Goal: Task Accomplishment & Management: Manage account settings

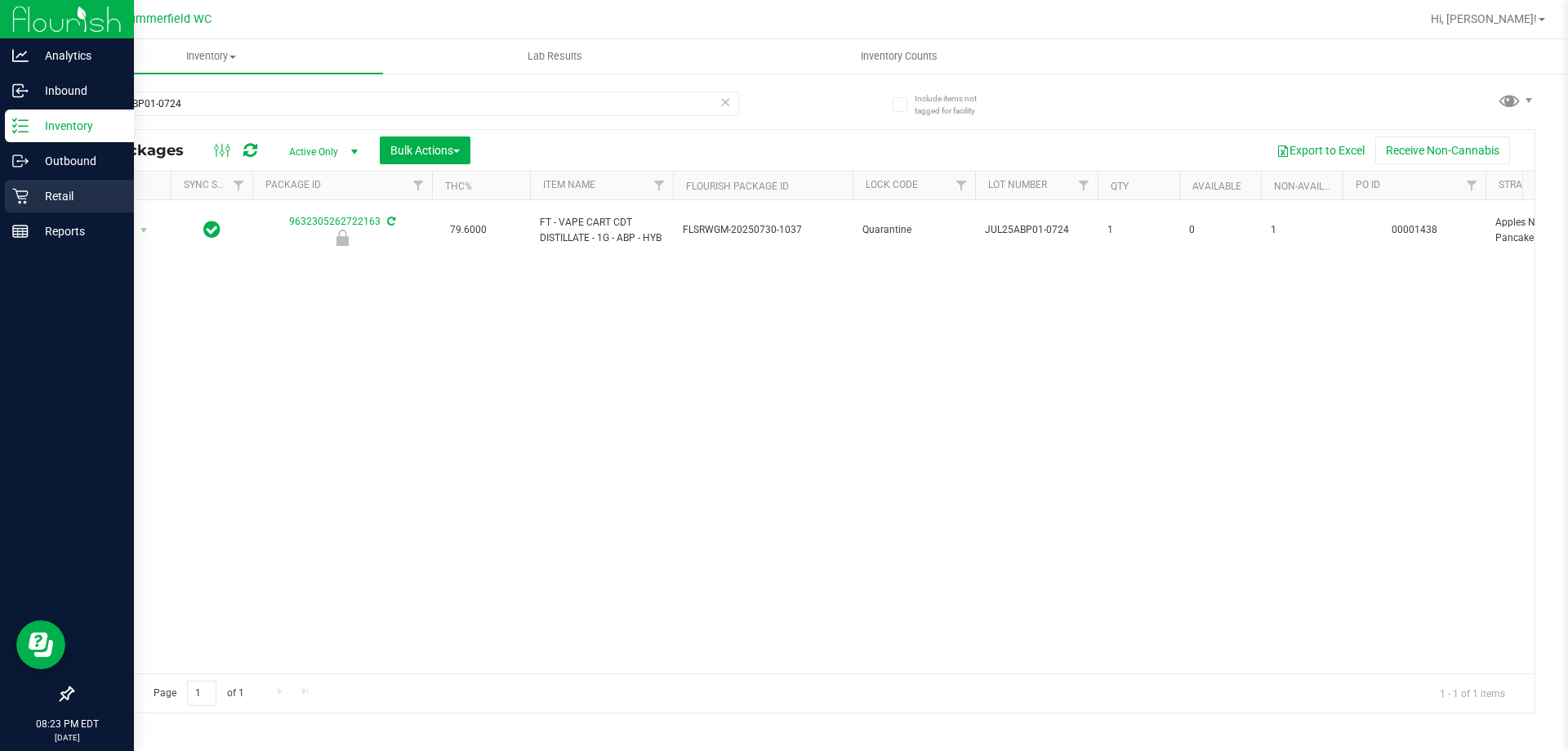
click at [47, 187] on p "Retail" at bounding box center [77, 196] width 98 height 19
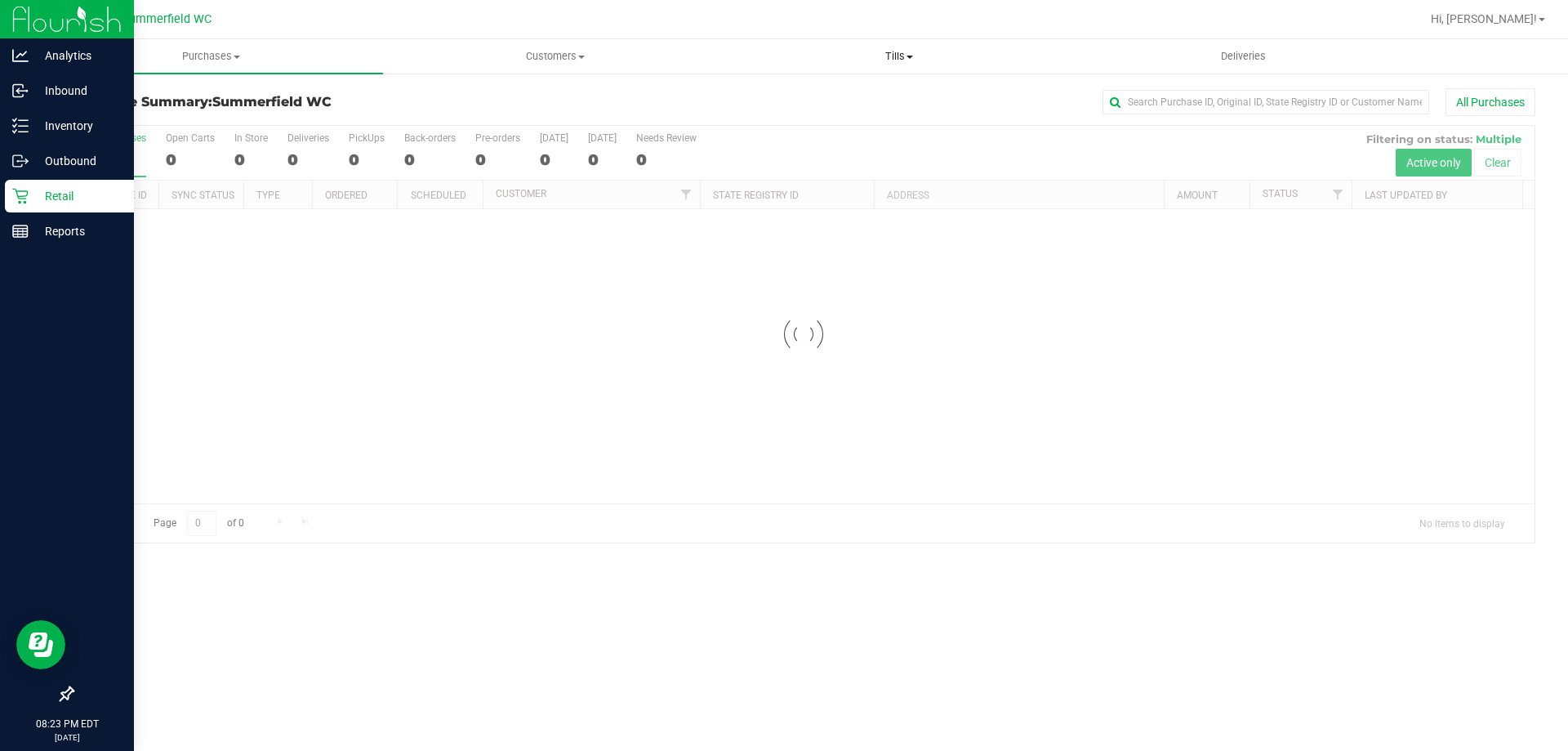
click at [891, 53] on span "Tills" at bounding box center [899, 55] width 342 height 15
click at [878, 96] on li "Manage tills" at bounding box center [899, 99] width 344 height 19
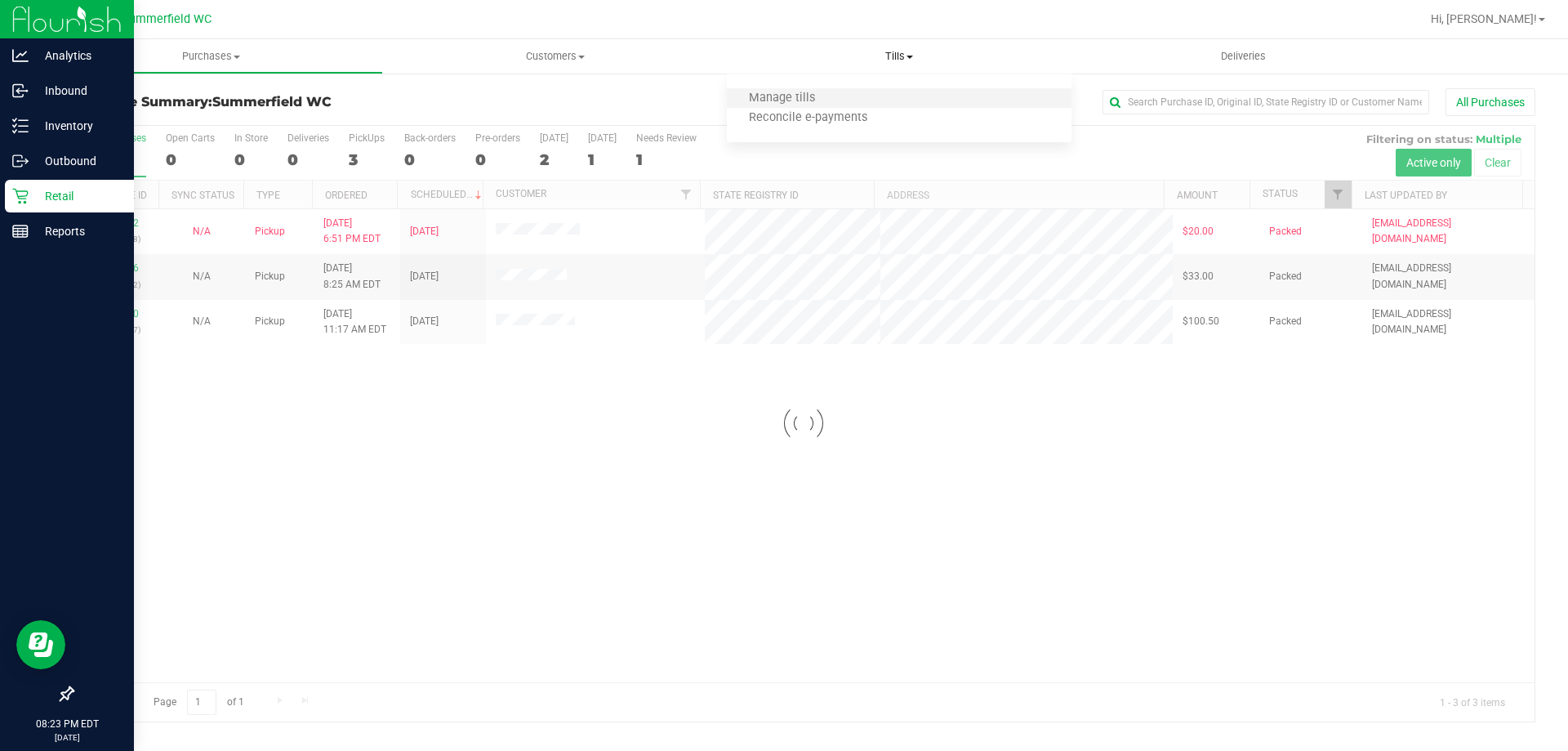
click at [855, 92] on li "Manage tills" at bounding box center [899, 99] width 344 height 19
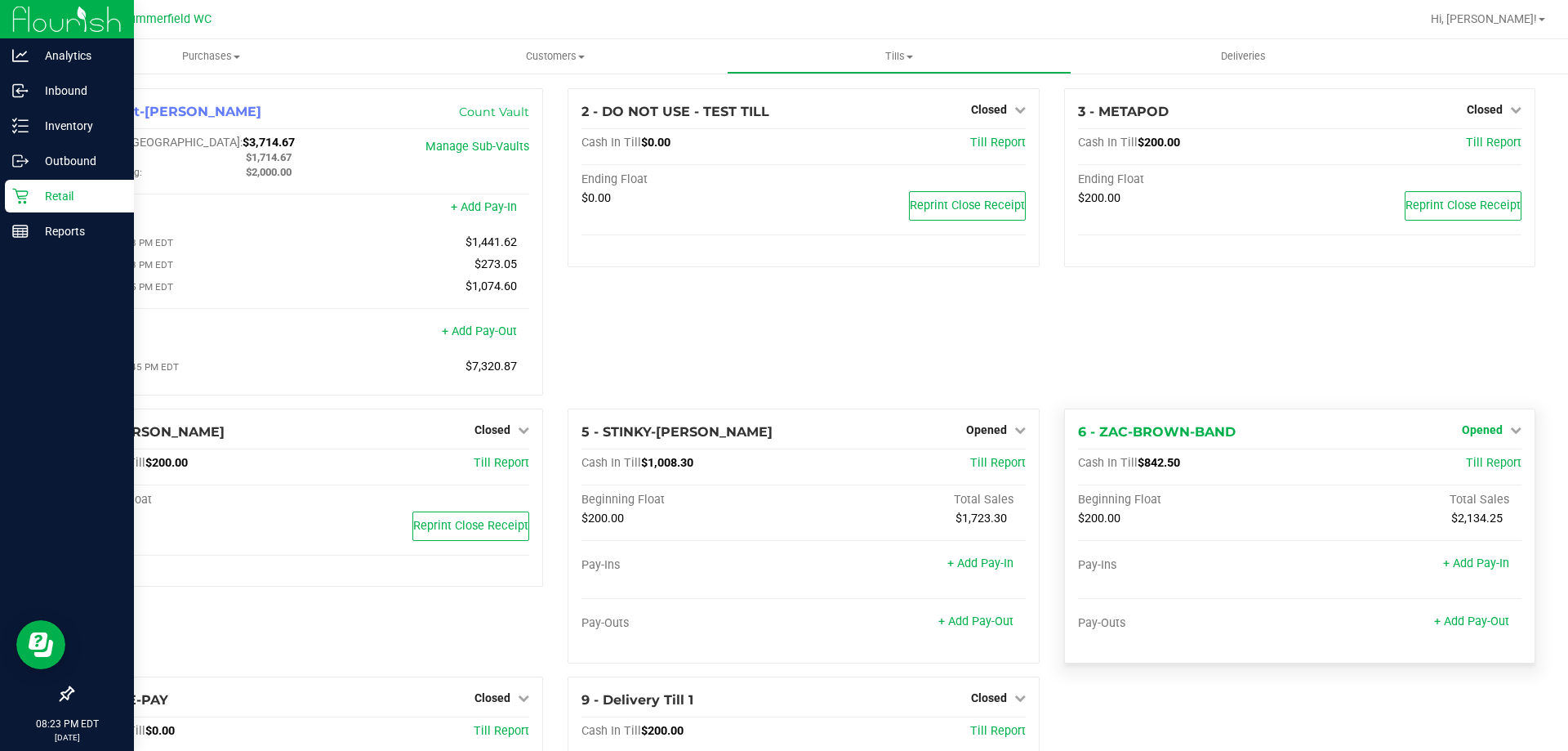
click at [1479, 436] on span "Opened" at bounding box center [1483, 429] width 41 height 13
click at [1469, 468] on link "Close Till" at bounding box center [1483, 462] width 44 height 13
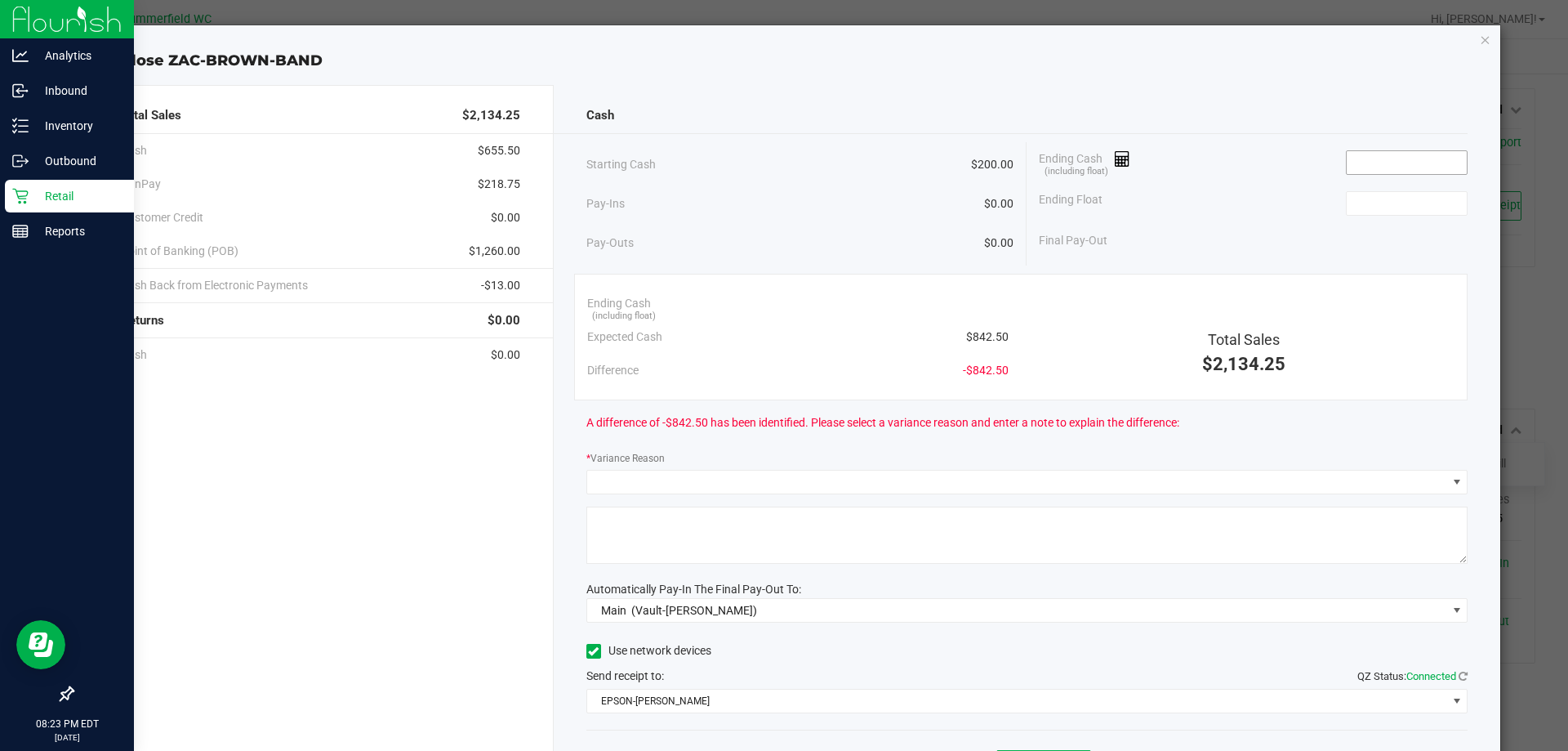
click at [1409, 156] on input at bounding box center [1408, 163] width 120 height 23
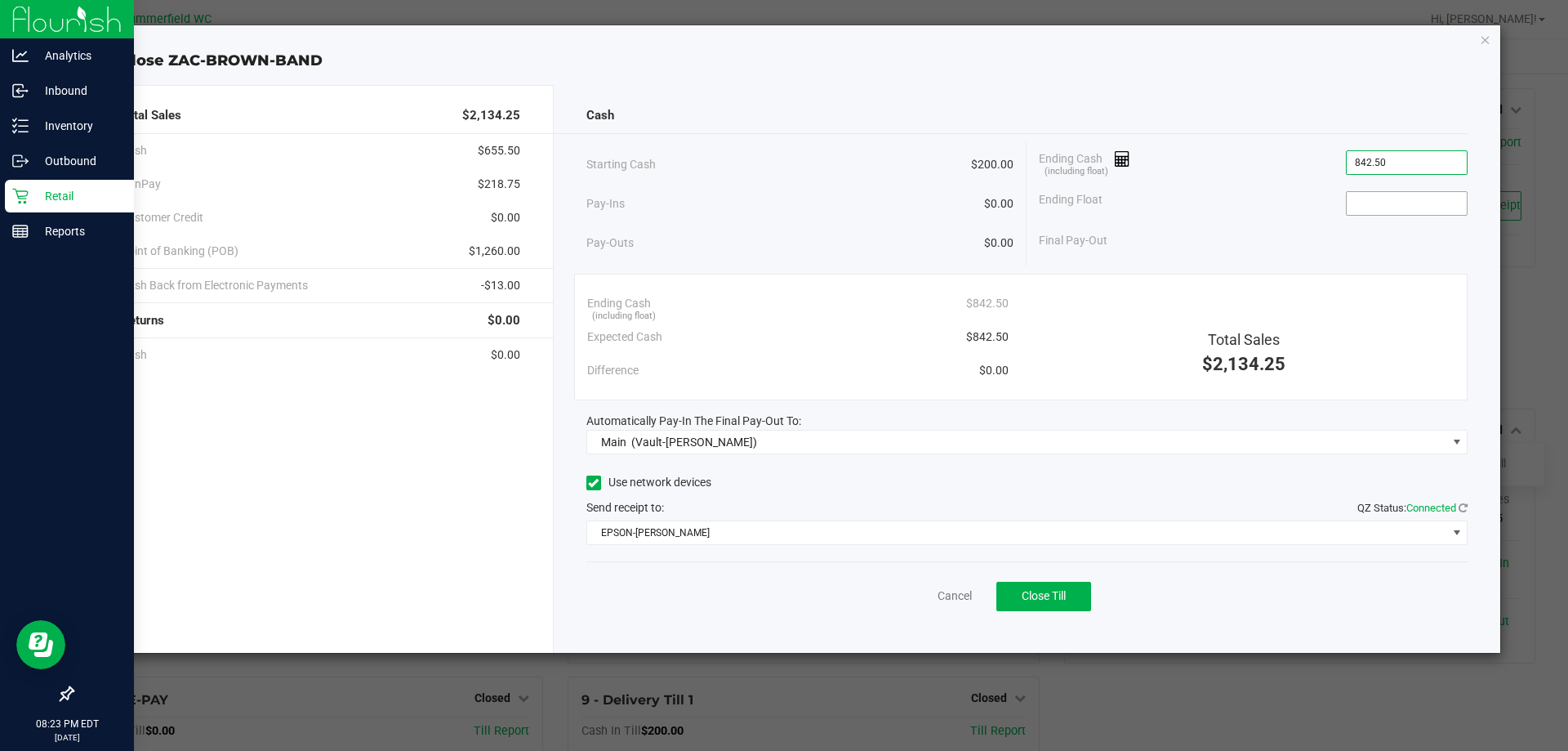
type input "$842.50"
click at [1409, 204] on input at bounding box center [1408, 204] width 120 height 23
type input "$200.00"
click at [1225, 250] on div "Final Pay-Out $642.50" at bounding box center [1253, 240] width 428 height 33
click at [1061, 587] on button "Close Till" at bounding box center [1044, 597] width 95 height 29
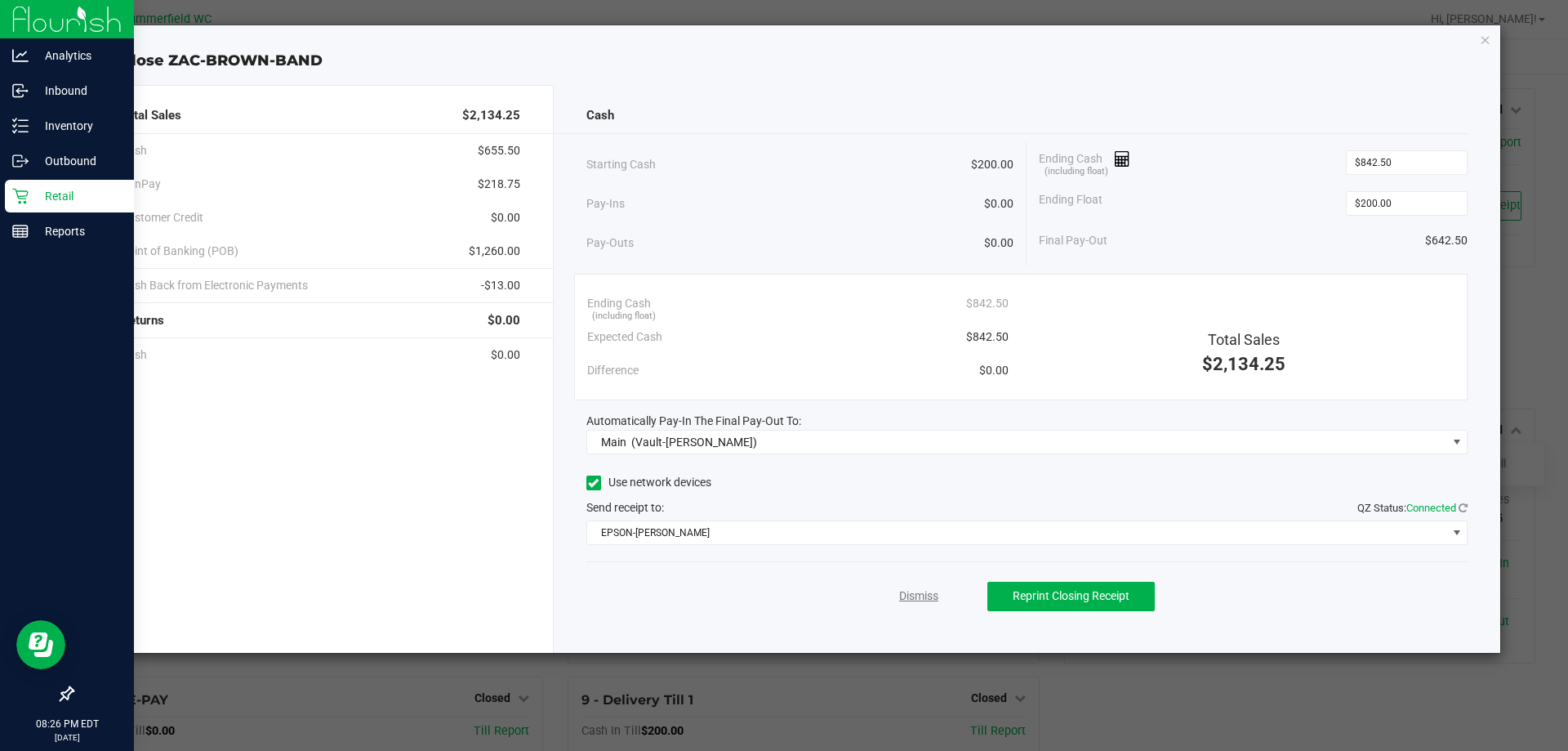
click at [905, 592] on link "Dismiss" at bounding box center [919, 597] width 39 height 17
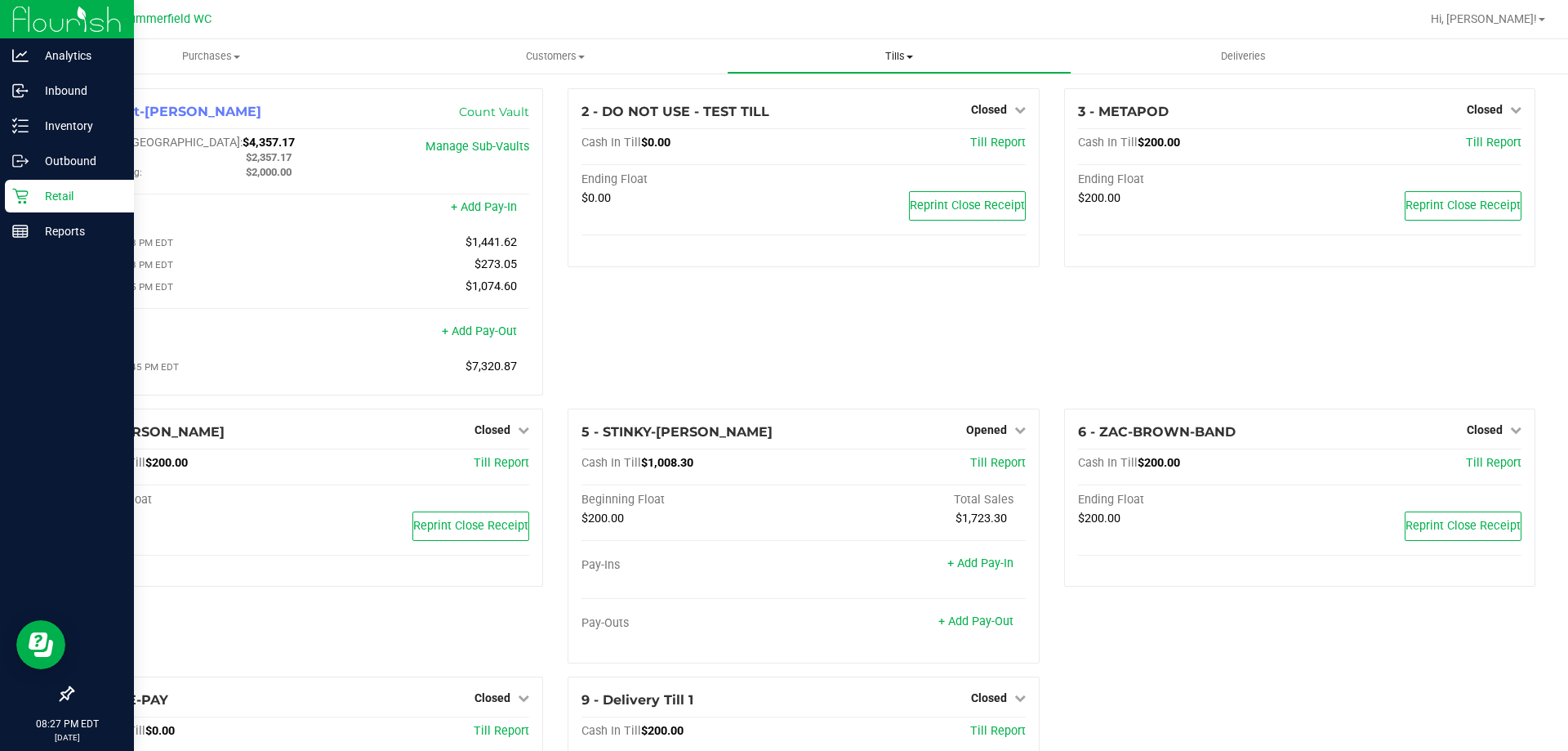
click at [900, 49] on span "Tills" at bounding box center [899, 55] width 342 height 15
click at [874, 117] on span "Reconcile e-payments" at bounding box center [807, 118] width 162 height 14
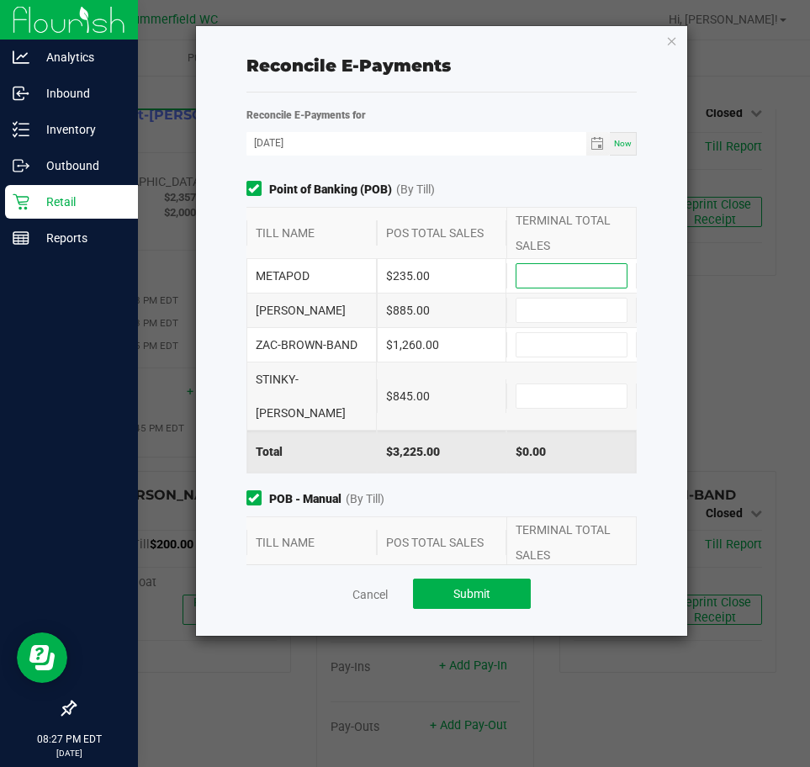
click at [557, 280] on input at bounding box center [571, 276] width 110 height 24
type input "$235.00"
click at [562, 306] on input at bounding box center [571, 310] width 110 height 24
type input "$885.00"
click at [537, 348] on input at bounding box center [571, 345] width 110 height 24
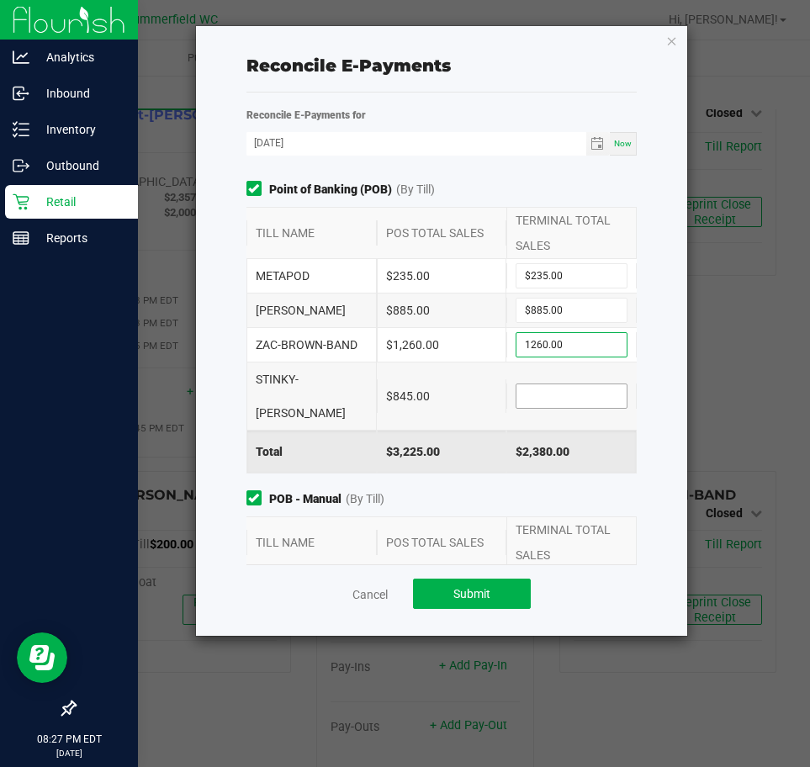
type input "$1,260.00"
click at [573, 384] on input at bounding box center [571, 396] width 110 height 24
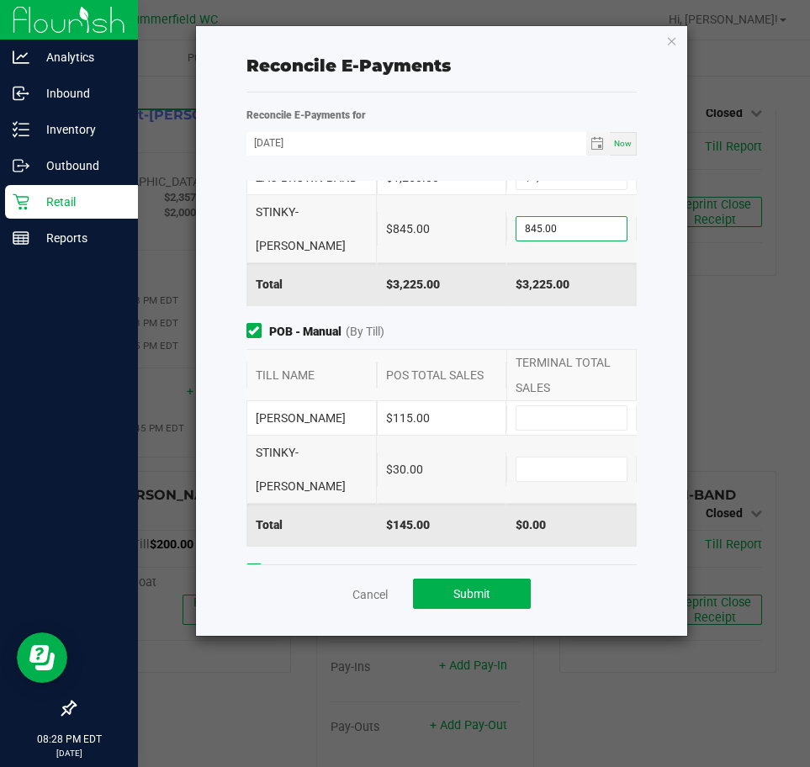
scroll to position [168, 0]
type input "$845.00"
click at [565, 405] on input at bounding box center [571, 417] width 110 height 24
type input "$115.00"
click at [585, 457] on input at bounding box center [571, 469] width 110 height 24
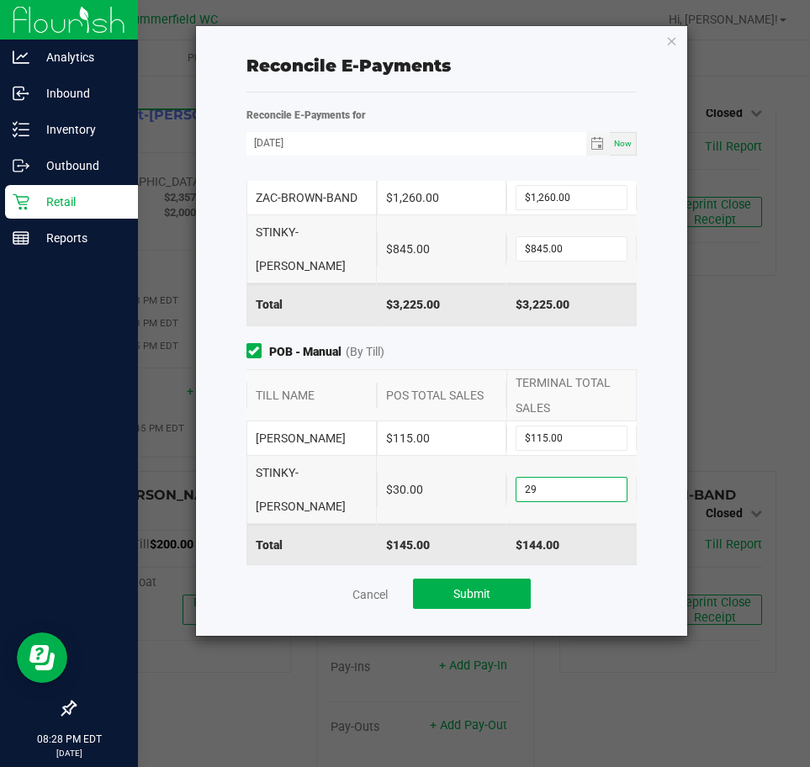
scroll to position [84, 0]
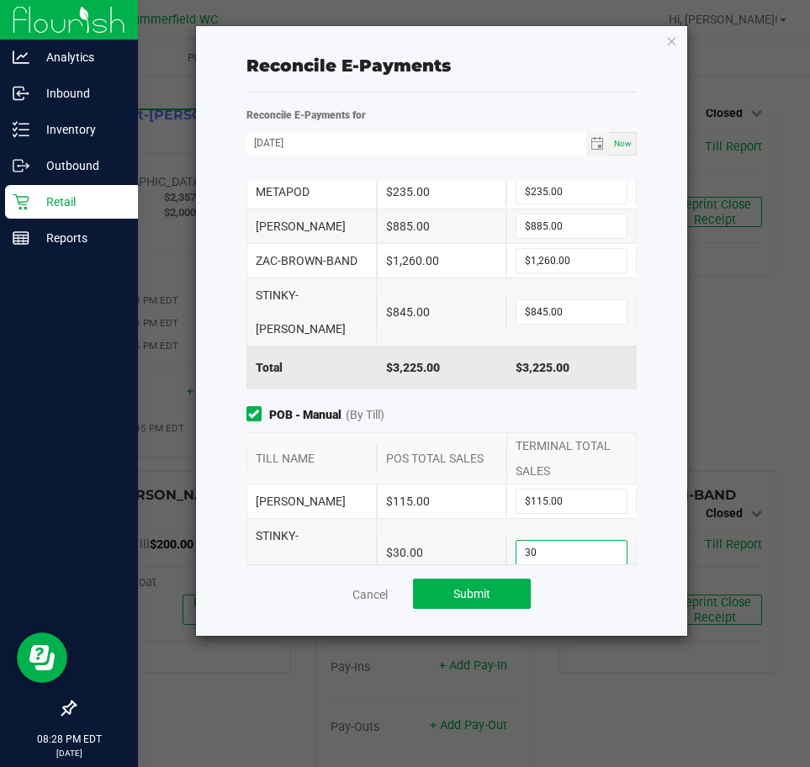
type input "$30.00"
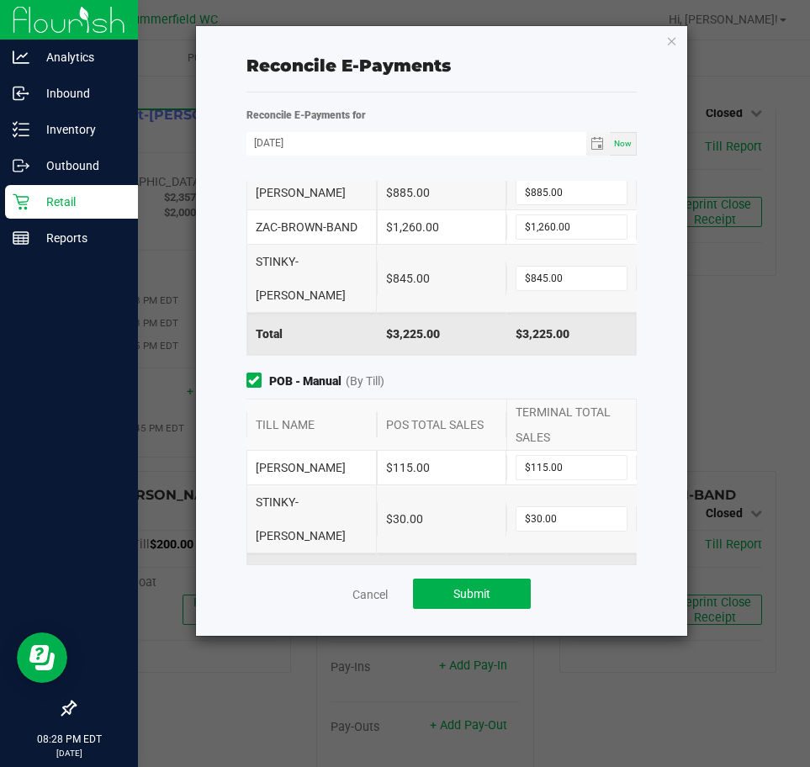
scroll to position [193, 0]
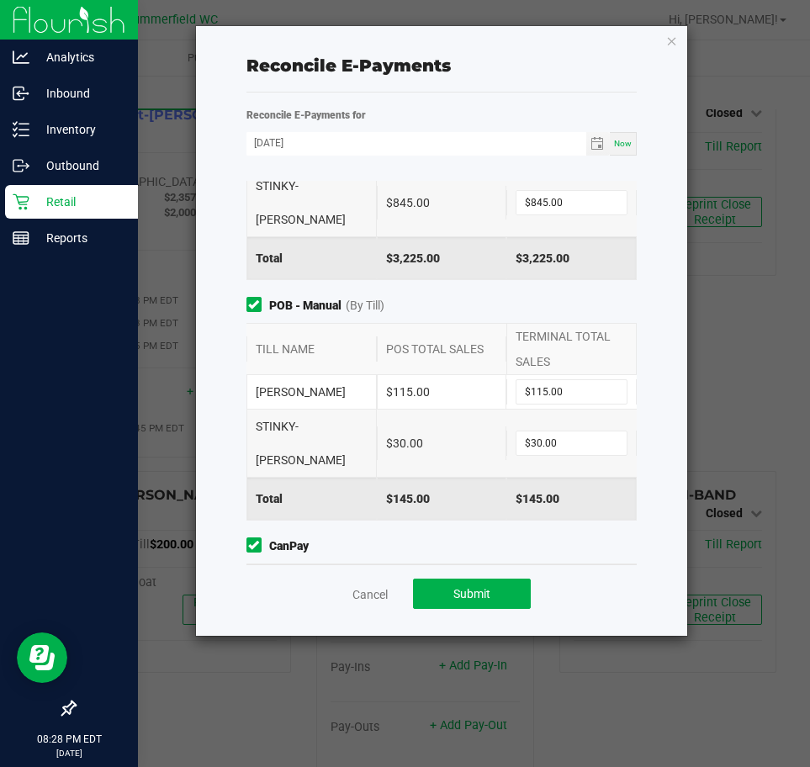
click at [553, 578] on input "0" at bounding box center [577, 590] width 83 height 24
type input "$551.33"
click at [473, 589] on span "Submit" at bounding box center [471, 593] width 37 height 13
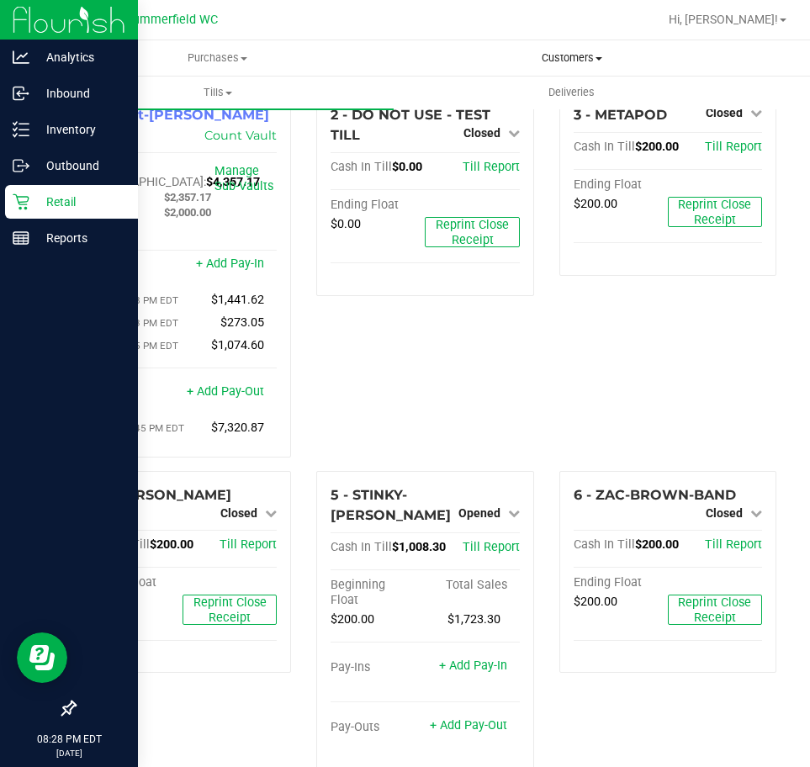
click at [582, 56] on span "Customers" at bounding box center [571, 57] width 352 height 15
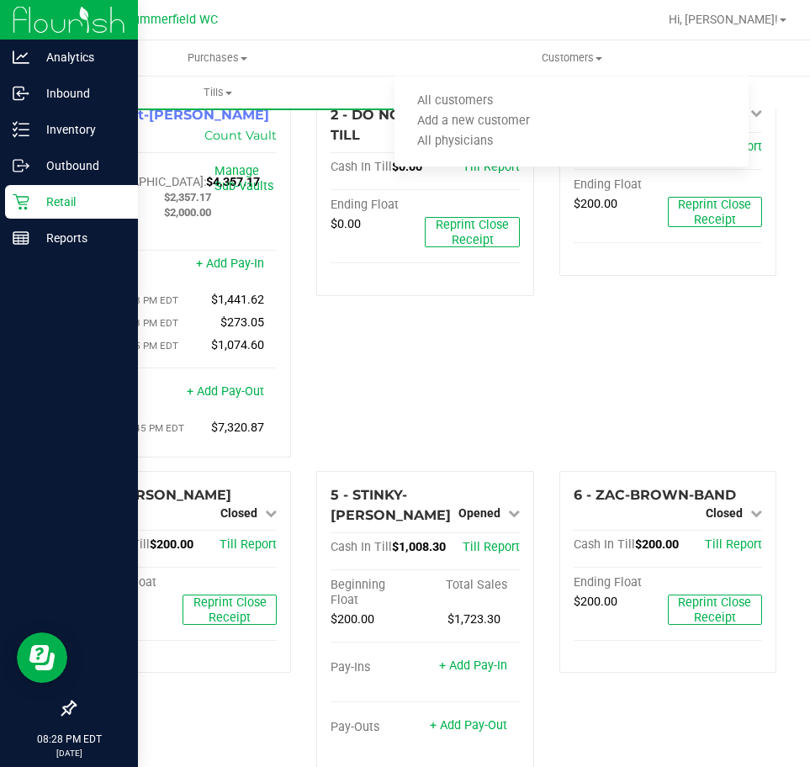
click at [487, 29] on div at bounding box center [479, 19] width 357 height 33
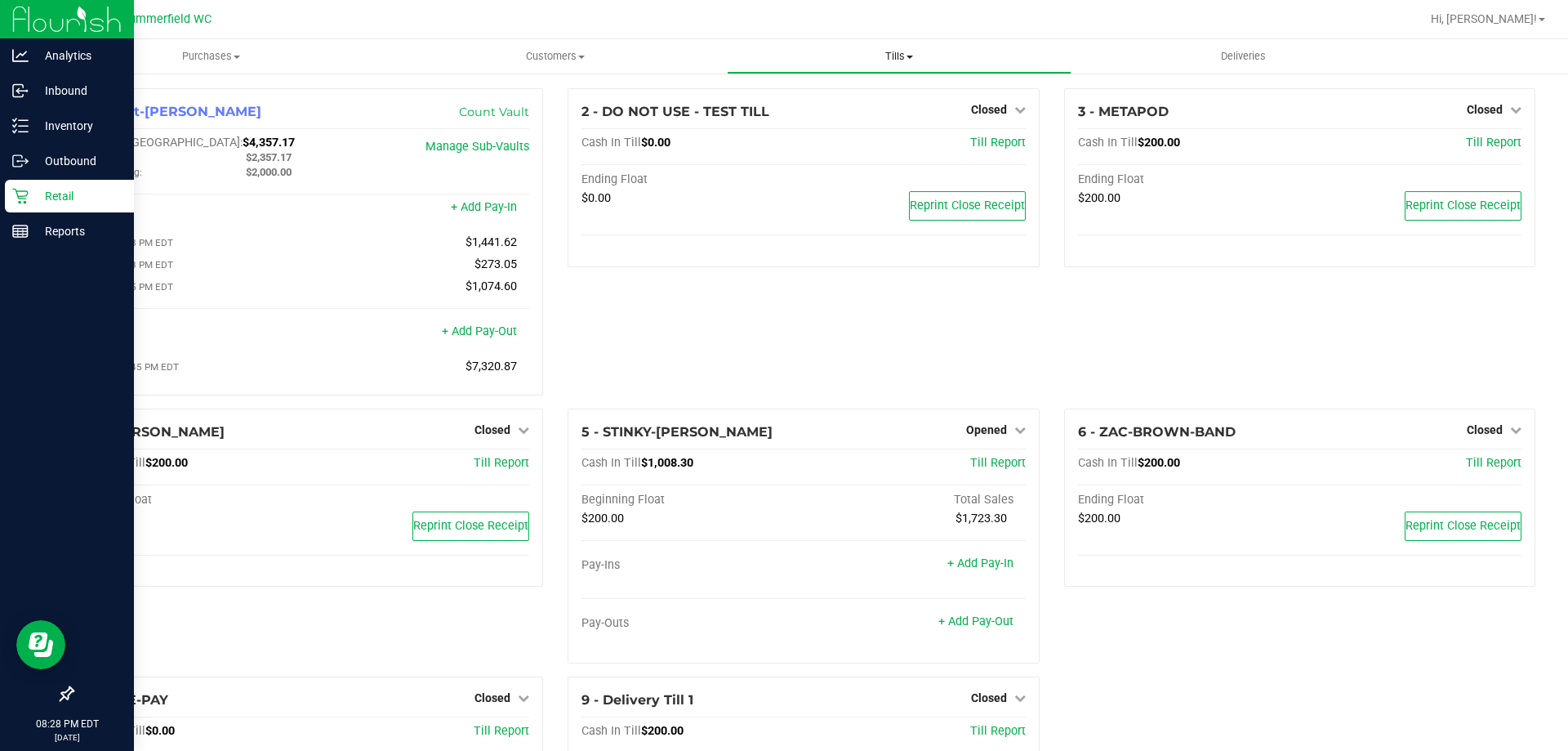
click at [893, 51] on span "Tills" at bounding box center [899, 55] width 342 height 15
click at [877, 111] on span "Reconcile e-payments" at bounding box center [807, 118] width 162 height 14
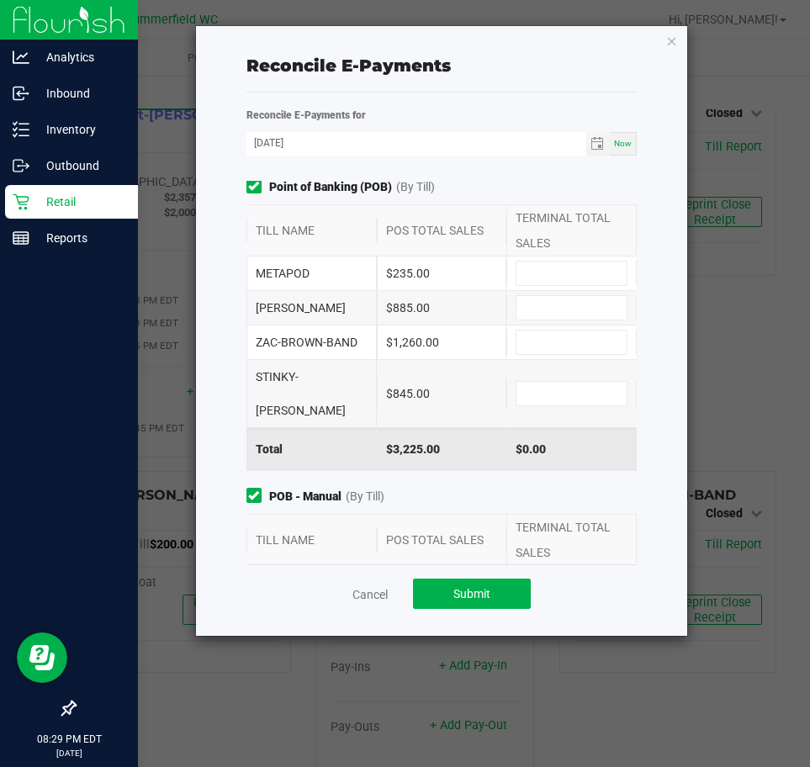
scroll to position [0, 0]
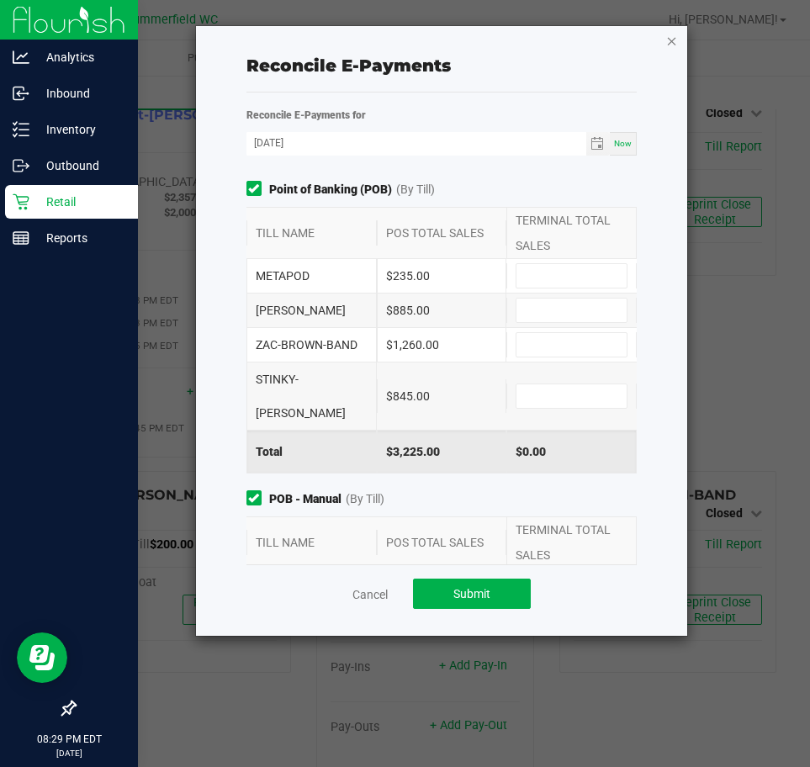
click at [674, 42] on icon "button" at bounding box center [672, 40] width 12 height 20
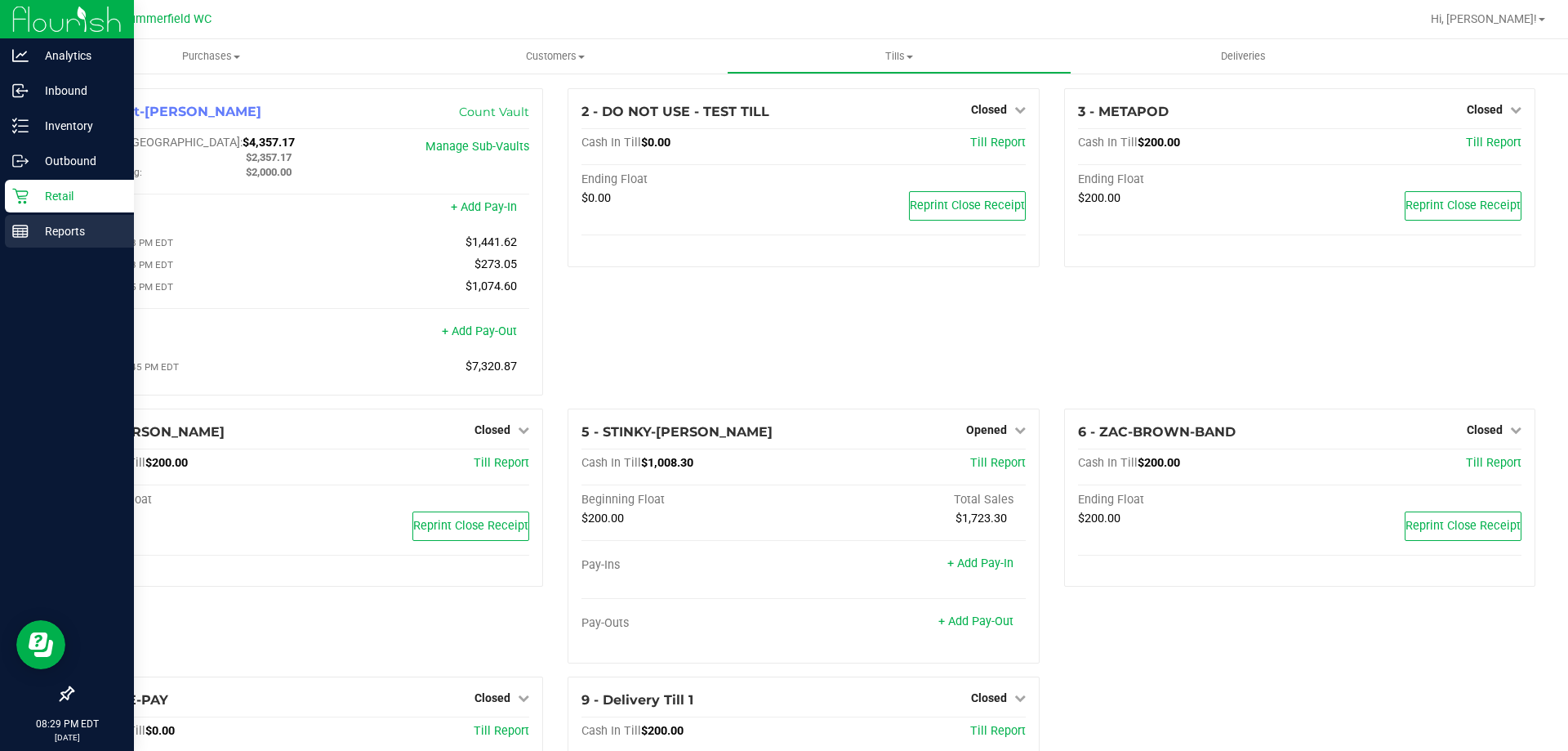
click at [69, 227] on p "Reports" at bounding box center [77, 231] width 98 height 19
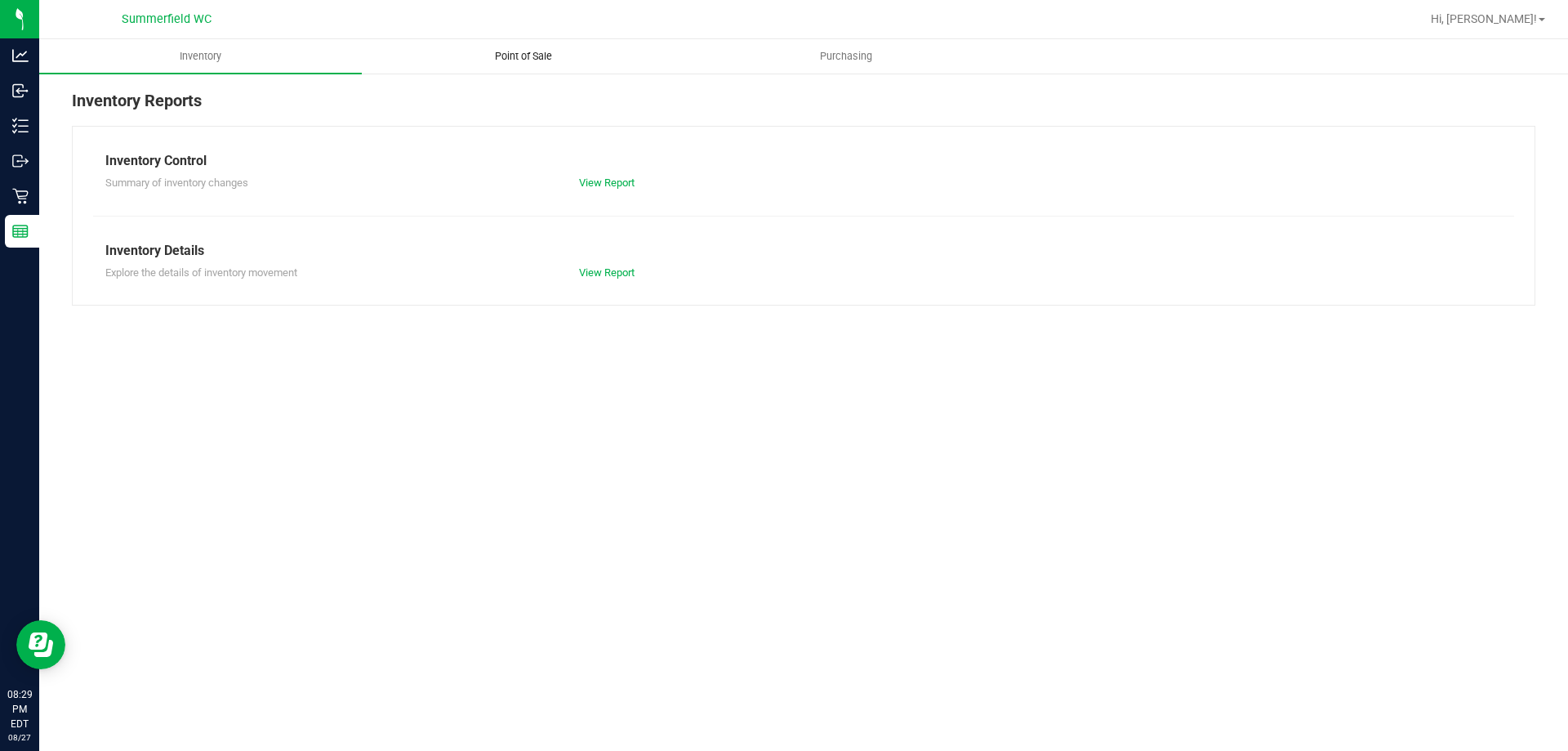
click at [504, 54] on span "Point of Sale" at bounding box center [524, 55] width 101 height 15
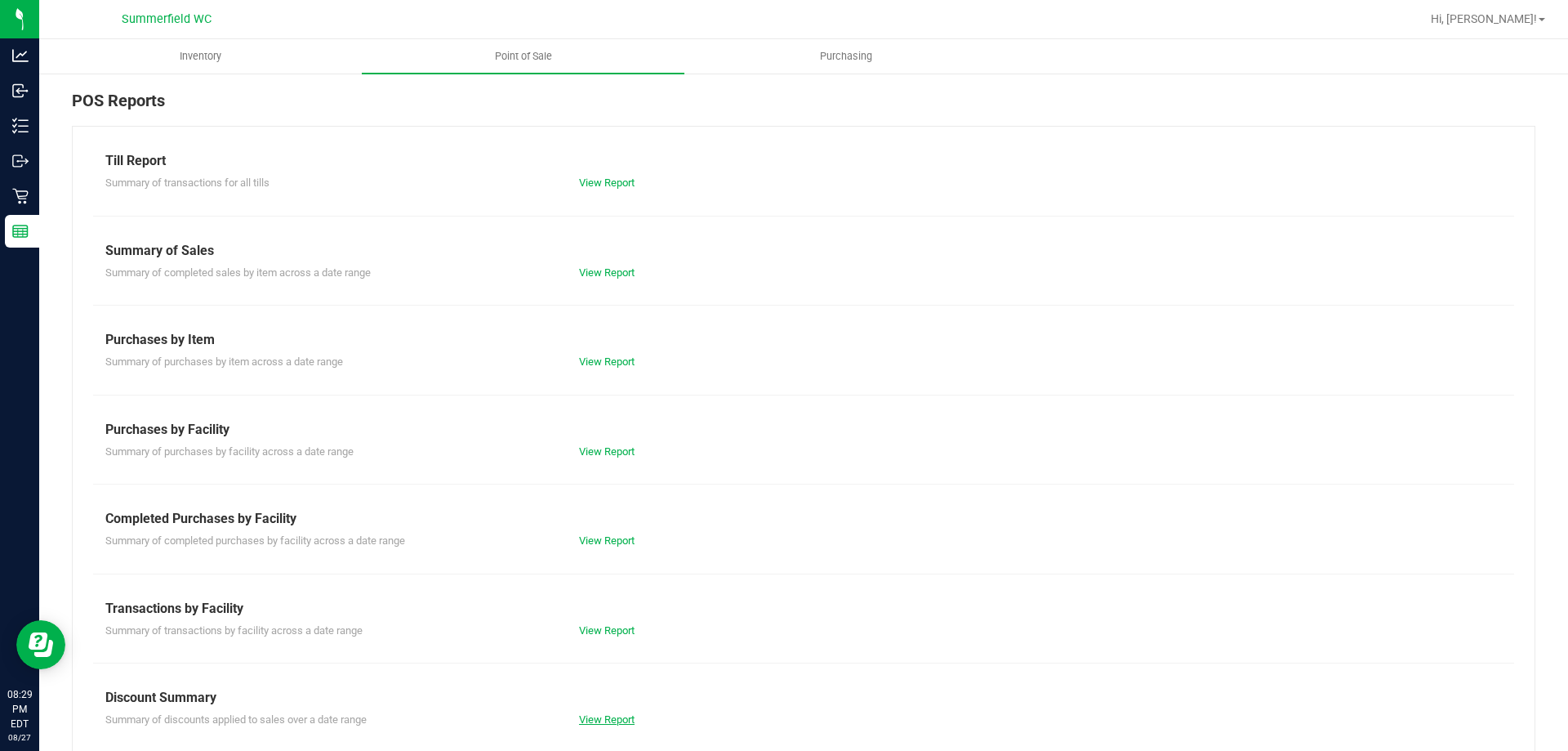
click at [597, 717] on link "View Report" at bounding box center [606, 719] width 55 height 13
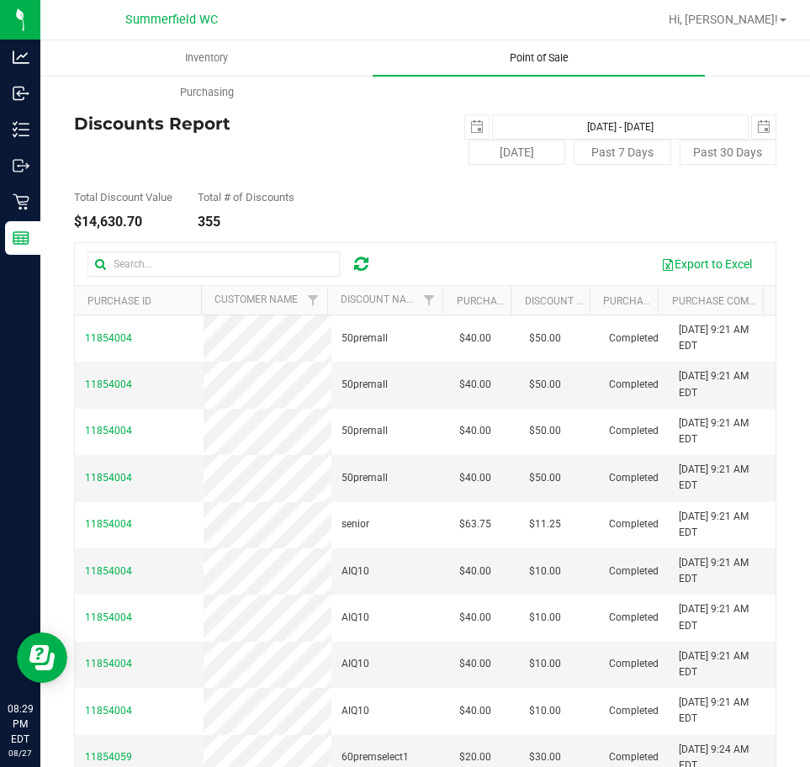
click at [527, 58] on span "Point of Sale" at bounding box center [539, 57] width 104 height 15
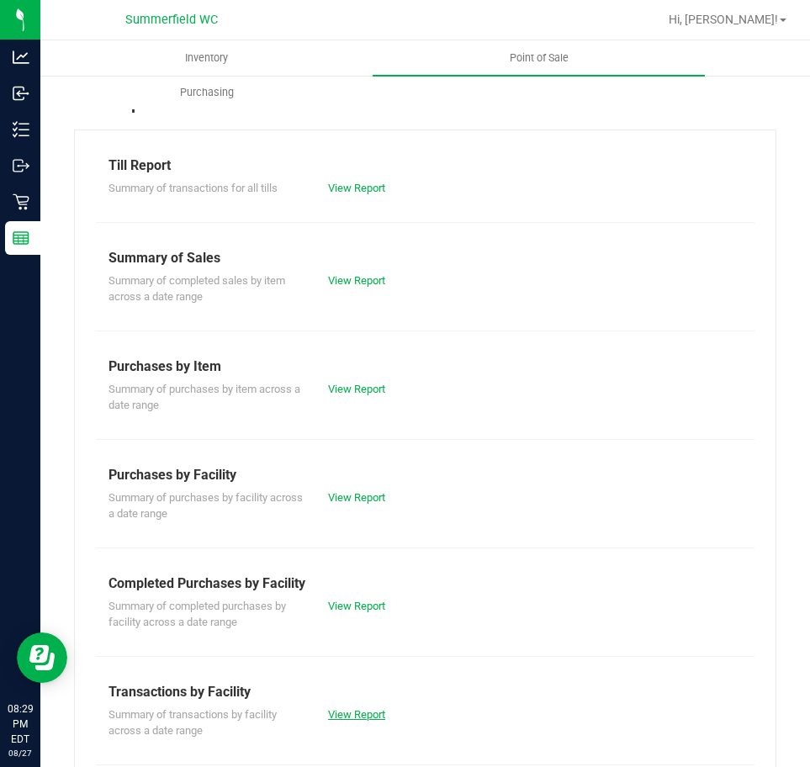
click at [365, 715] on link "View Report" at bounding box center [356, 714] width 57 height 13
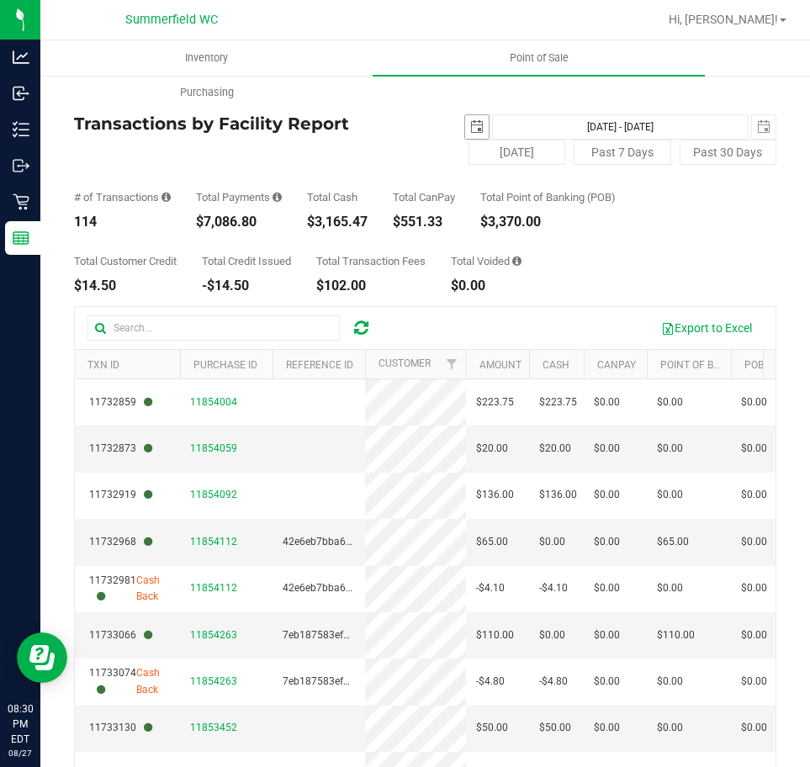
click at [470, 127] on span "select" at bounding box center [476, 126] width 13 height 13
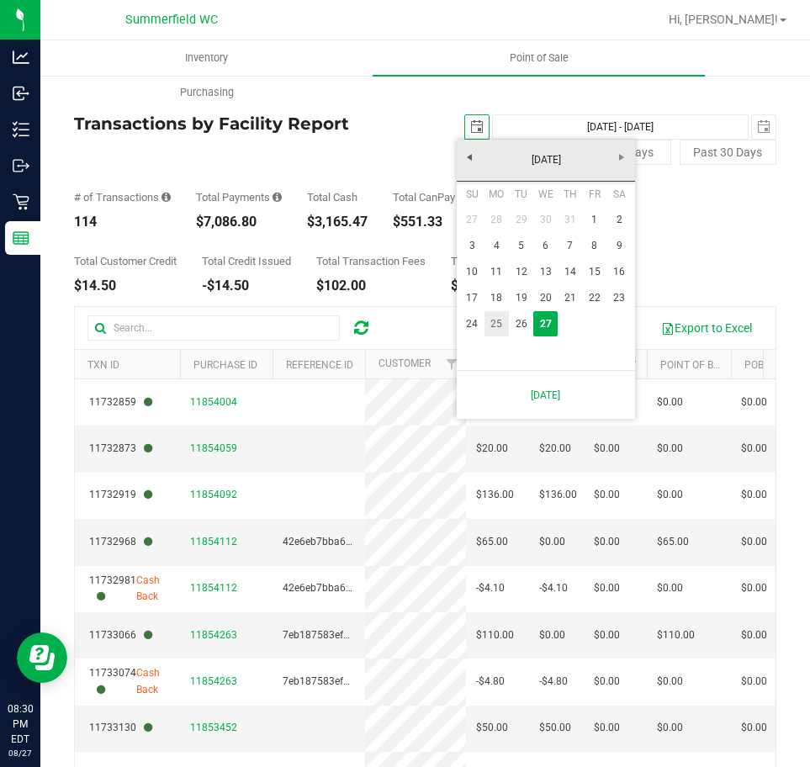
click at [489, 320] on link "25" at bounding box center [496, 324] width 24 height 26
type input "[DATE]"
type input "[DATE] - [DATE]"
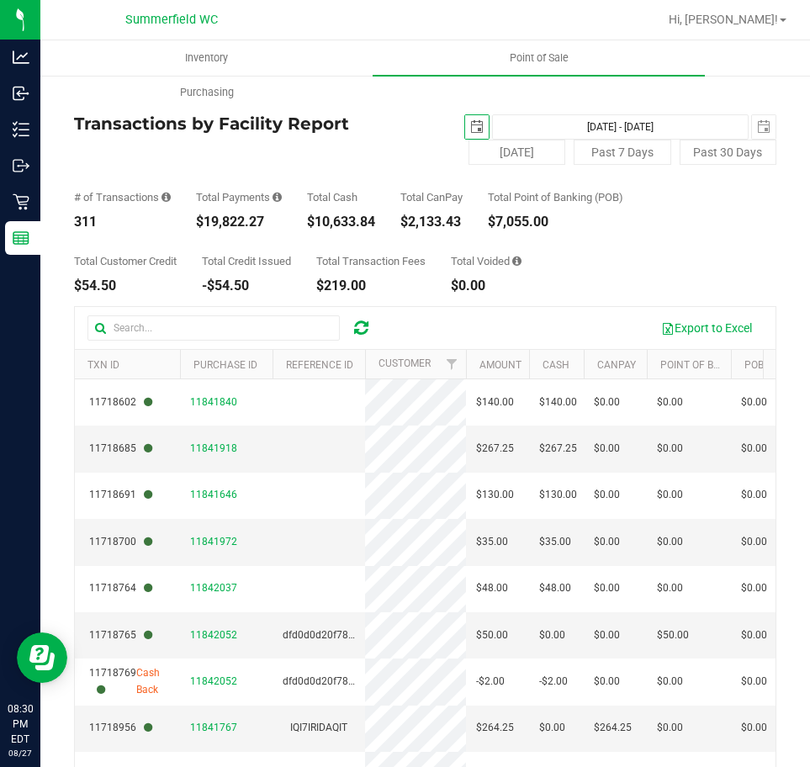
click at [470, 126] on span "select" at bounding box center [476, 126] width 13 height 13
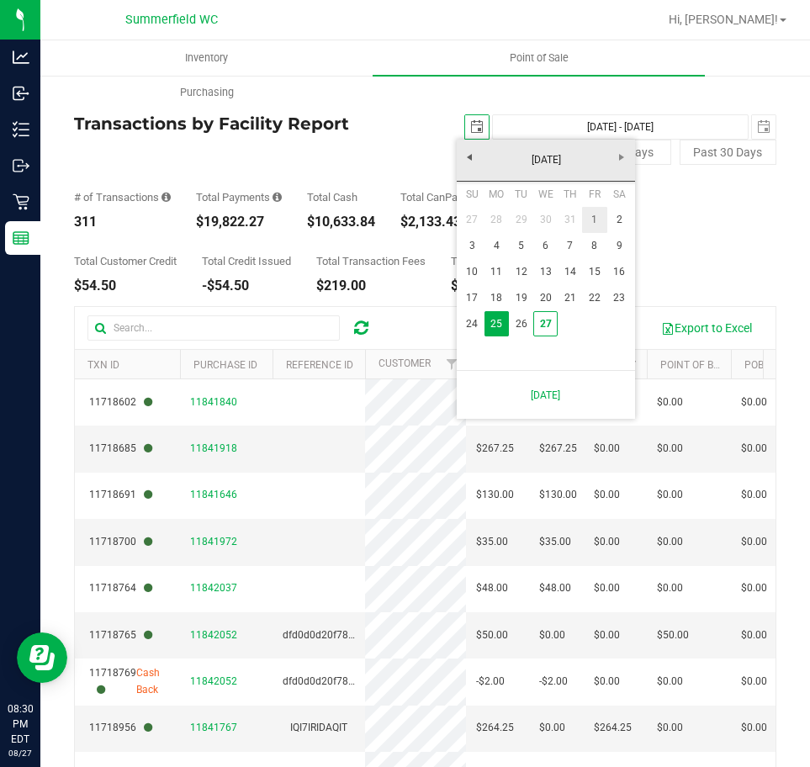
click at [598, 213] on link "1" at bounding box center [594, 220] width 24 height 26
type input "[DATE]"
type input "[DATE] - [DATE]"
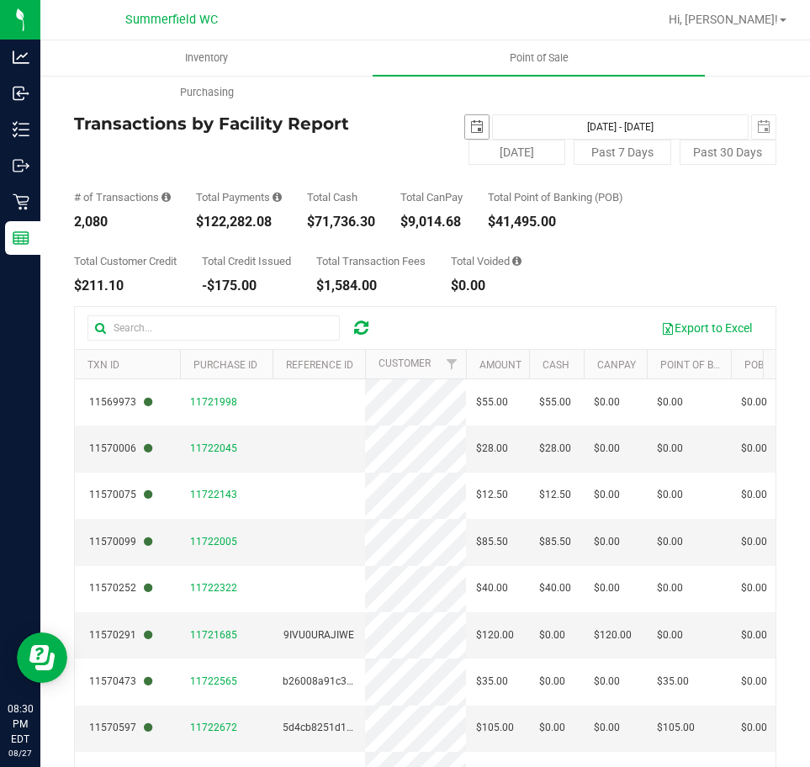
click at [477, 124] on span "select" at bounding box center [477, 127] width 24 height 24
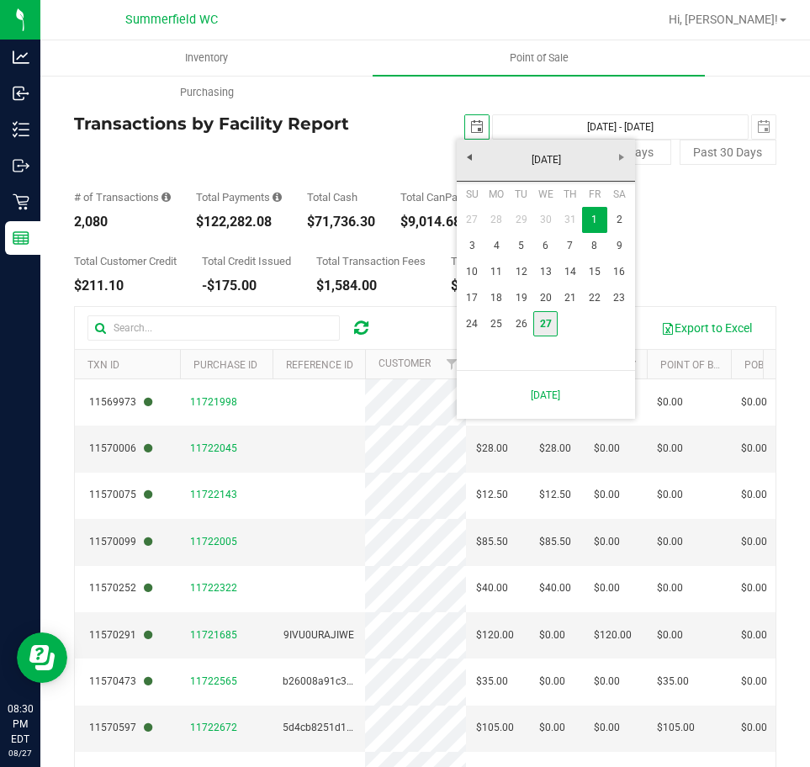
click at [542, 314] on link "27" at bounding box center [545, 324] width 24 height 26
type input "[DATE]"
type input "[DATE] - [DATE]"
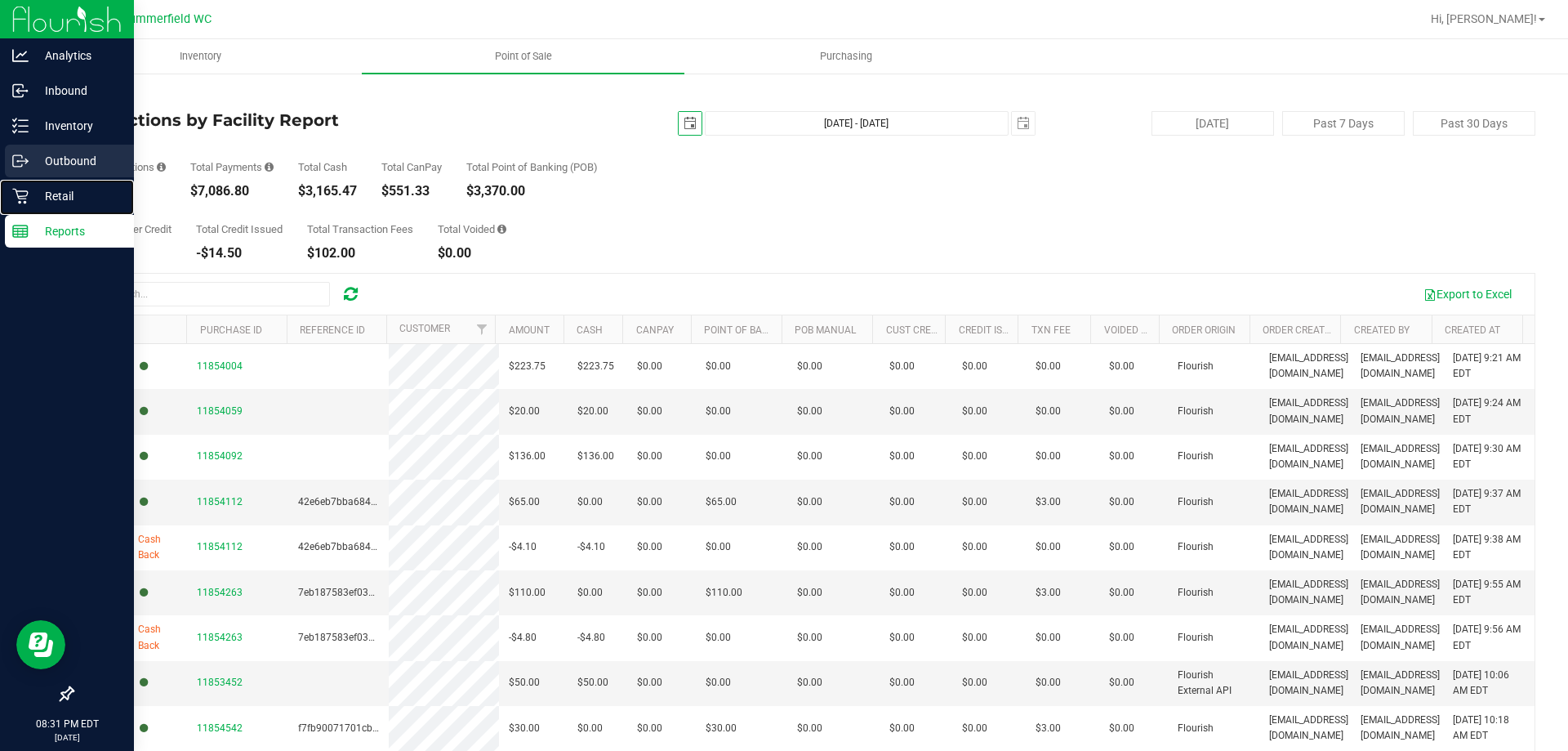
click at [39, 188] on p "Retail" at bounding box center [77, 196] width 98 height 19
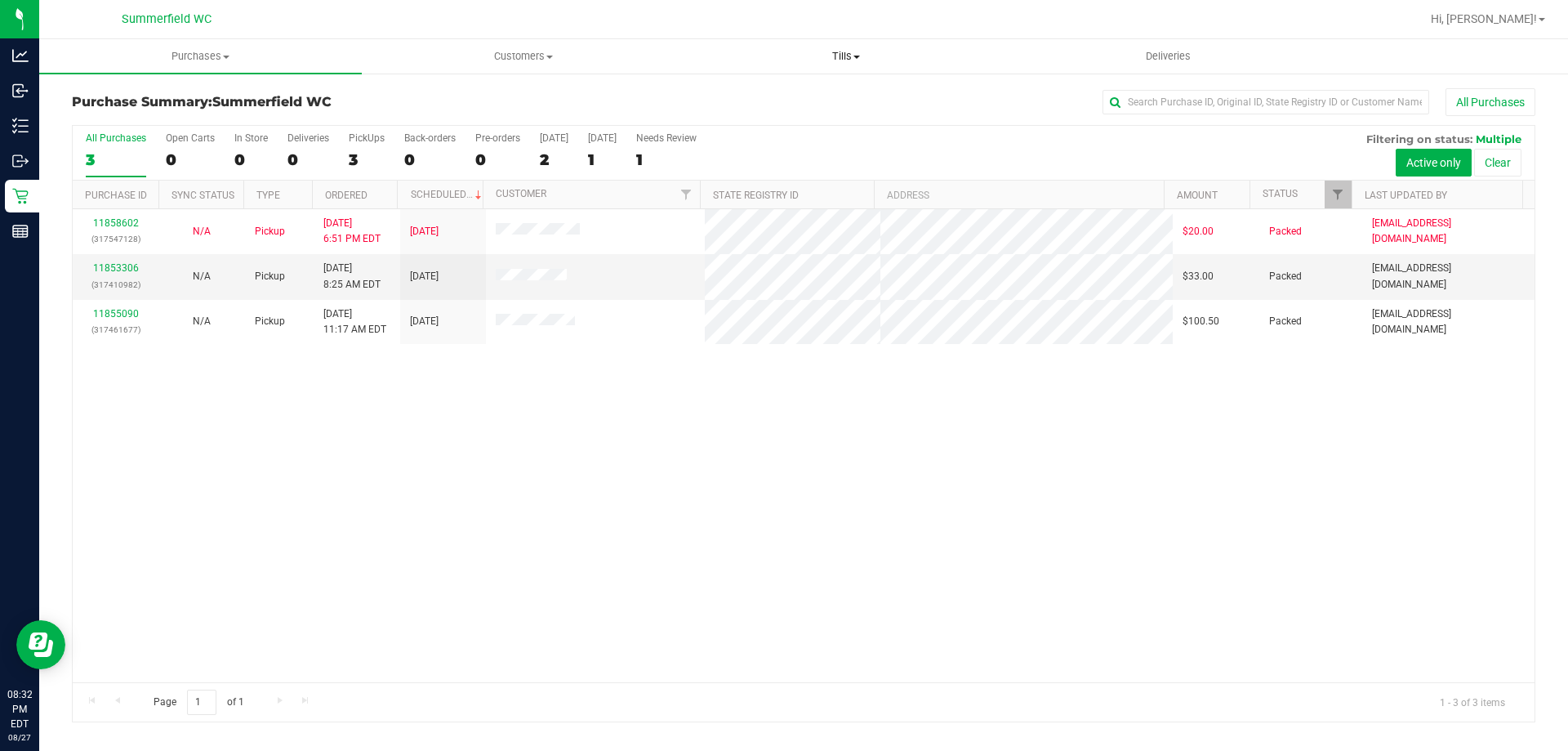
click at [837, 56] on span "Tills" at bounding box center [845, 55] width 321 height 15
click at [819, 93] on li "Manage tills" at bounding box center [846, 99] width 323 height 19
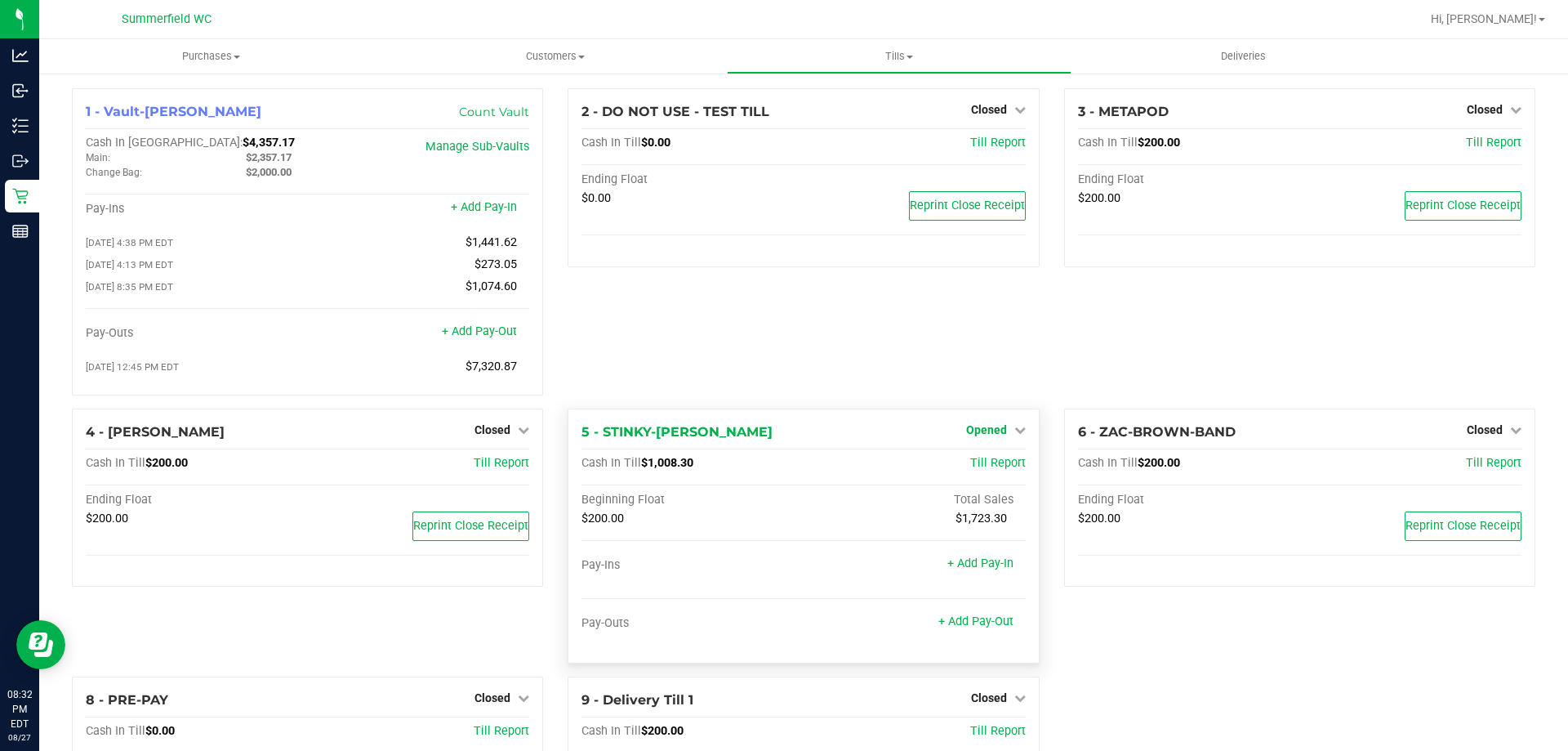
click at [993, 428] on span "Opened" at bounding box center [987, 429] width 41 height 13
click at [980, 469] on link "Close Till" at bounding box center [988, 462] width 44 height 13
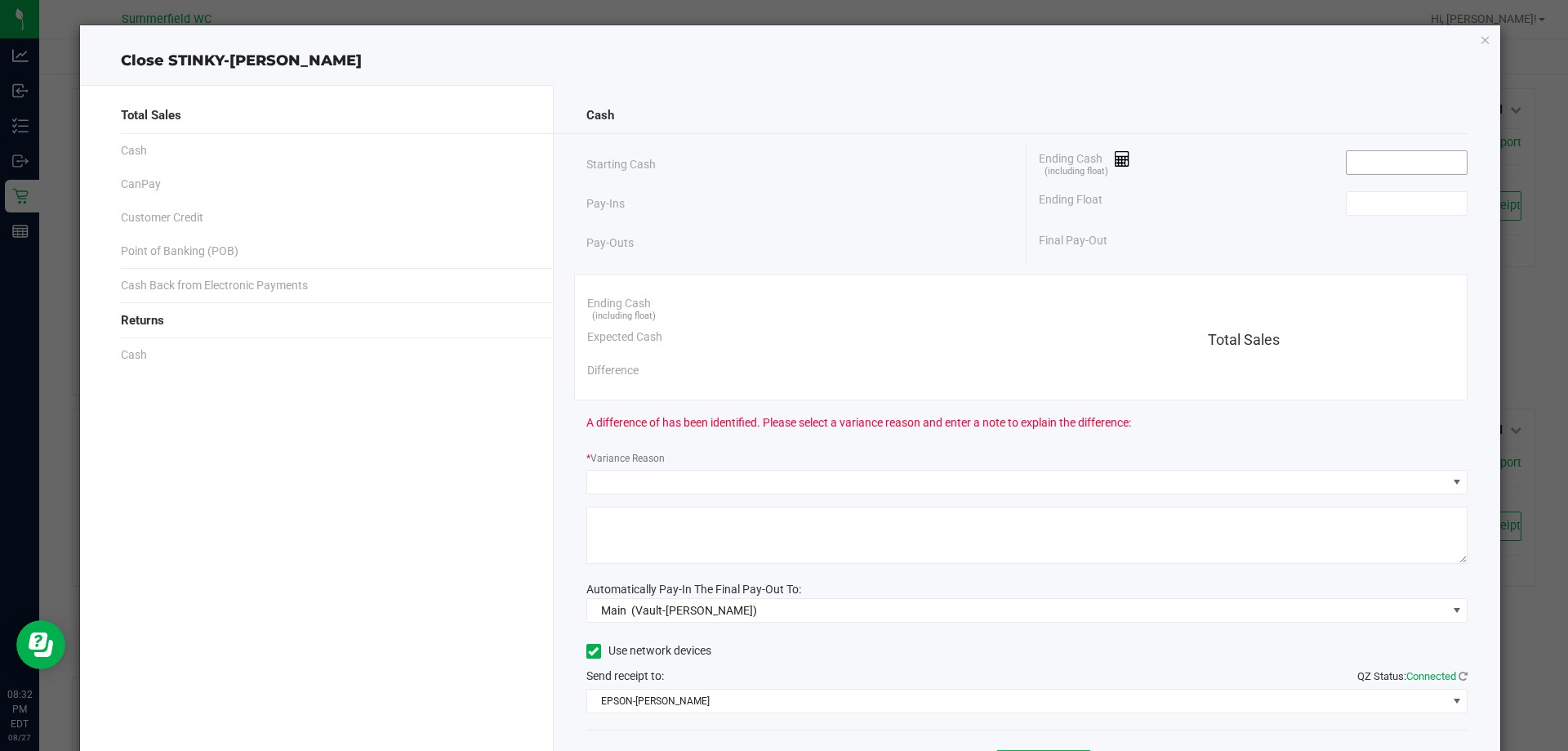
click at [1406, 159] on input at bounding box center [1408, 163] width 120 height 23
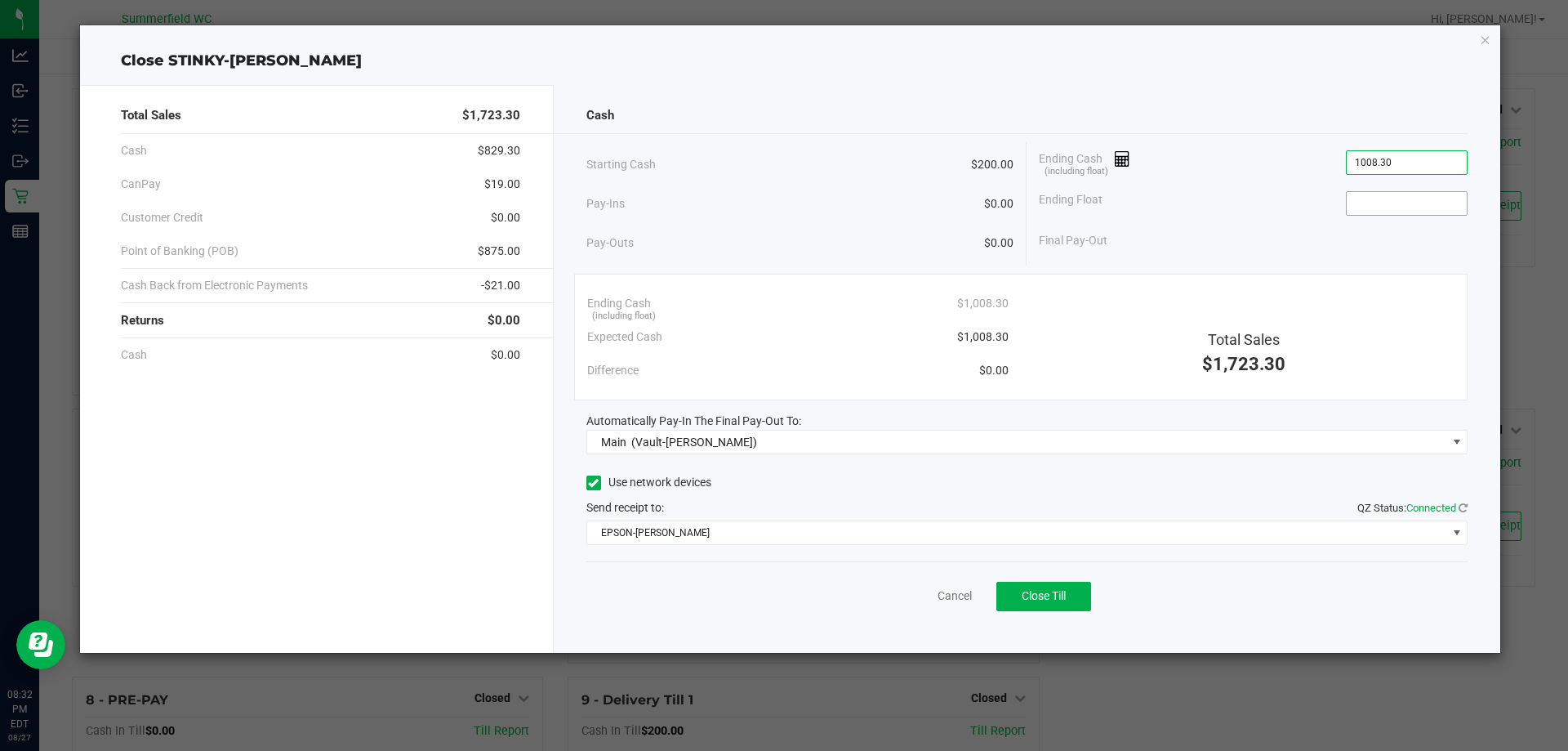
type input "$1,008.30"
click at [1388, 206] on input at bounding box center [1408, 204] width 120 height 23
type input "$200.00"
click at [1285, 275] on div "Ending Cash (including float) $1,008.30 Expected Cash $1,008.30 Difference $0.0…" at bounding box center [1021, 337] width 895 height 126
click at [1059, 597] on span "Close Till" at bounding box center [1043, 595] width 44 height 13
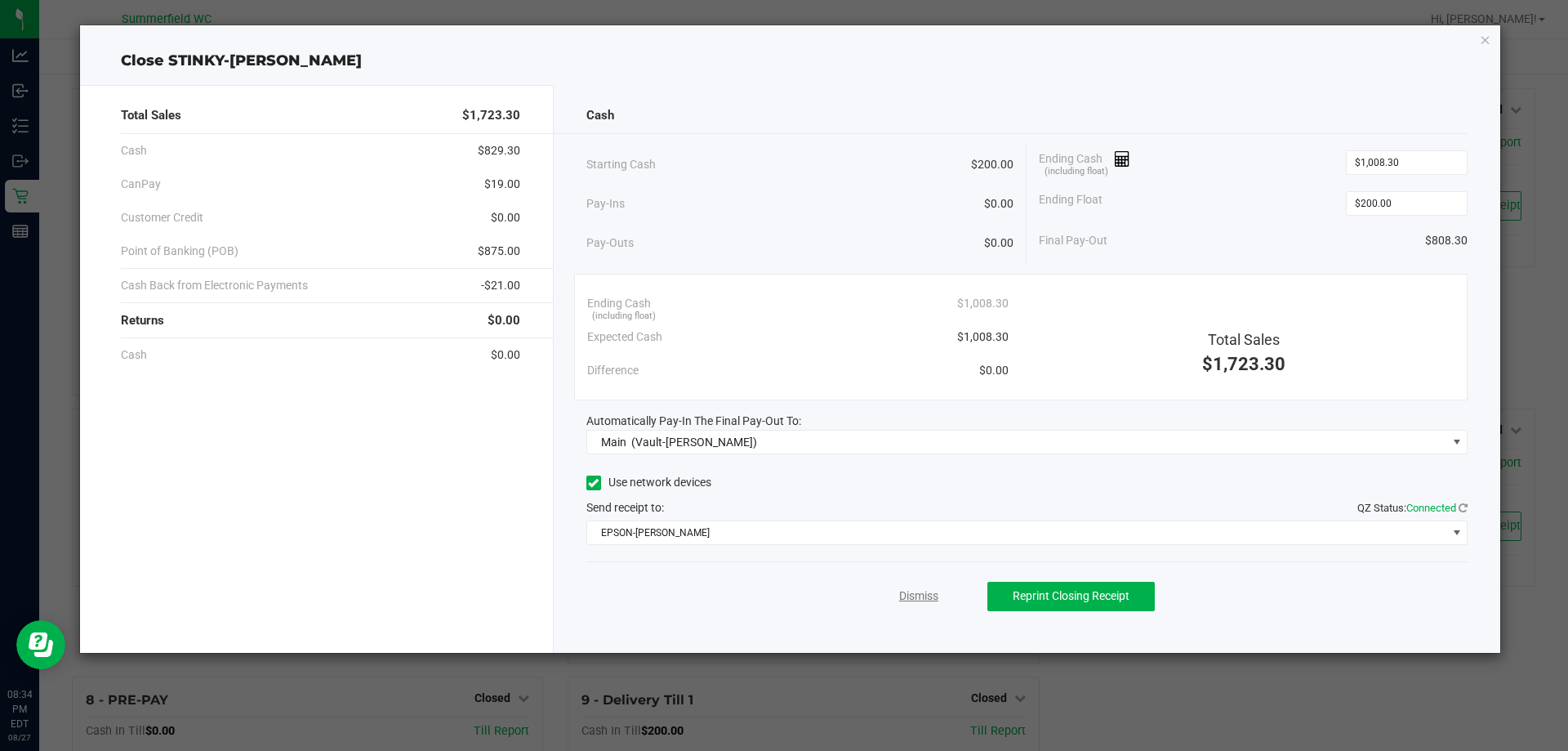
click at [917, 603] on link "Dismiss" at bounding box center [919, 597] width 39 height 17
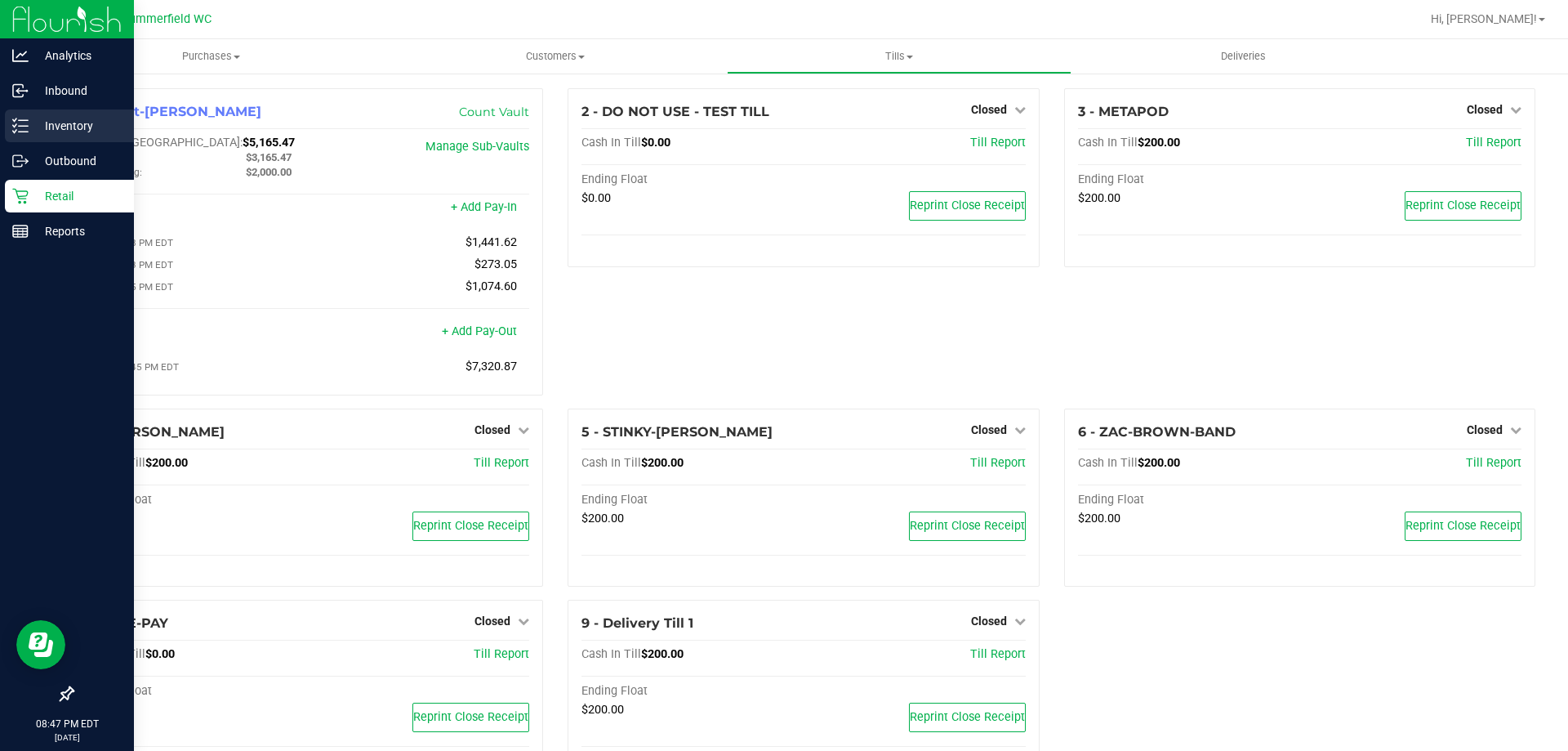
click at [65, 120] on p "Inventory" at bounding box center [77, 125] width 98 height 19
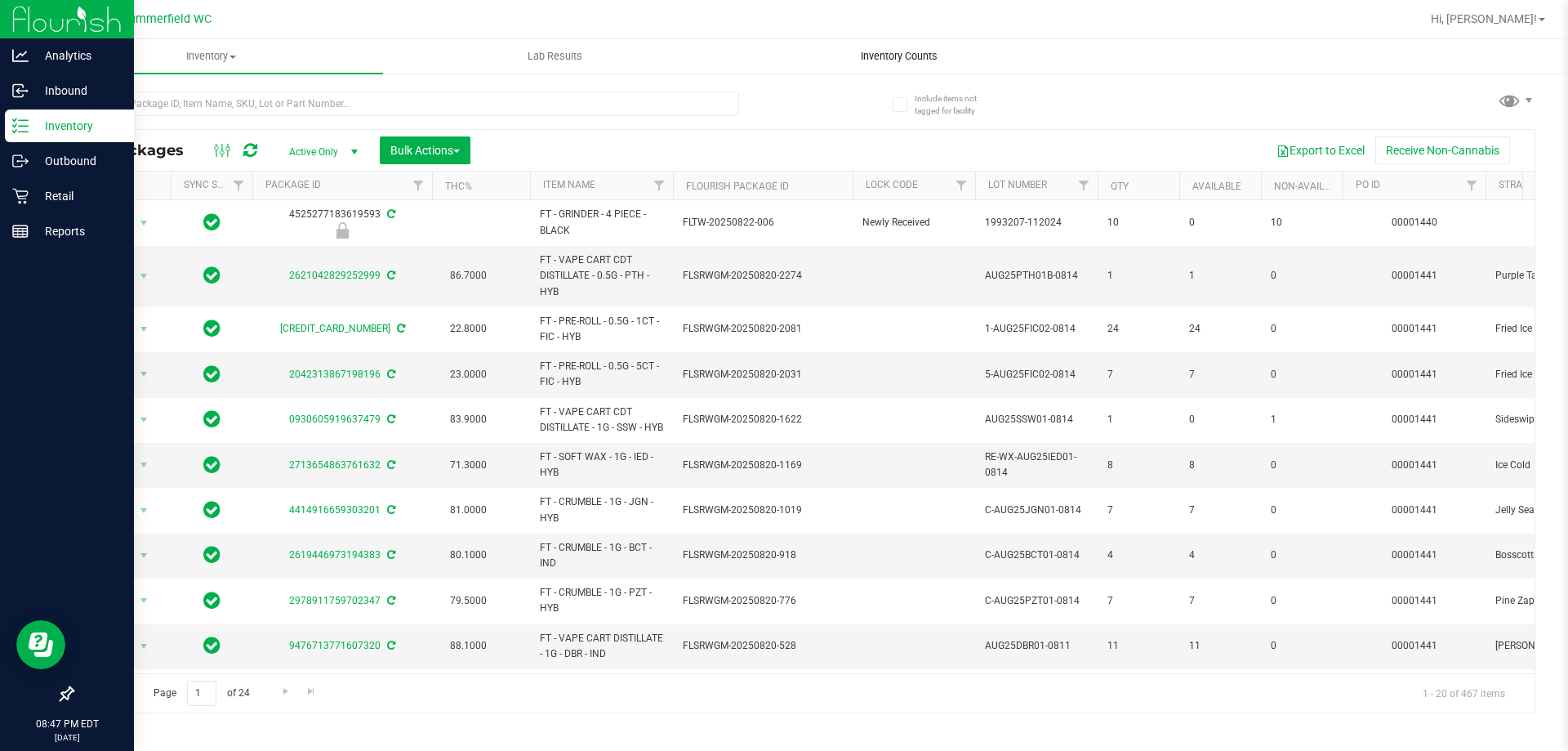
click at [918, 59] on span "Inventory Counts" at bounding box center [900, 55] width 120 height 15
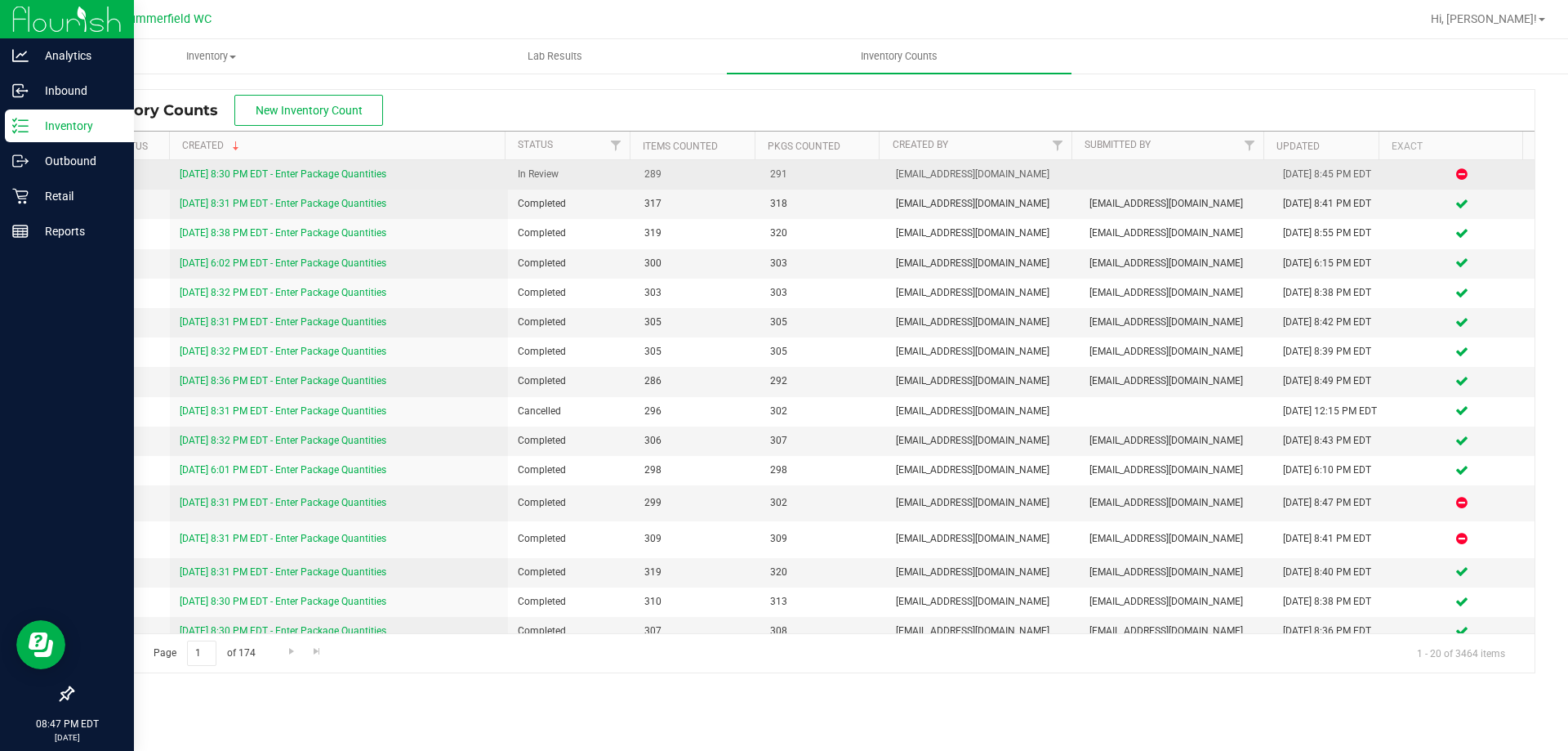
click at [354, 174] on link "[DATE] 8:30 PM EDT - Enter Package Quantities" at bounding box center [283, 174] width 207 height 12
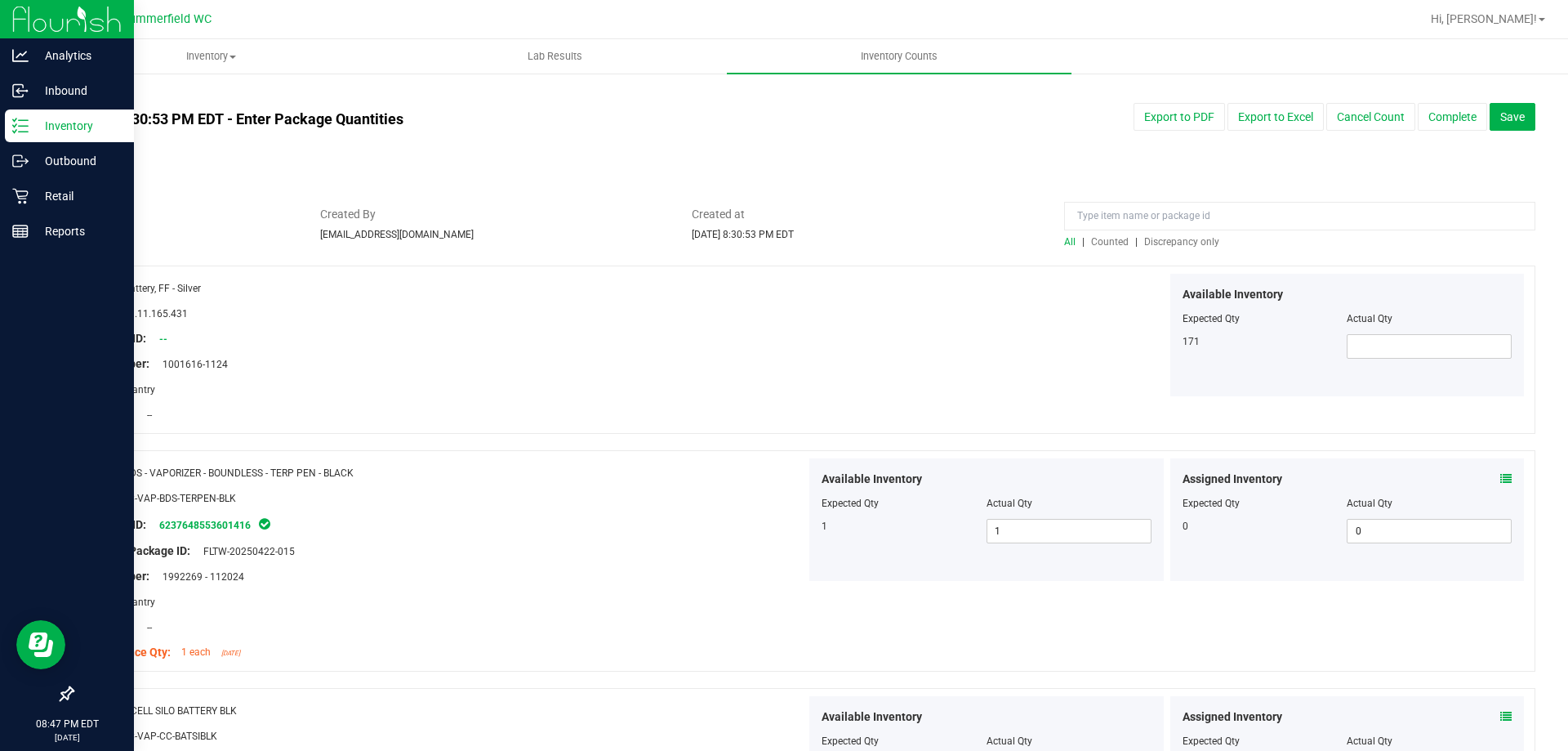
click at [1177, 241] on span "Discrepancy only" at bounding box center [1181, 242] width 75 height 12
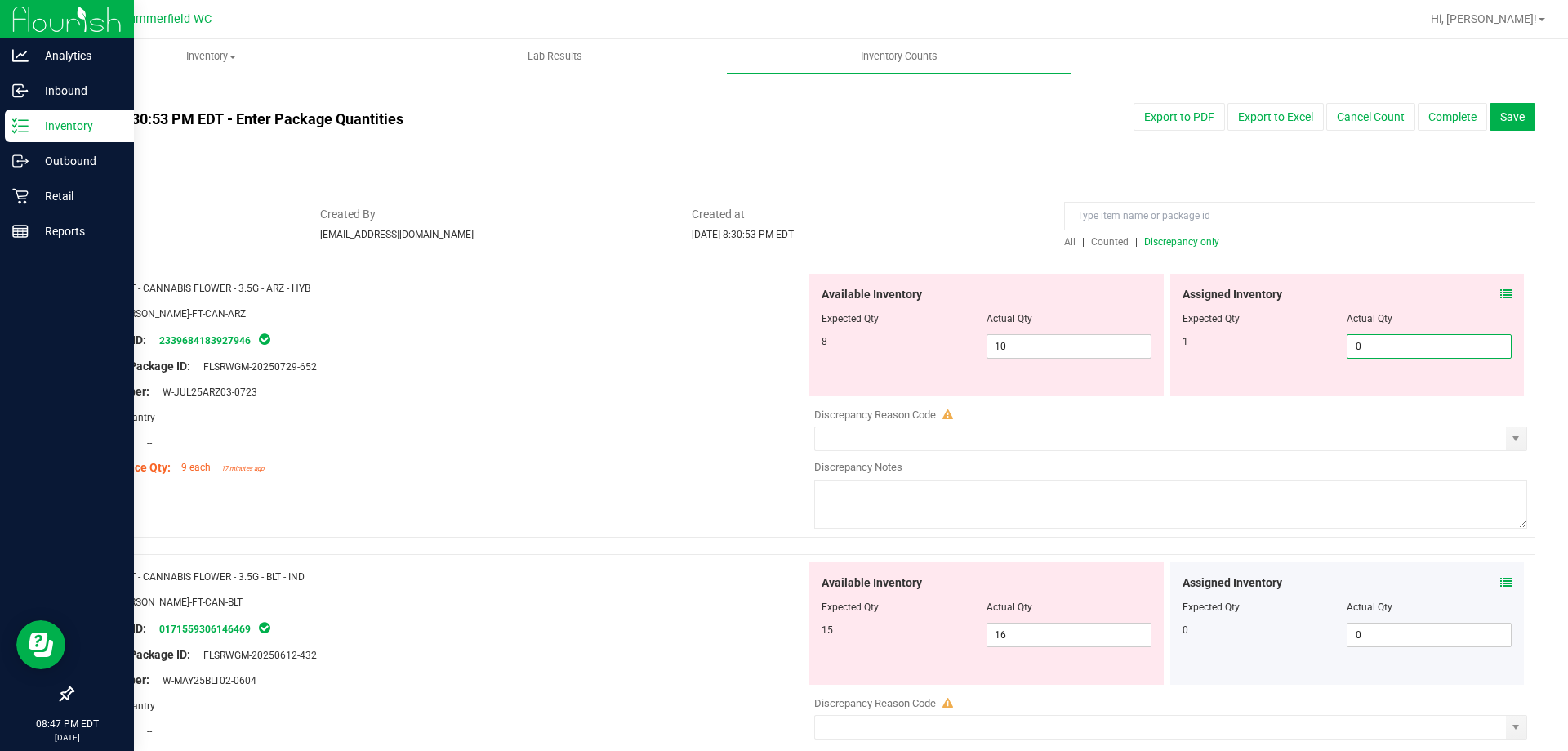
click at [1363, 346] on span "0 0" at bounding box center [1430, 346] width 165 height 24
type input "1"
click at [602, 423] on div "Area: Pantry" at bounding box center [445, 417] width 721 height 17
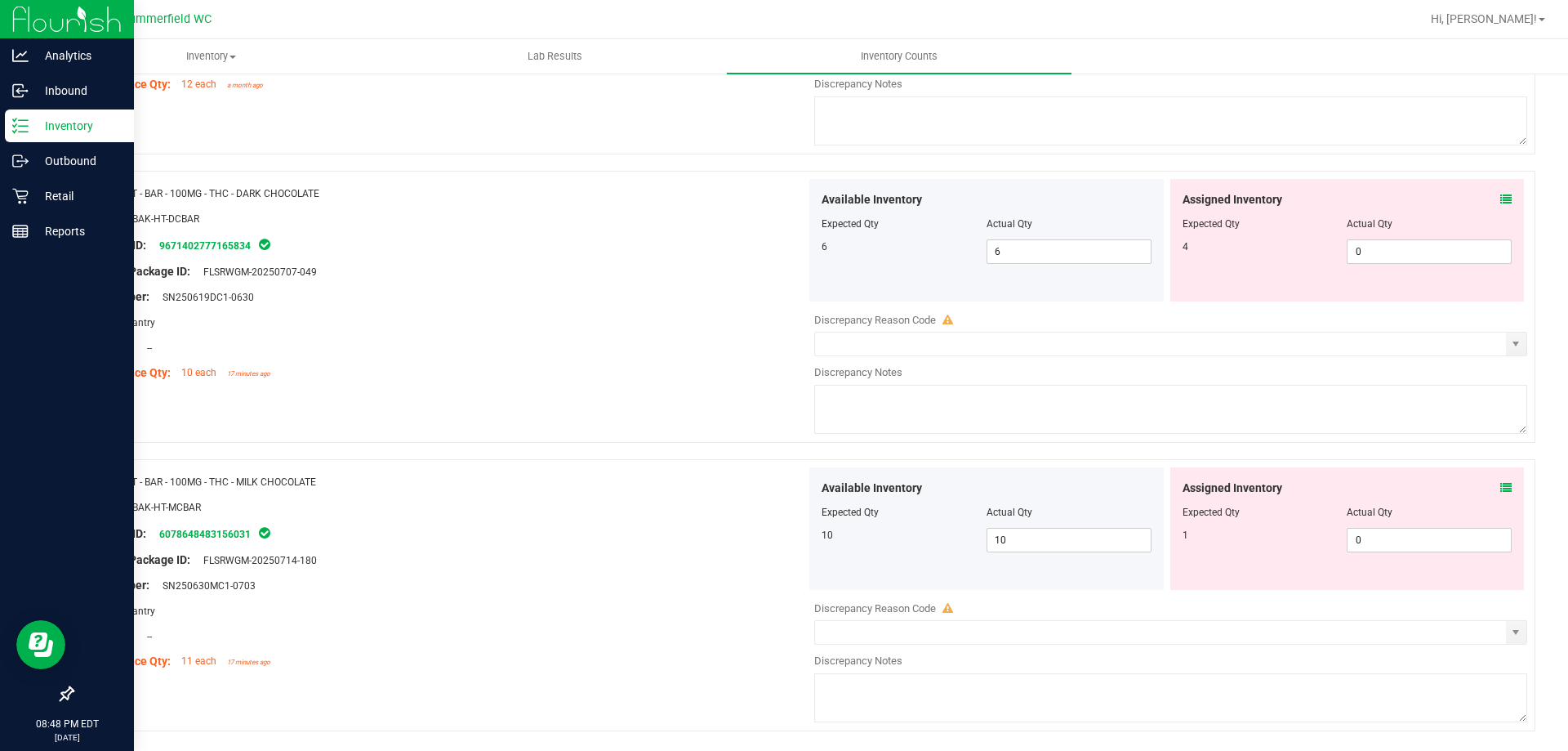
scroll to position [4103, 0]
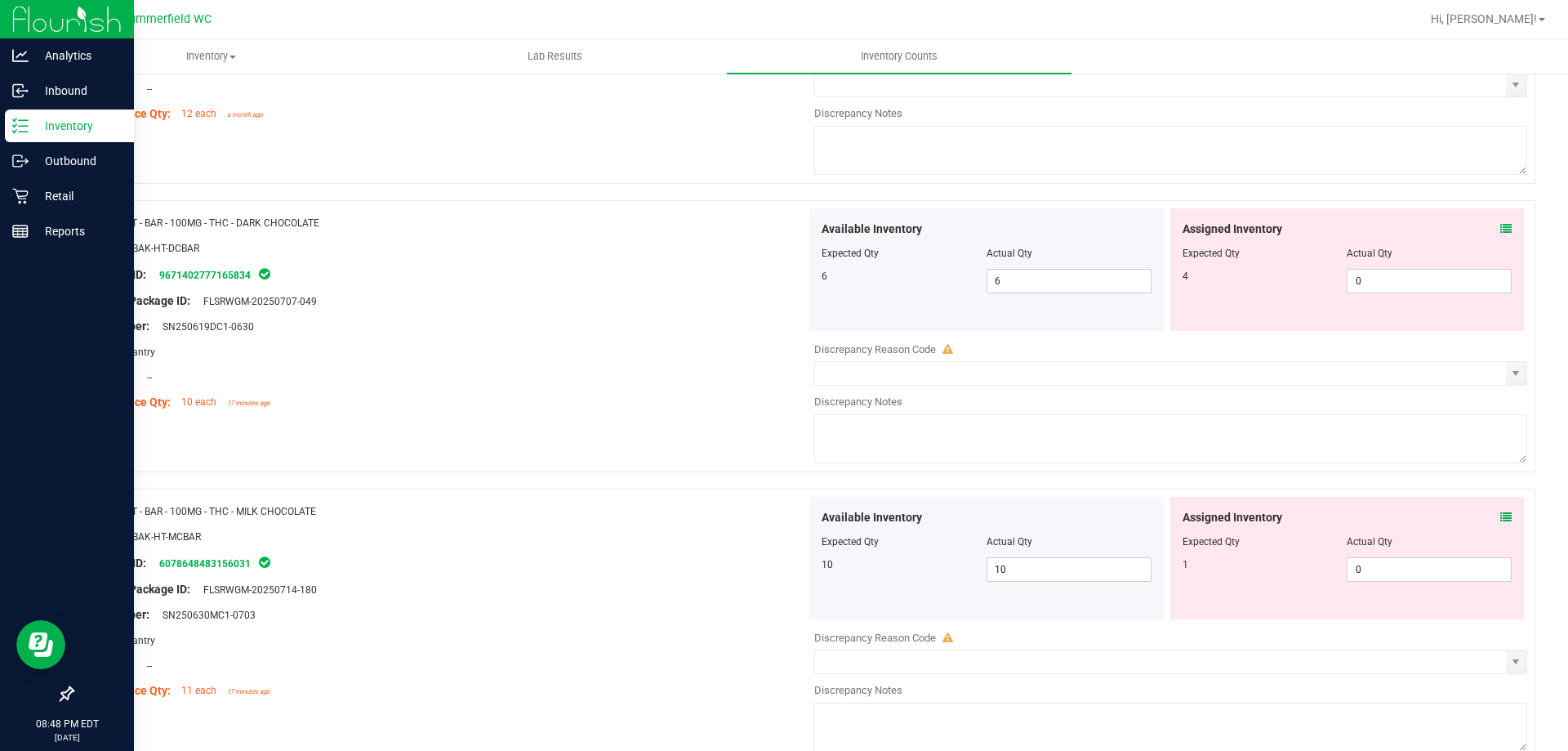
click at [1232, 573] on div "1 0 0" at bounding box center [1348, 568] width 330 height 24
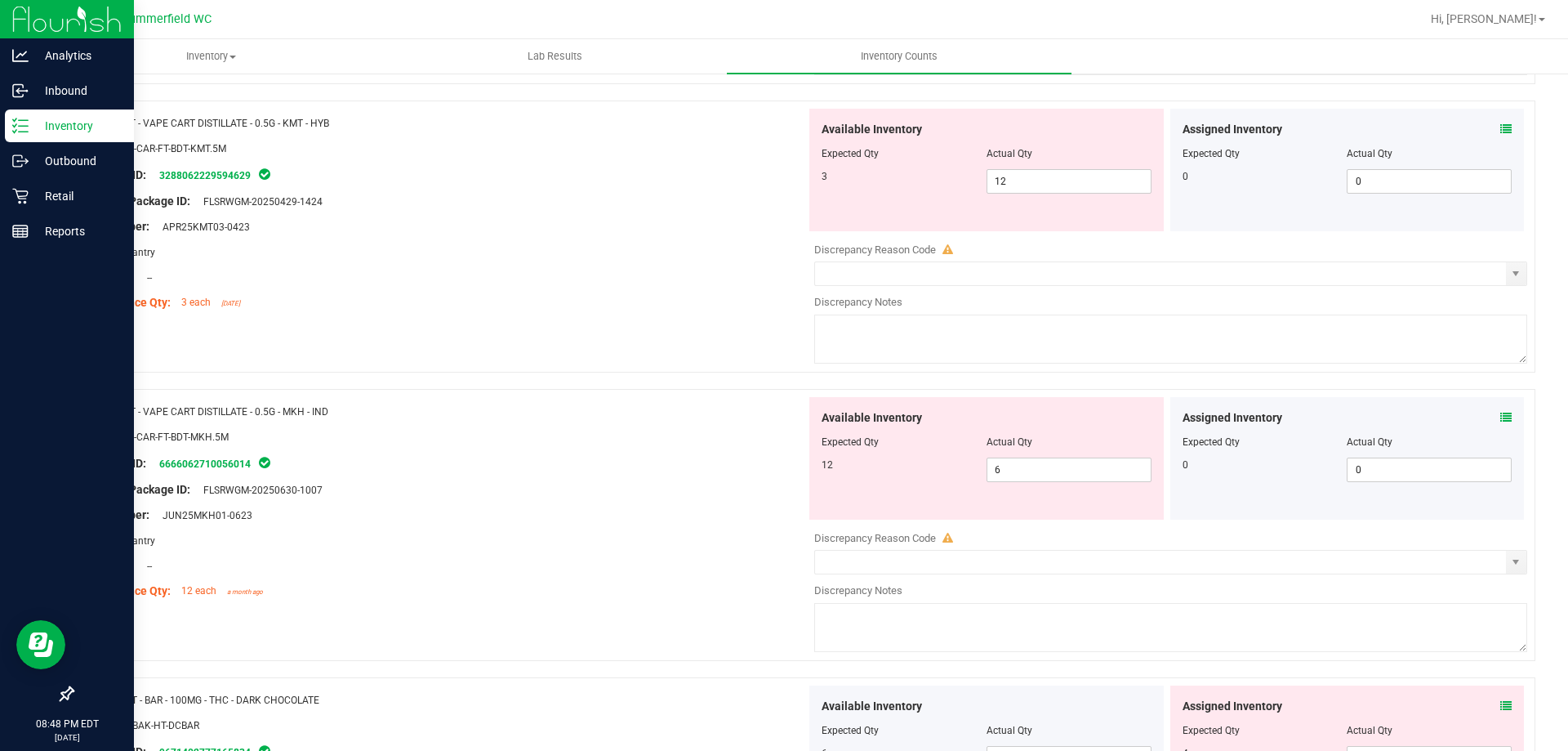
scroll to position [3531, 0]
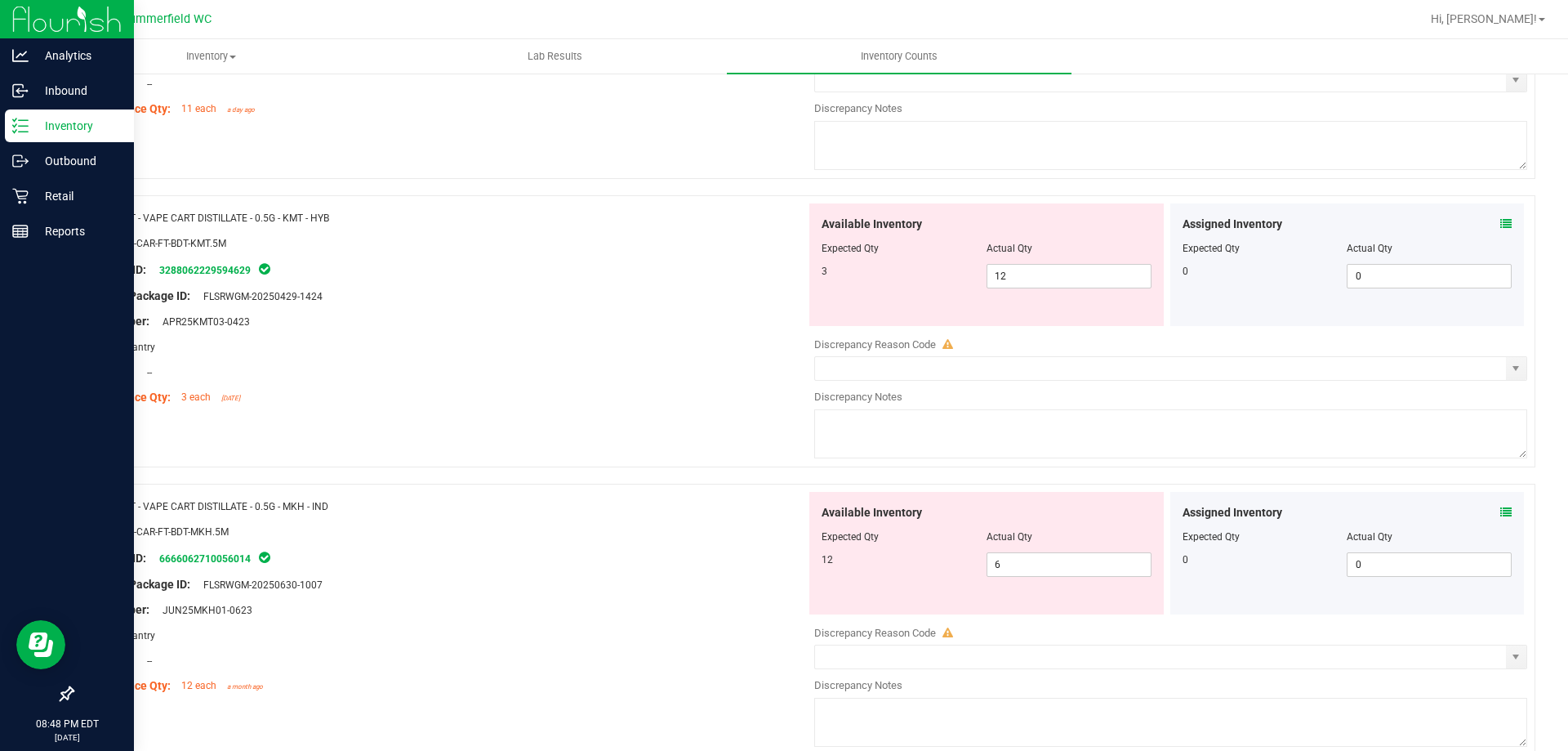
click at [512, 327] on div "Lot Number: APR25KMT03-0423" at bounding box center [445, 322] width 721 height 17
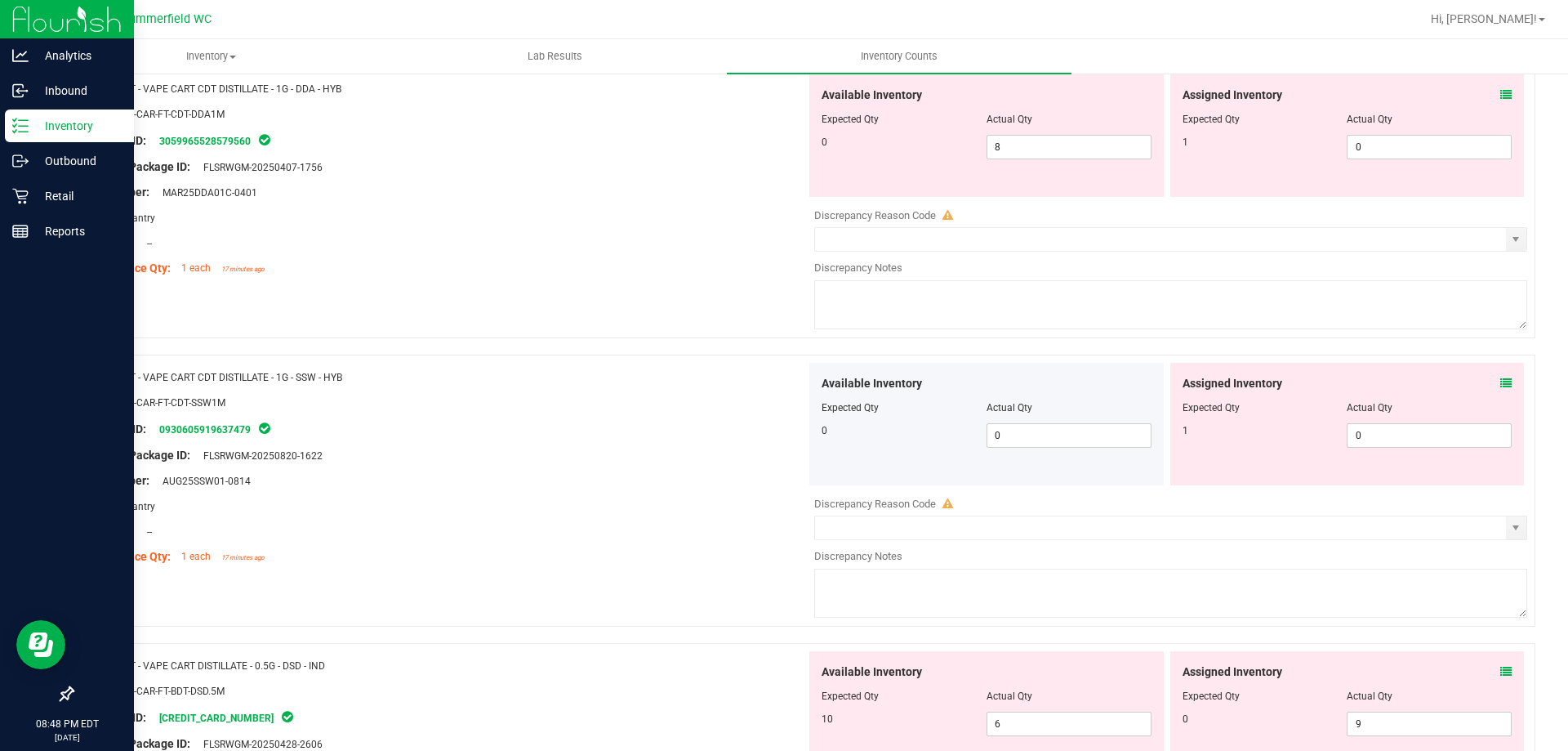
scroll to position [1733, 0]
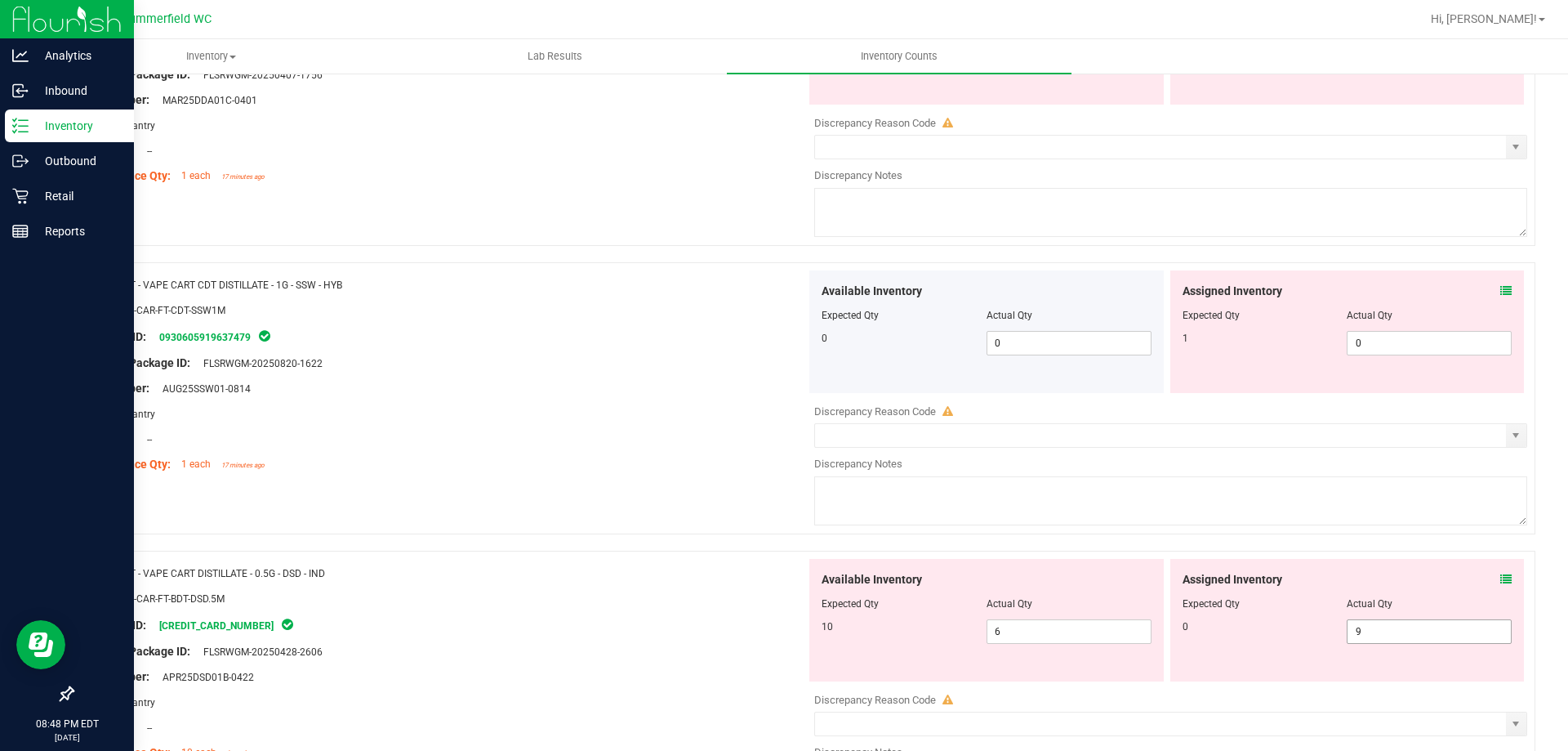
click at [1414, 630] on span "9 9" at bounding box center [1430, 631] width 165 height 24
type input "0."
type input "0"
click at [1330, 551] on div "Name: FT - VAPE CART DISTILLATE - 0.5G - DSD - IND SKU: BAP-CAR-FT-BDT-DSD.5M P…" at bounding box center [803, 687] width 1464 height 272
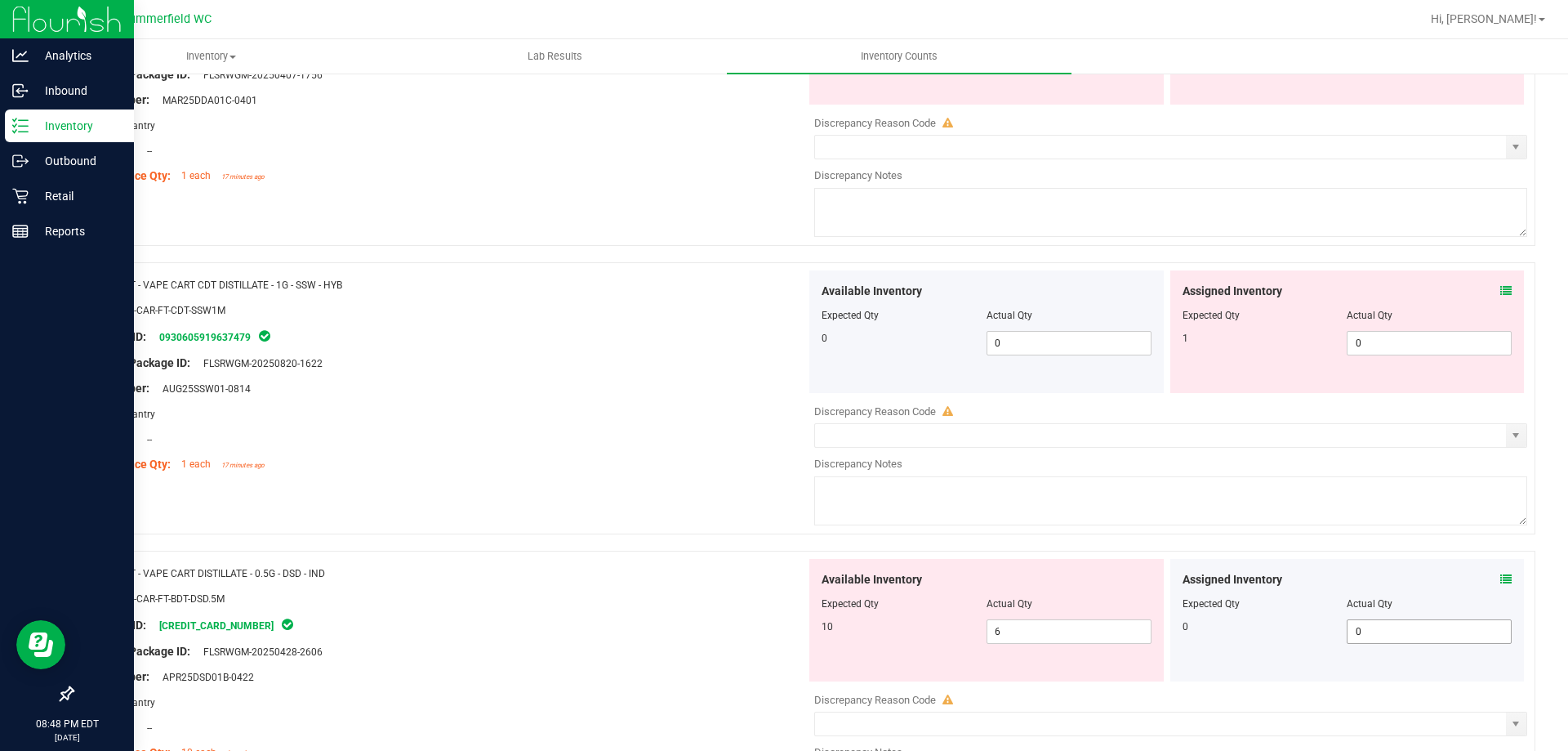
click at [1385, 631] on span "0 0" at bounding box center [1430, 631] width 165 height 24
drag, startPoint x: 1409, startPoint y: 341, endPoint x: 1213, endPoint y: 377, distance: 199.3
click at [1222, 372] on div "Assigned Inventory Expected Qty Actual Qty 1 0 0" at bounding box center [1347, 331] width 355 height 122
click at [1282, 502] on textarea at bounding box center [1171, 500] width 713 height 49
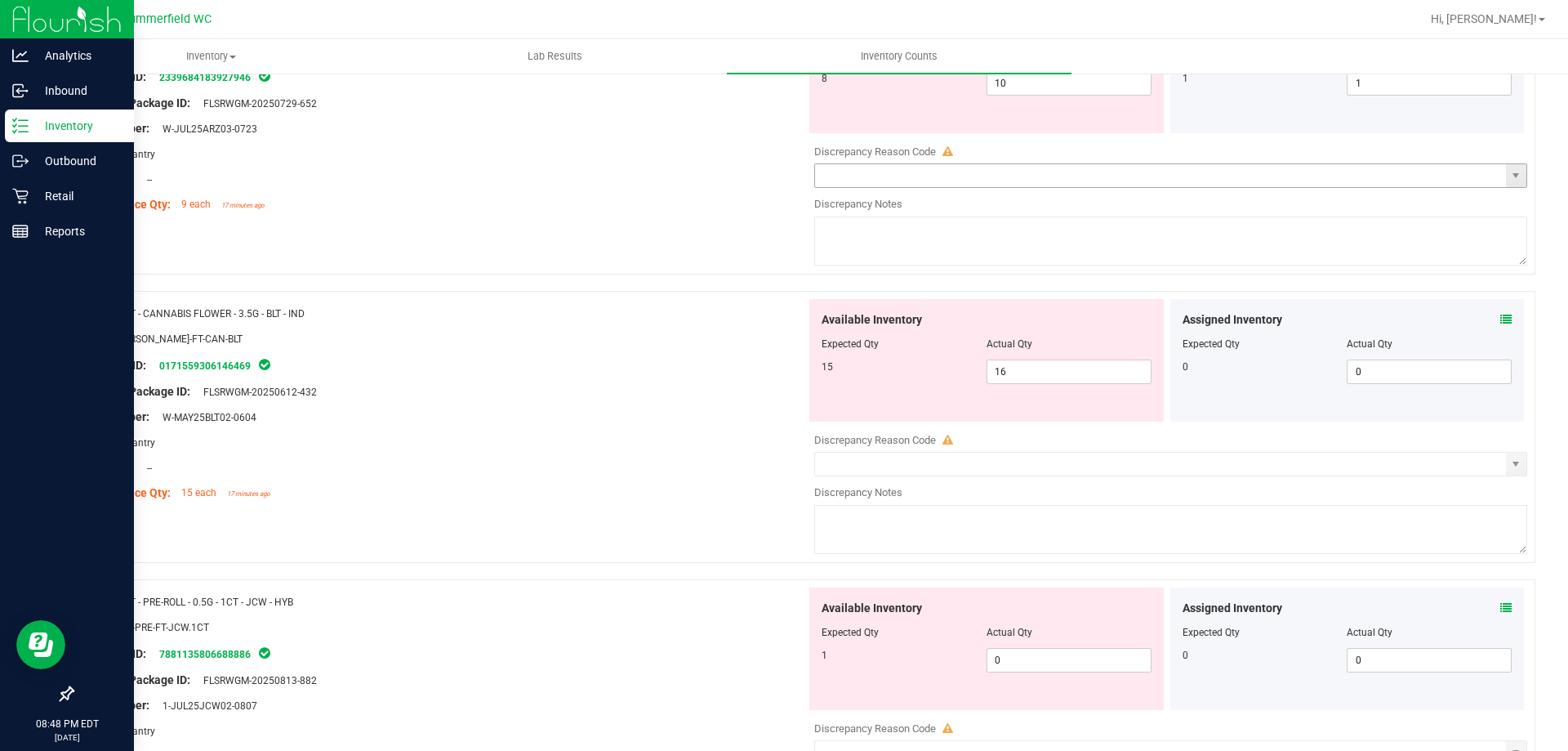
scroll to position [0, 0]
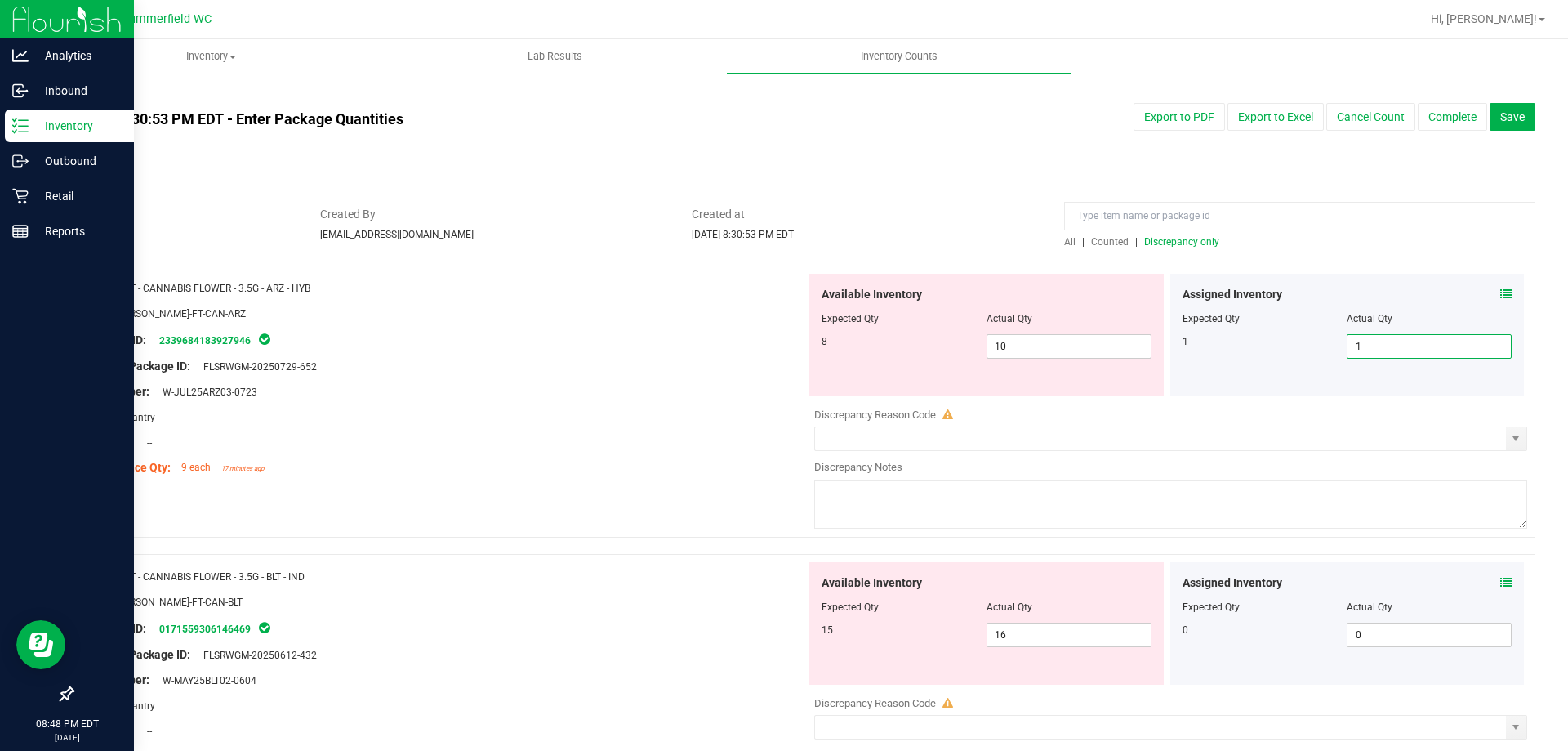
drag, startPoint x: 1262, startPoint y: 359, endPoint x: 1039, endPoint y: 396, distance: 226.0
click at [1055, 393] on div "Available Inventory Expected Qty Actual Qty 8 10 10 1 1" at bounding box center [1167, 335] width 721 height 122
type input "0"
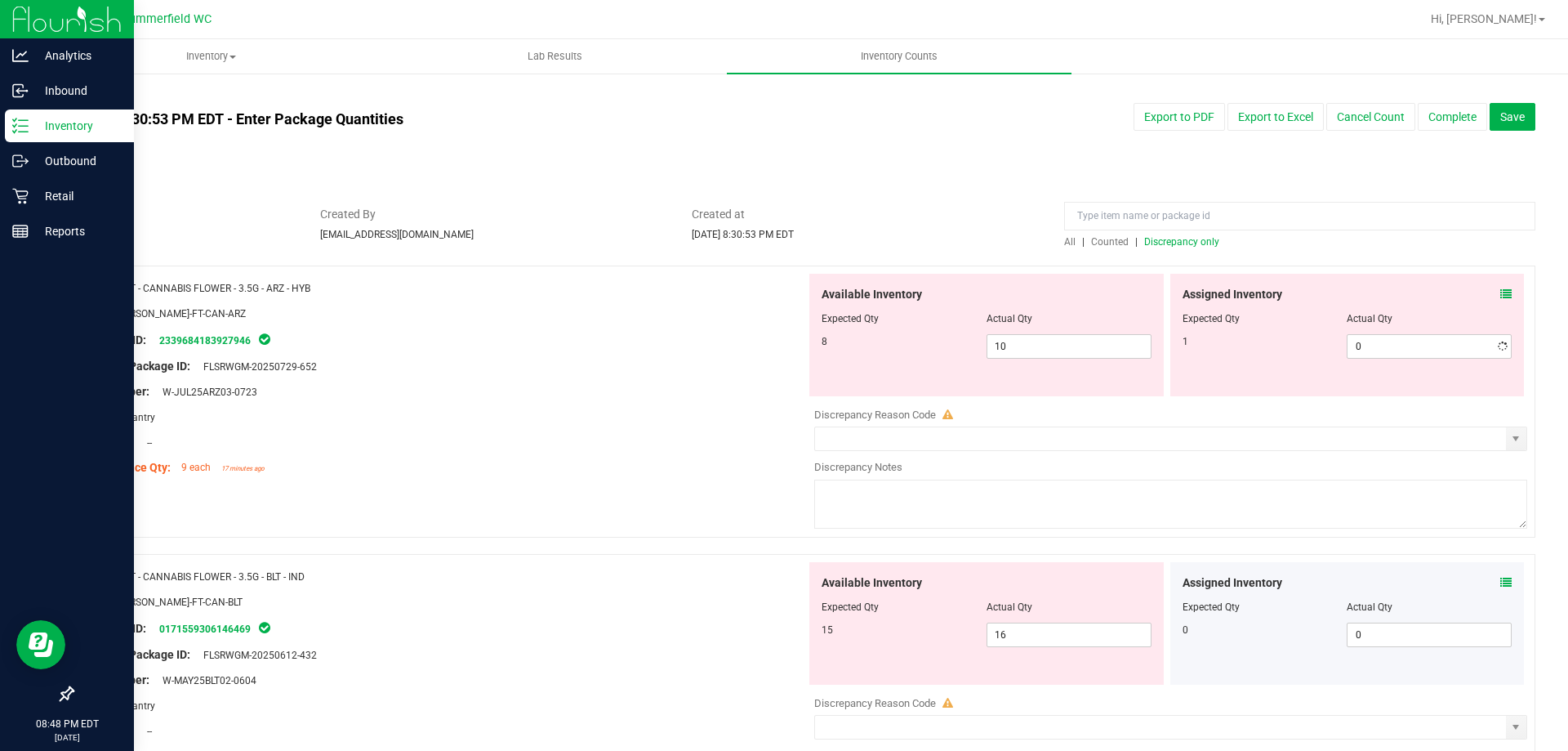
click at [1276, 367] on div "Assigned Inventory Expected Qty Actual Qty 1 0 0" at bounding box center [1347, 335] width 355 height 122
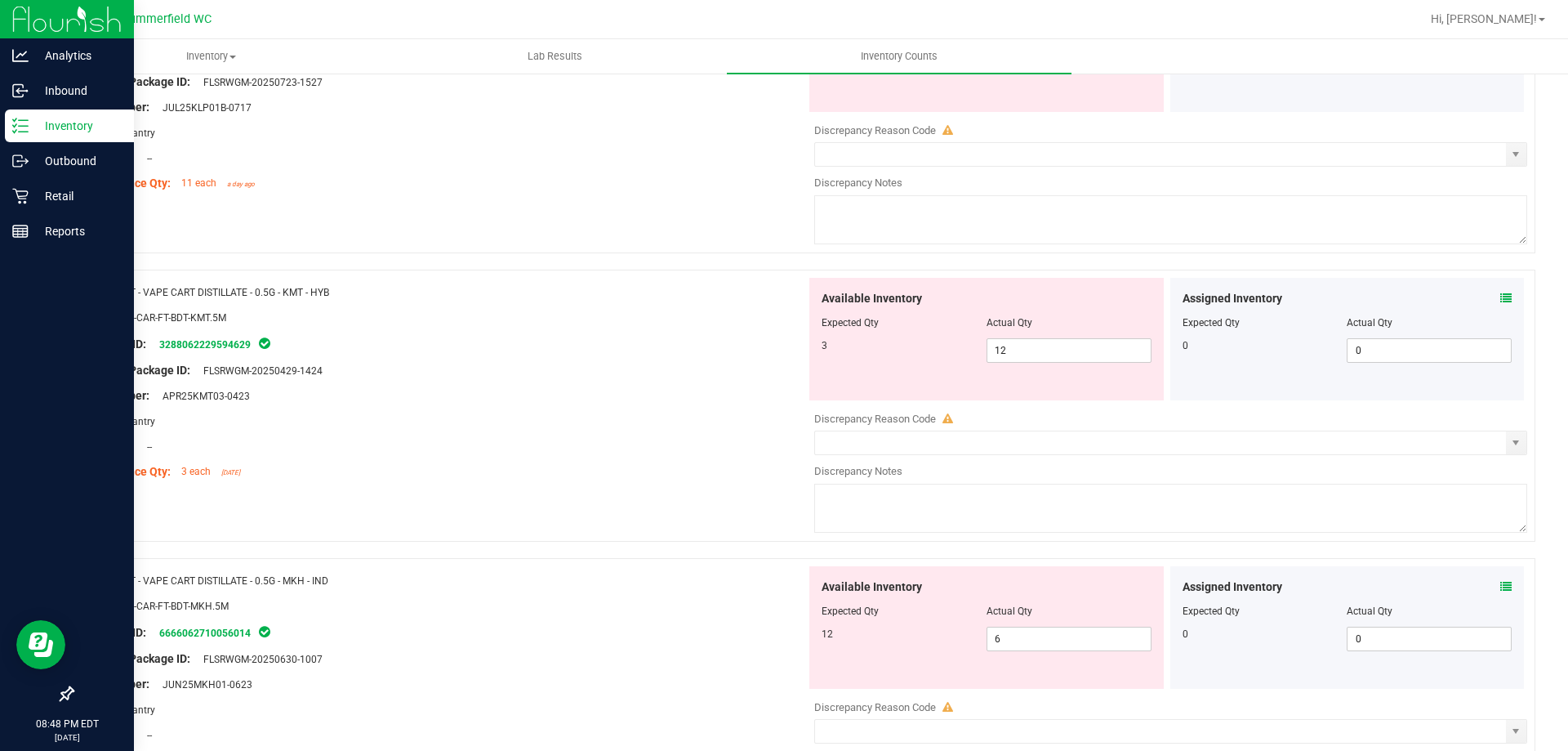
scroll to position [3449, 0]
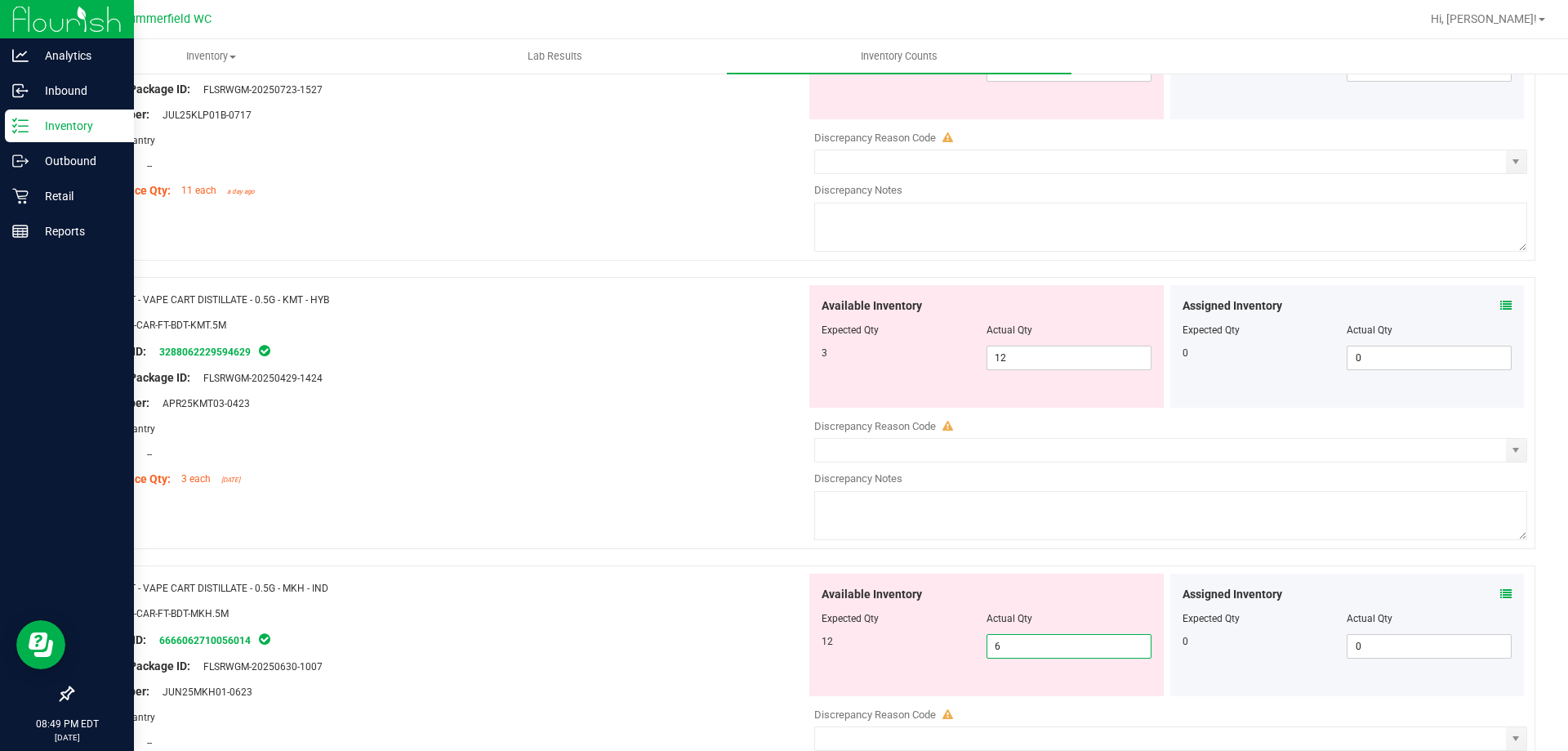
drag, startPoint x: 1045, startPoint y: 640, endPoint x: 924, endPoint y: 627, distance: 121.7
click at [926, 627] on div "Available Inventory Expected Qty Actual Qty 12 6 6" at bounding box center [986, 634] width 355 height 122
type input "12"
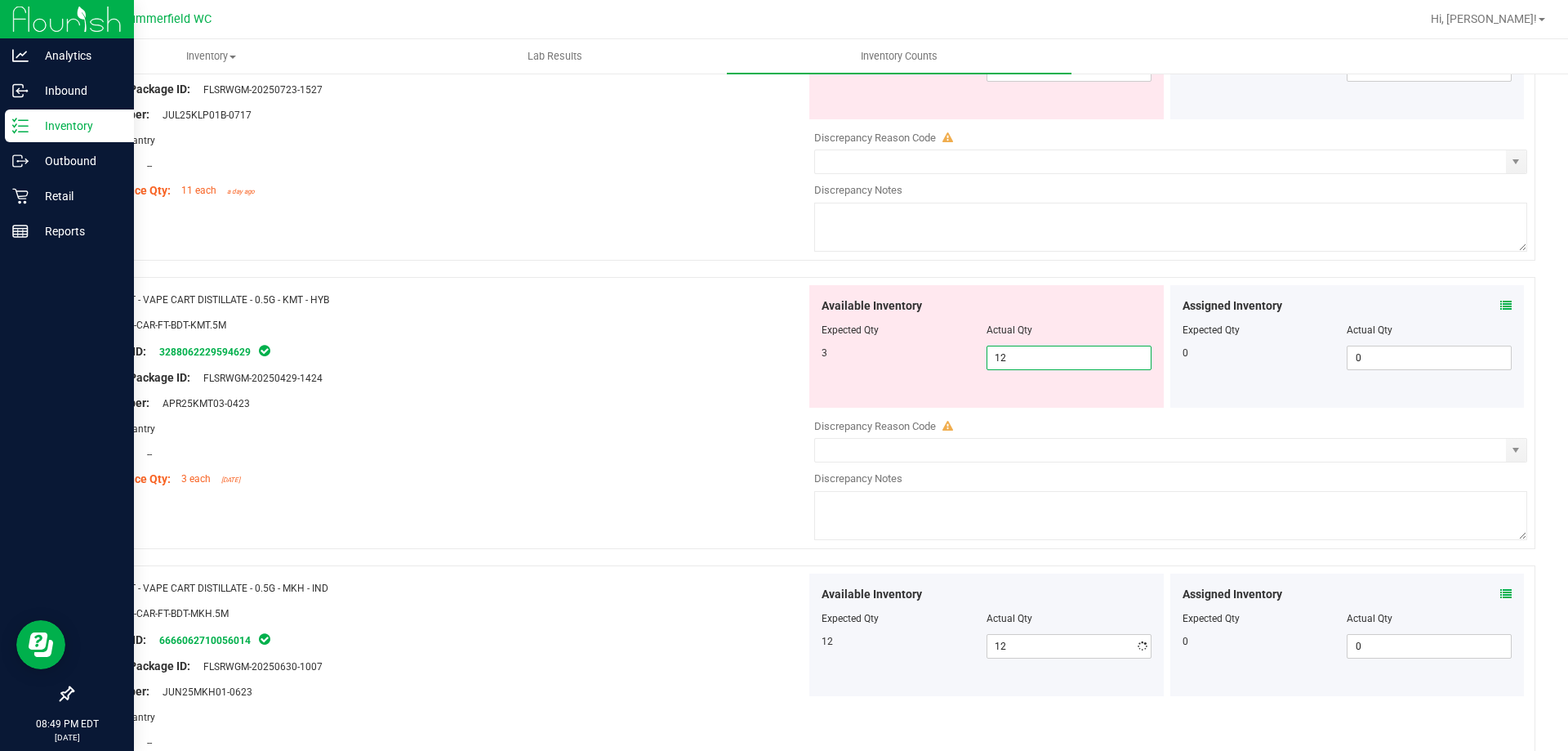
drag, startPoint x: 1025, startPoint y: 351, endPoint x: 665, endPoint y: 401, distance: 363.5
click at [699, 401] on div "Name: FT - VAPE CART DISTILLATE - 0.5G - KMT - HYB SKU: BAP-CAR-FT-BDT-KMT.5M P…" at bounding box center [803, 413] width 1464 height 272
type input "3"
click at [609, 403] on div "Lot Number: APR25KMT03-0423" at bounding box center [445, 403] width 721 height 17
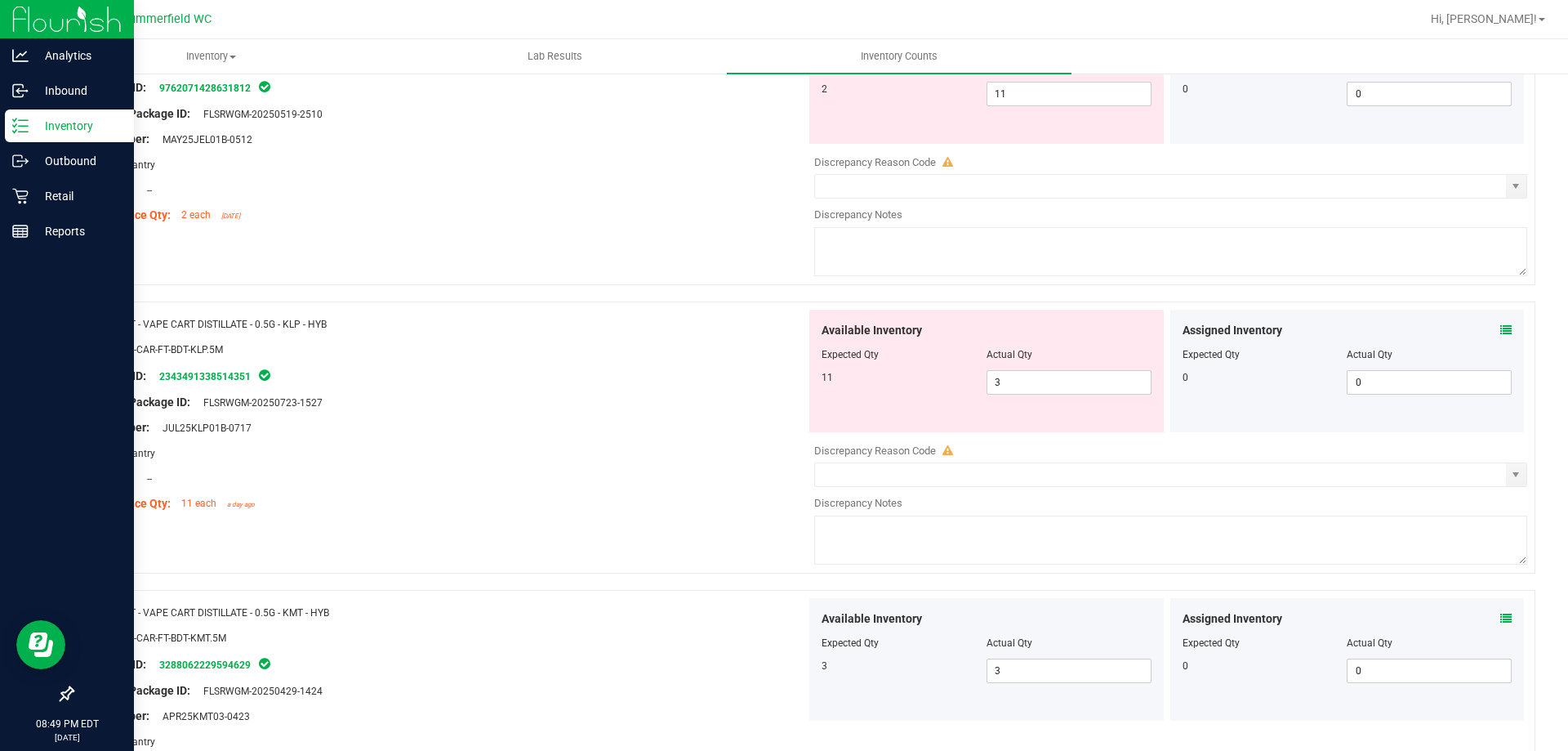
scroll to position [2958, 0]
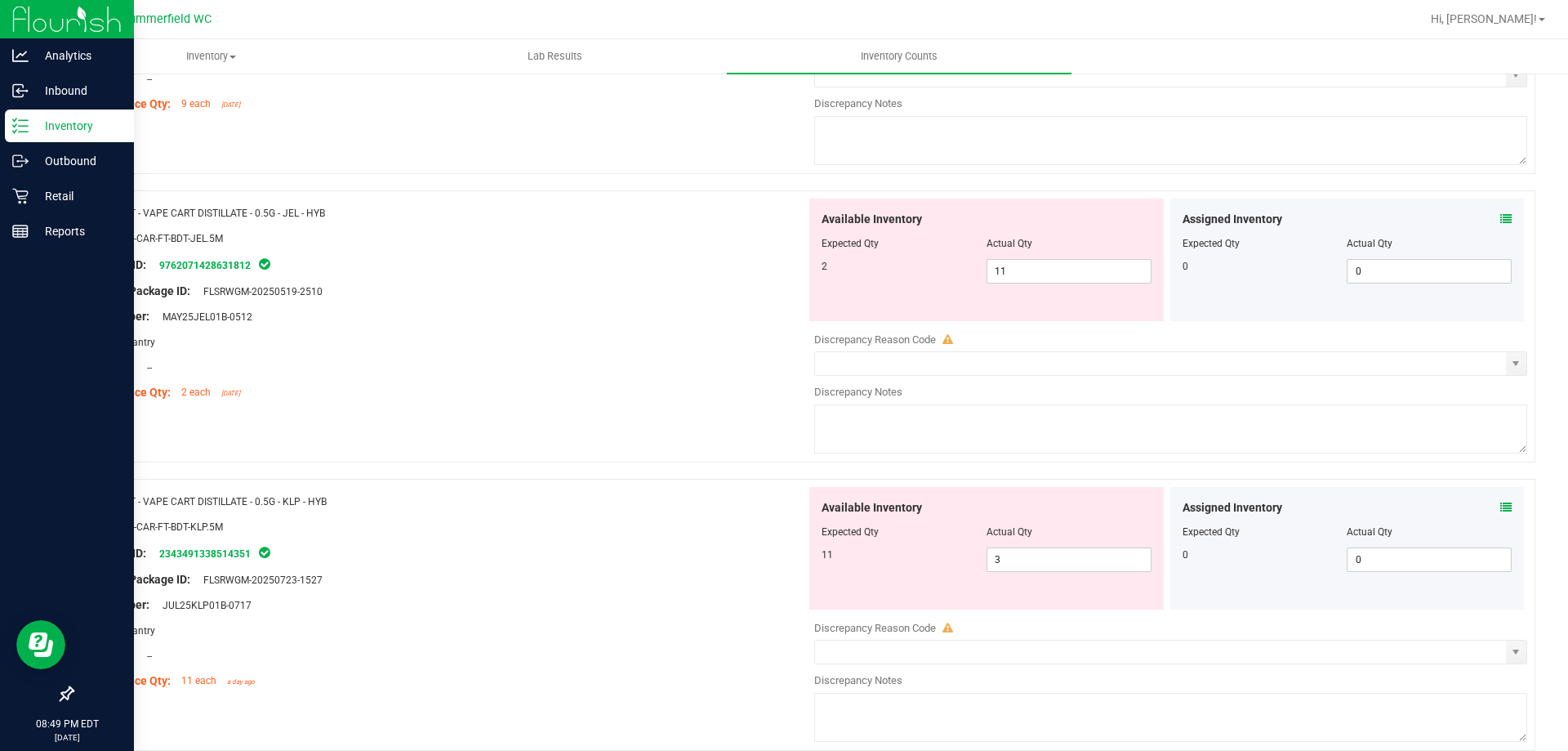
click at [668, 479] on div "Name: FT - VAPE CART DISTILLATE - 0.5G - KLP - HYB SKU: BAP-CAR-FT-BDT-KLP.5M P…" at bounding box center [803, 615] width 1464 height 272
drag, startPoint x: 1005, startPoint y: 561, endPoint x: 748, endPoint y: 562, distance: 257.0
click at [776, 563] on div "Name: FT - VAPE CART DISTILLATE - 0.5G - KLP - HYB SKU: BAP-CAR-FT-BDT-KLP.5M P…" at bounding box center [803, 615] width 1464 height 272
type input "11"
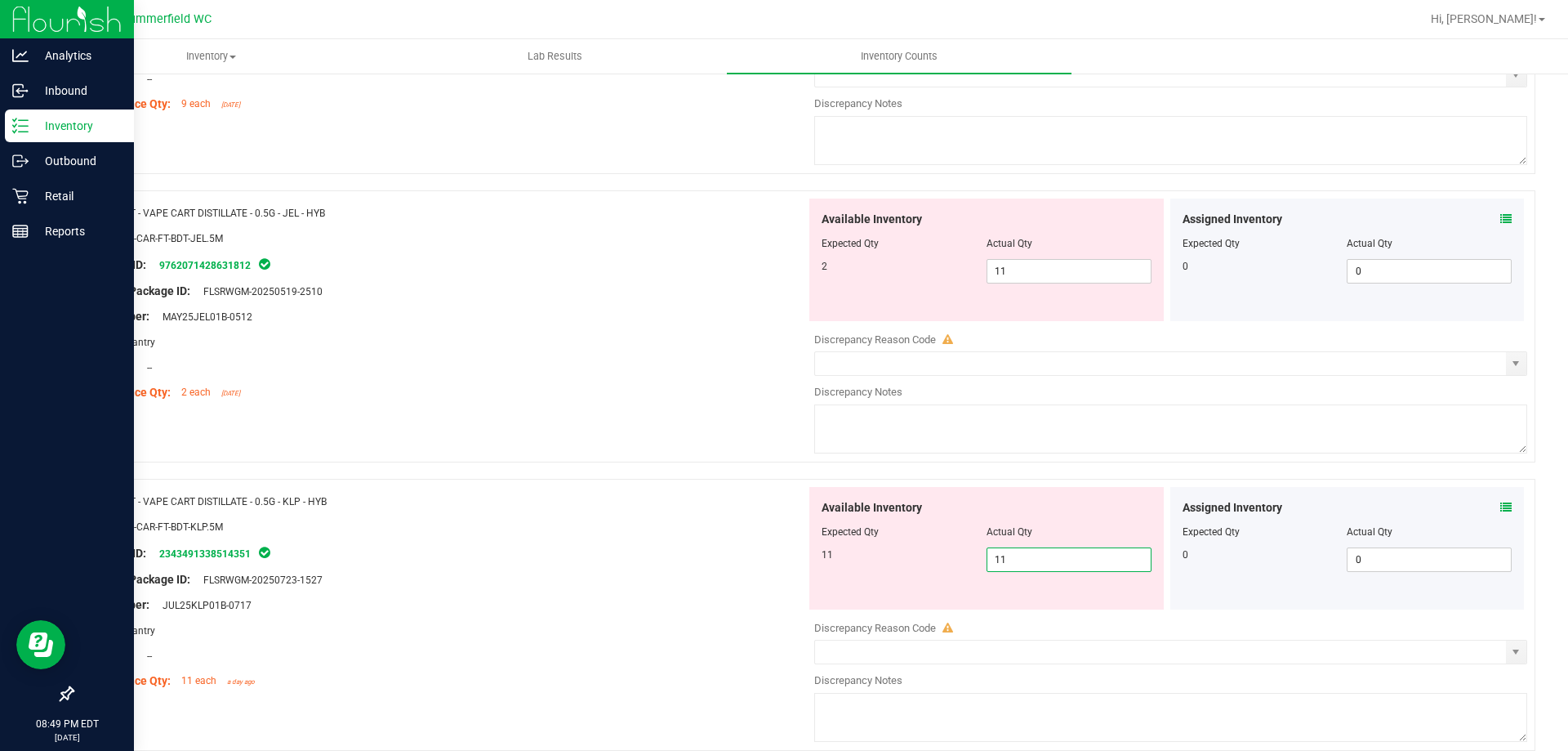
click at [621, 547] on div "Package ID: 2343491338514351" at bounding box center [445, 553] width 721 height 19
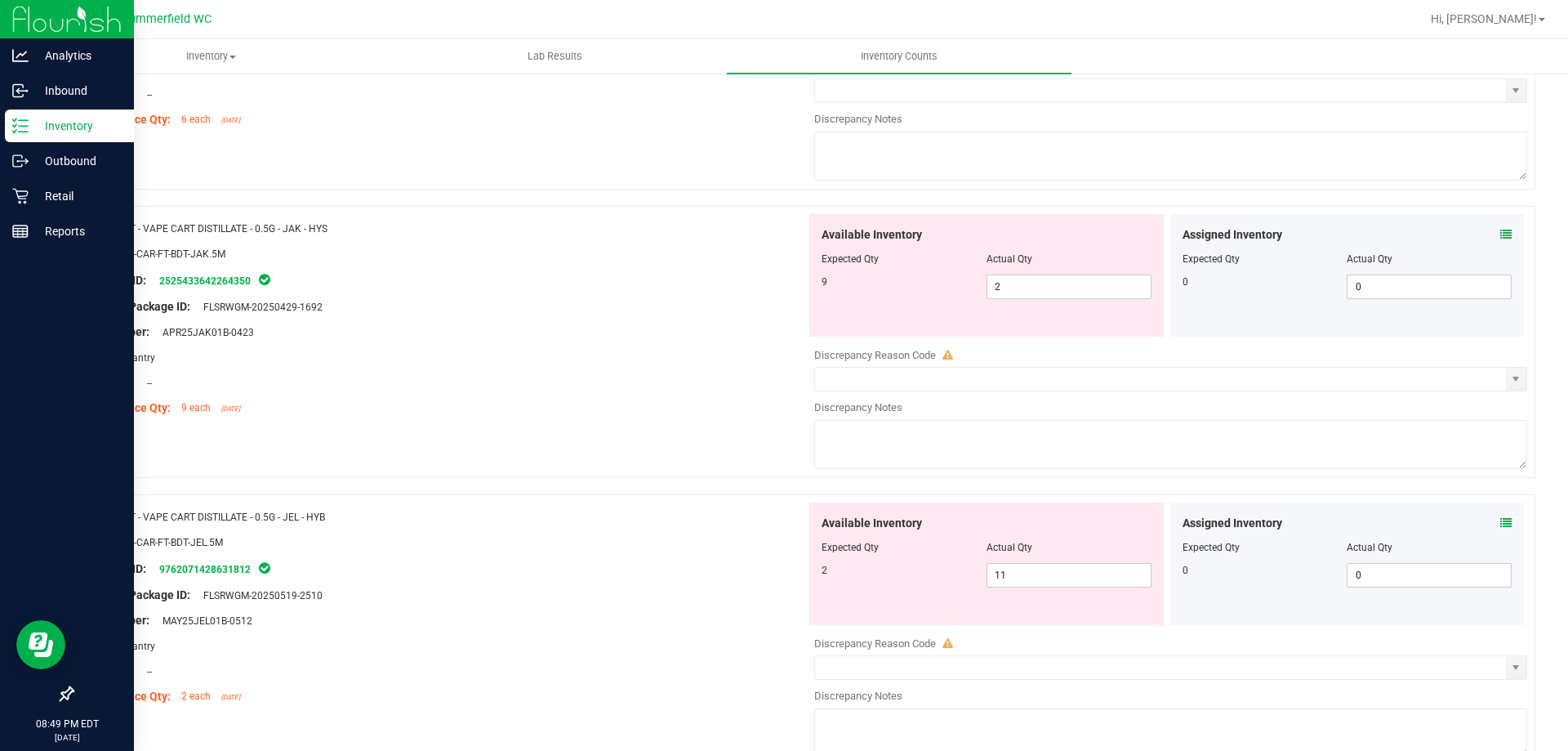
scroll to position [2714, 0]
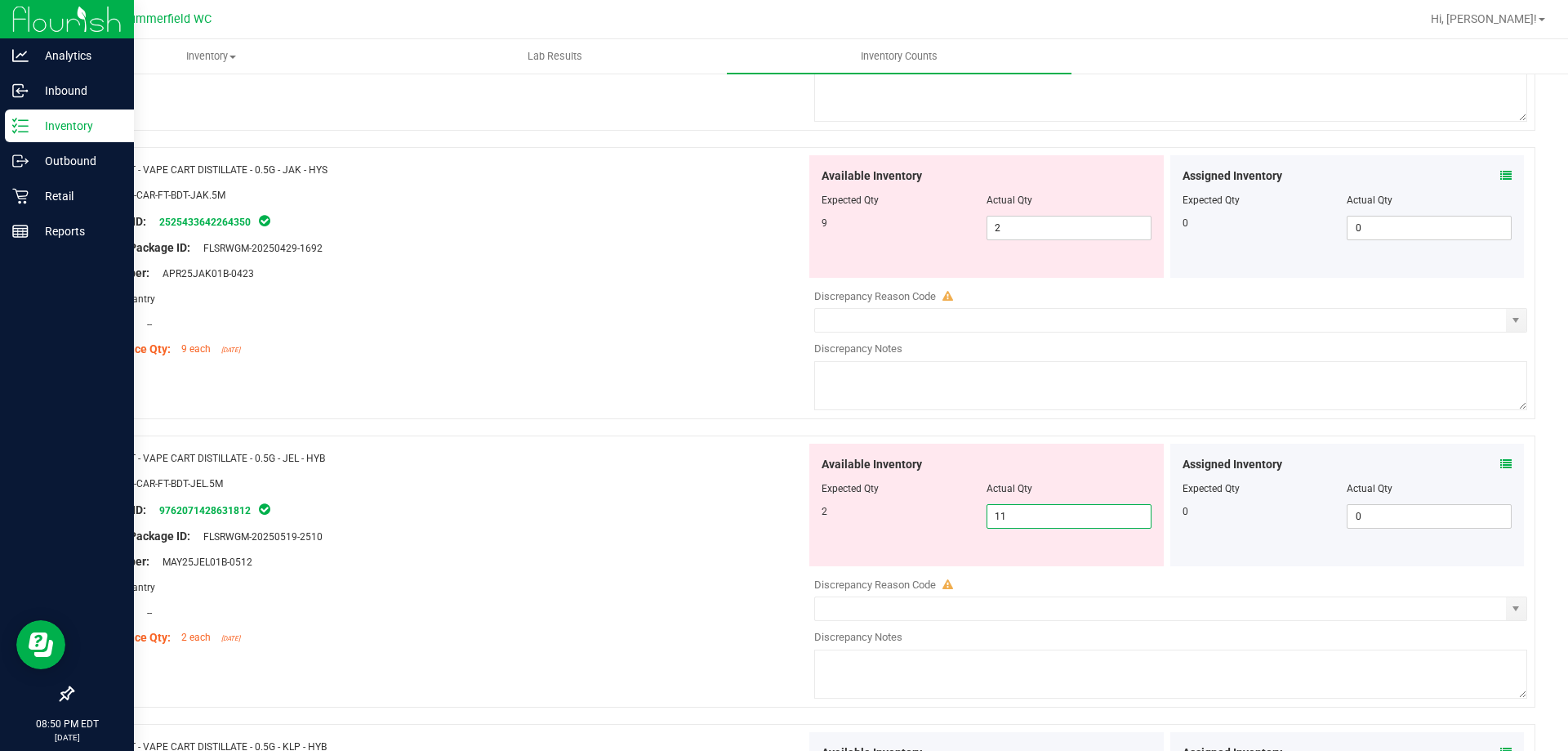
drag, startPoint x: 1023, startPoint y: 515, endPoint x: 777, endPoint y: 550, distance: 248.5
click at [792, 548] on div "Name: FT - VAPE CART DISTILLATE - 0.5G - JEL - HYB SKU: BAP-CAR-FT-BDT-JEL.5M P…" at bounding box center [803, 571] width 1464 height 272
type input "2"
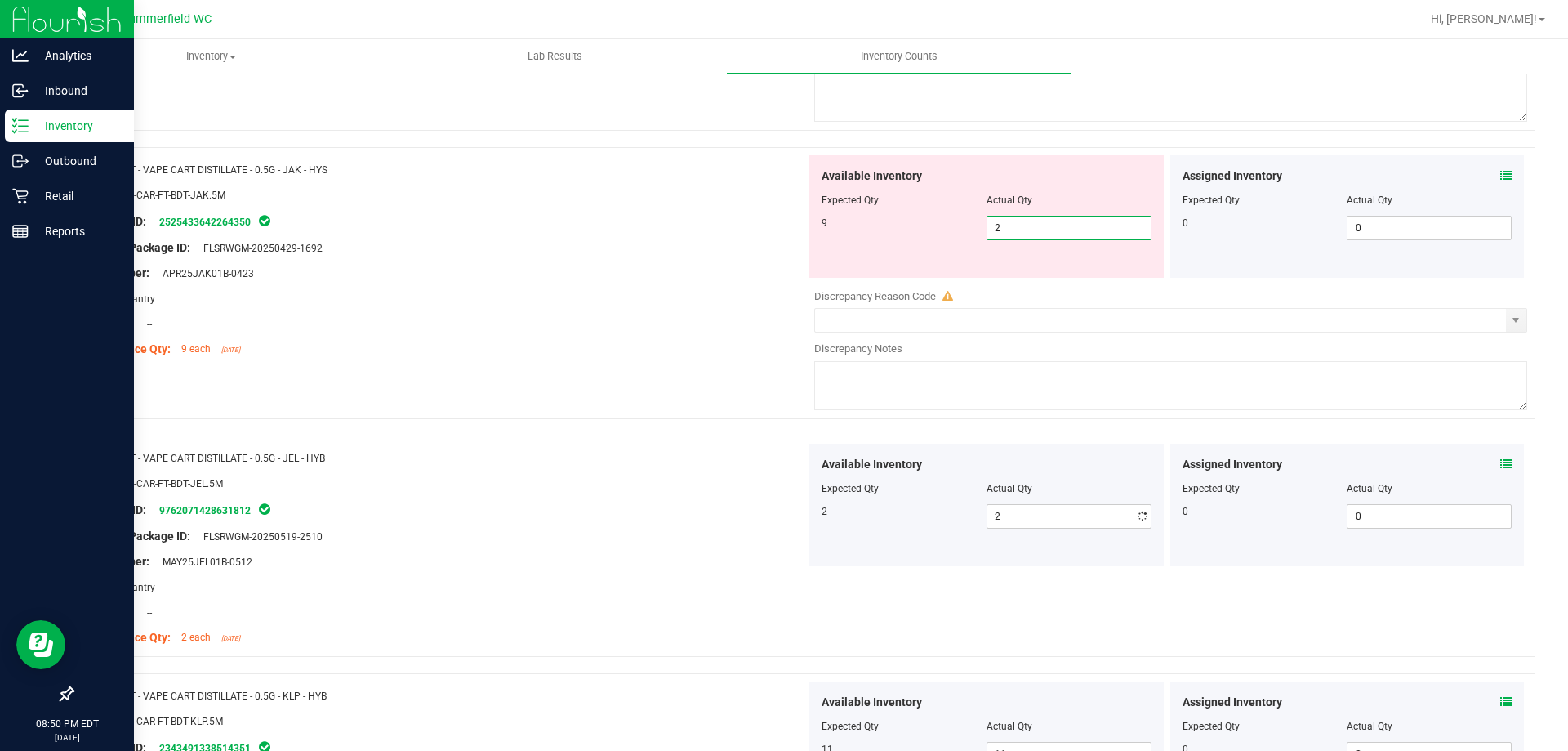
drag, startPoint x: 1006, startPoint y: 231, endPoint x: 870, endPoint y: 241, distance: 136.4
click at [882, 239] on div "9 2 2" at bounding box center [987, 227] width 330 height 24
type input "9"
click at [703, 291] on div "Area: Pantry" at bounding box center [445, 298] width 721 height 17
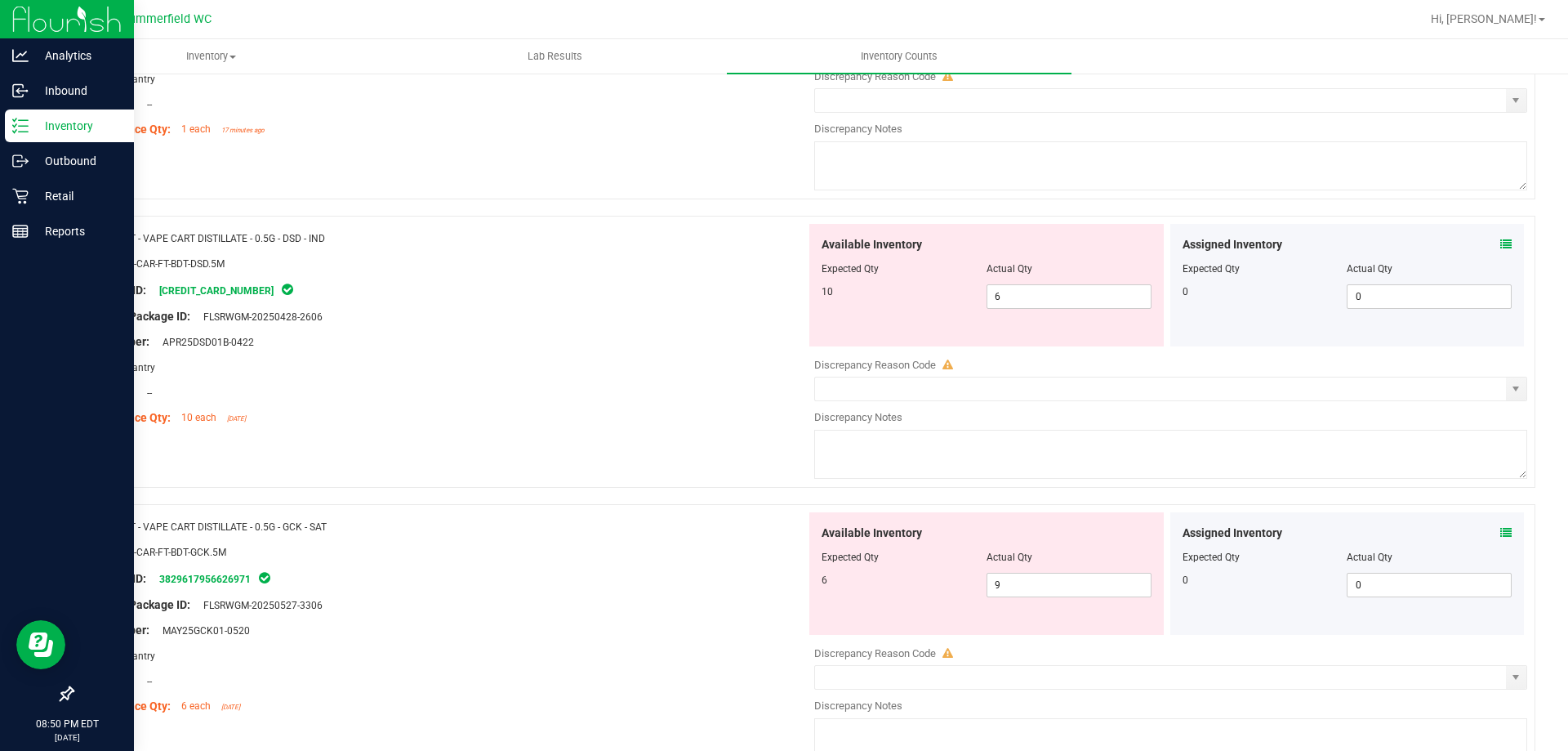
scroll to position [2061, 0]
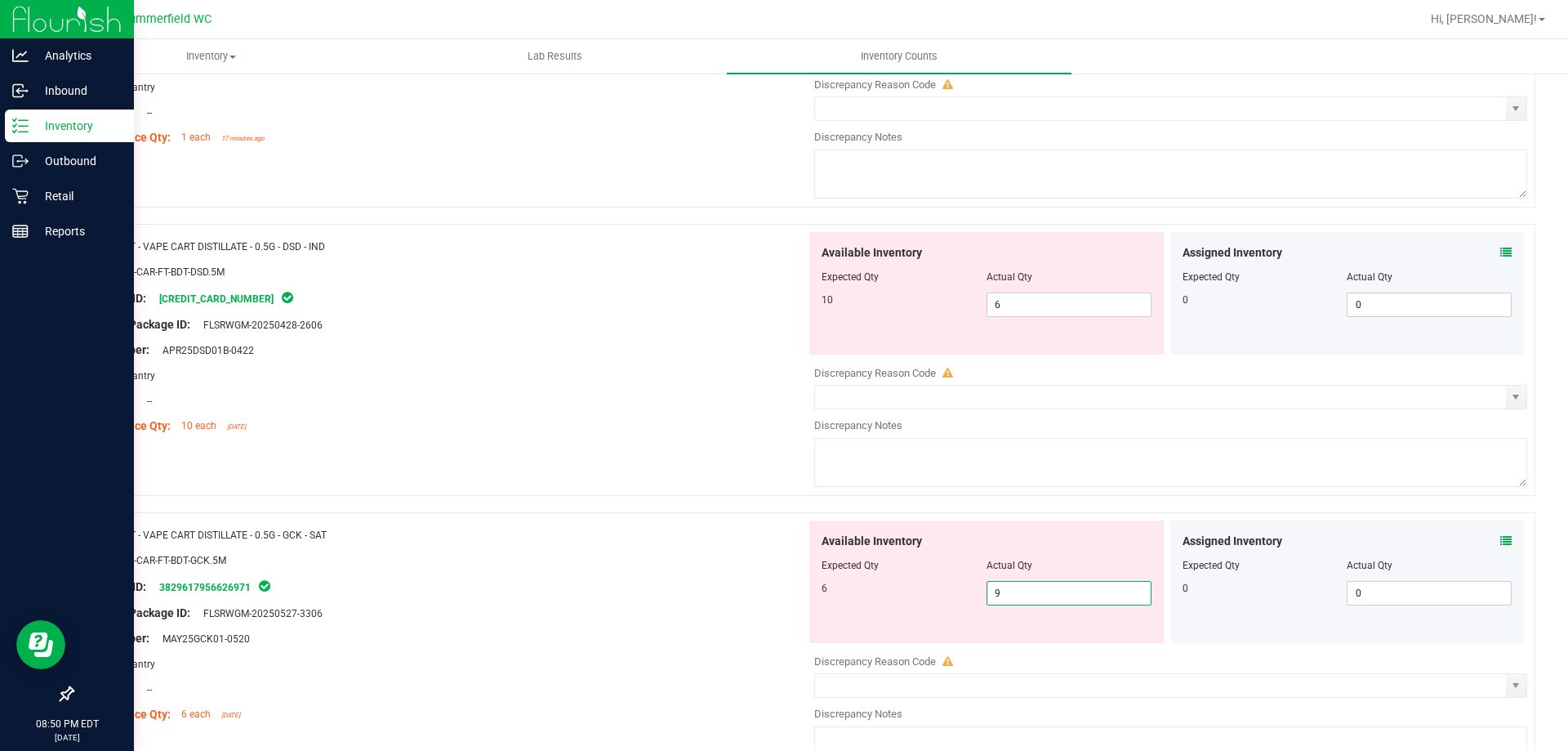
drag, startPoint x: 1017, startPoint y: 597, endPoint x: 871, endPoint y: 597, distance: 146.0
click at [879, 597] on div "6 9 9" at bounding box center [987, 593] width 330 height 24
type input "6"
drag, startPoint x: 1035, startPoint y: 309, endPoint x: 943, endPoint y: 319, distance: 92.5
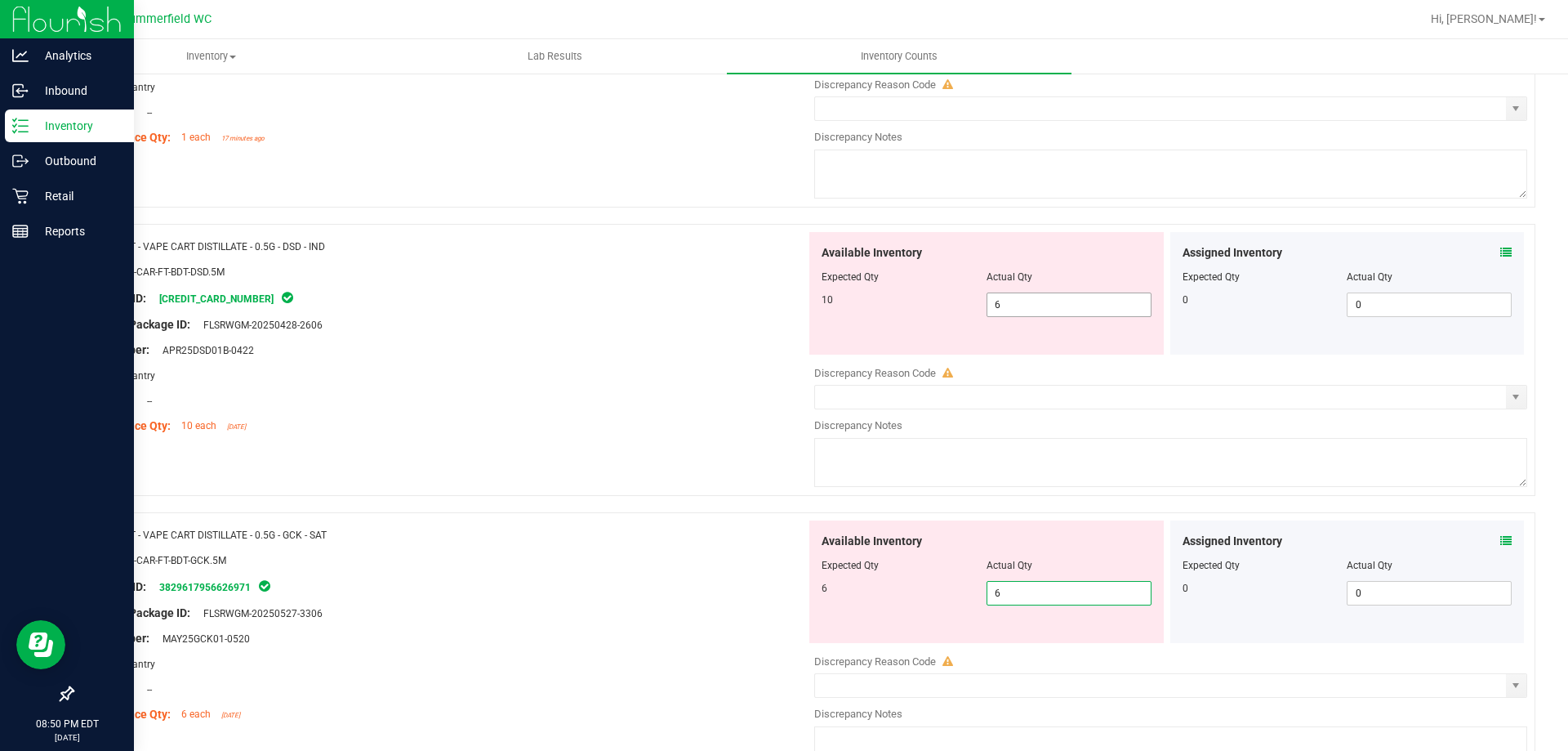
click at [946, 318] on div "Available Inventory Expected Qty Actual Qty 10 6 6" at bounding box center [986, 293] width 355 height 122
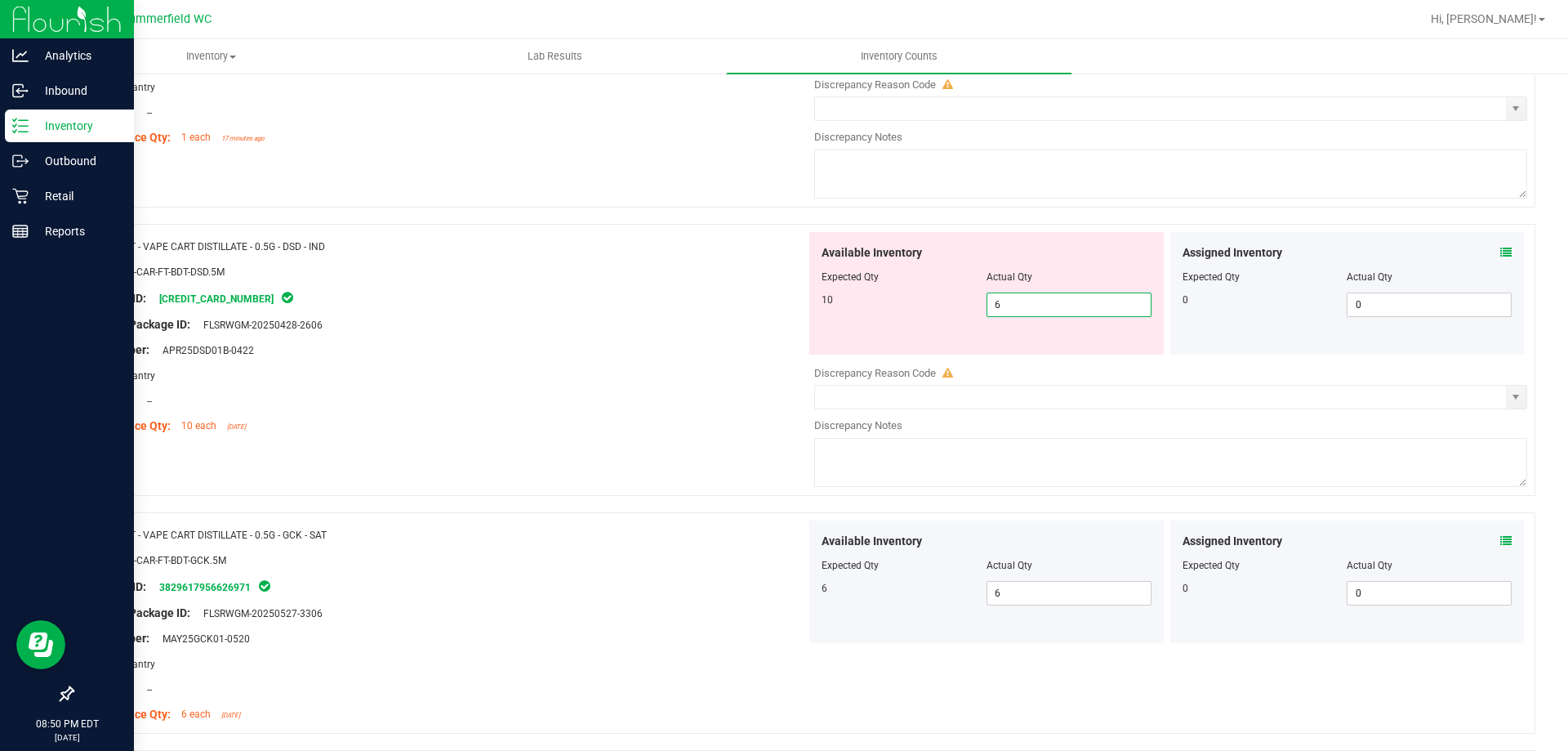
click at [664, 367] on div "Area: Pantry" at bounding box center [445, 376] width 721 height 17
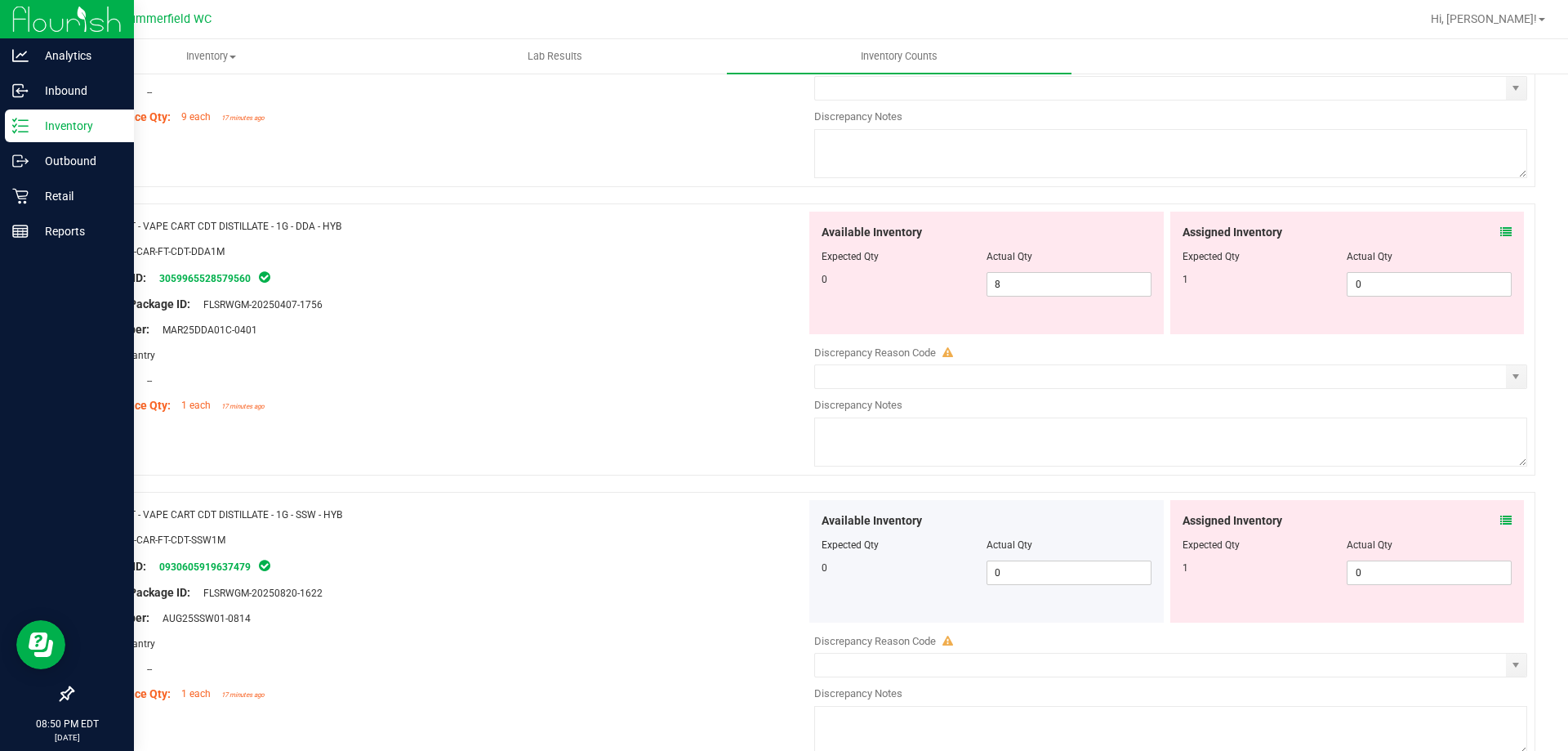
scroll to position [1325, 0]
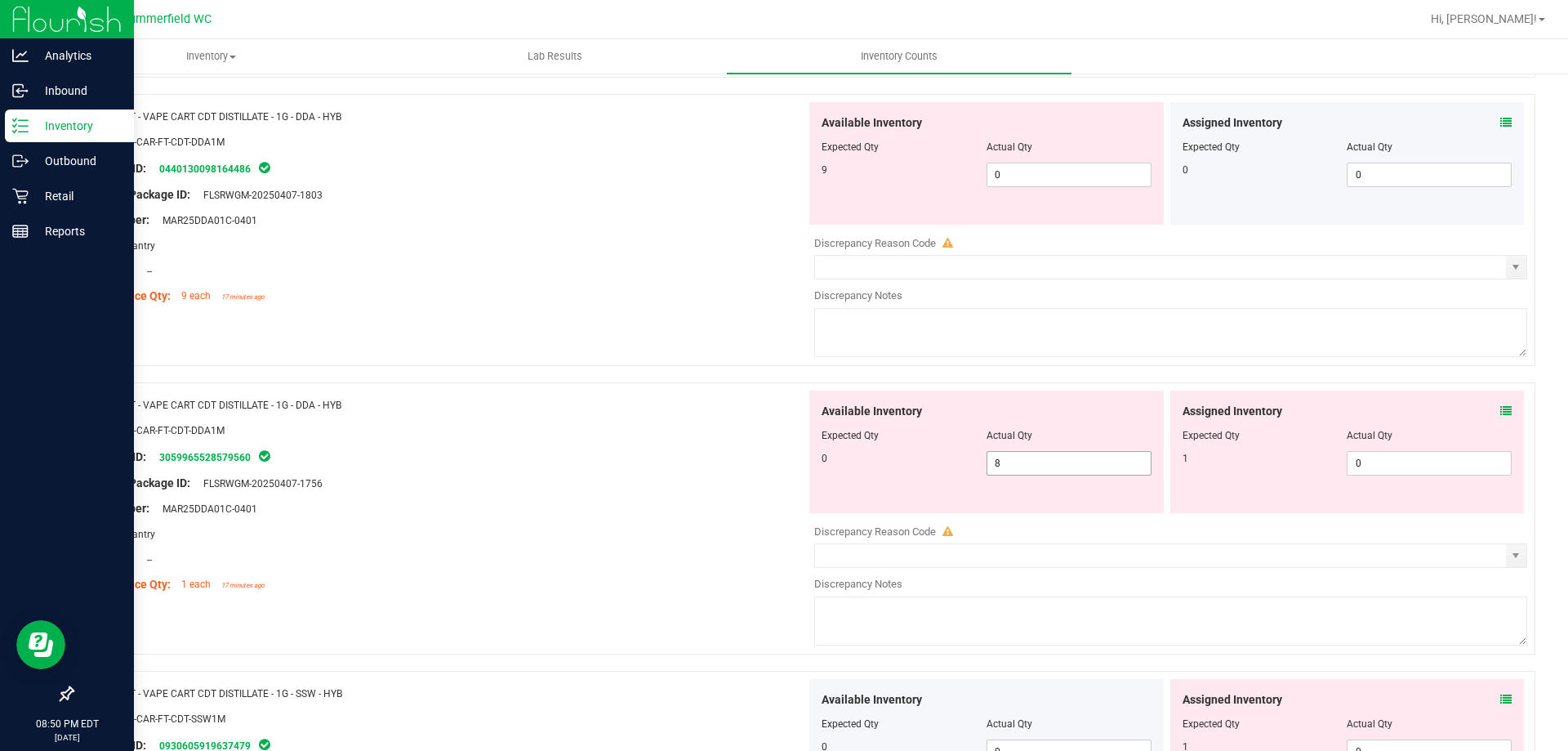
drag, startPoint x: 1059, startPoint y: 469, endPoint x: 468, endPoint y: 469, distance: 591.0
click at [721, 469] on div "Name: FT - VAPE CART CDT DISTILLATE - 1G - DDA - HYB SKU: BAP-CAR-FT-CDT-DDA1M …" at bounding box center [803, 519] width 1464 height 272
type input "0"
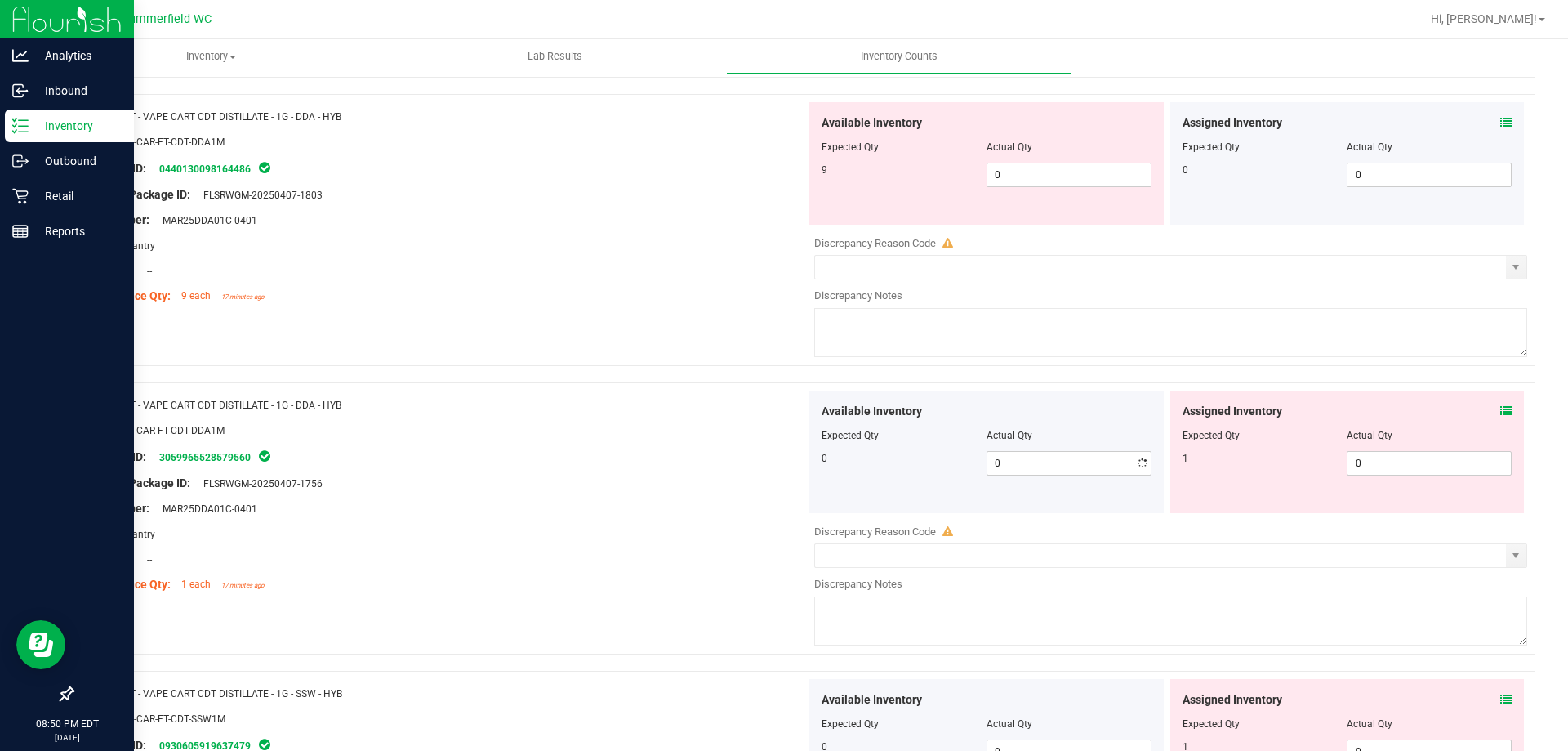
drag, startPoint x: 494, startPoint y: 447, endPoint x: 798, endPoint y: 290, distance: 342.1
click at [512, 443] on div "Name: FT - VAPE CART CDT DISTILLATE - 1G - DDA - HYB SKU: BAP-CAR-FT-CDT-DDA1M …" at bounding box center [445, 495] width 721 height 208
drag, startPoint x: 1018, startPoint y: 162, endPoint x: 973, endPoint y: 180, distance: 48.5
click at [974, 179] on div "9 0 0" at bounding box center [987, 174] width 330 height 24
drag, startPoint x: 1024, startPoint y: 167, endPoint x: 821, endPoint y: 189, distance: 204.2
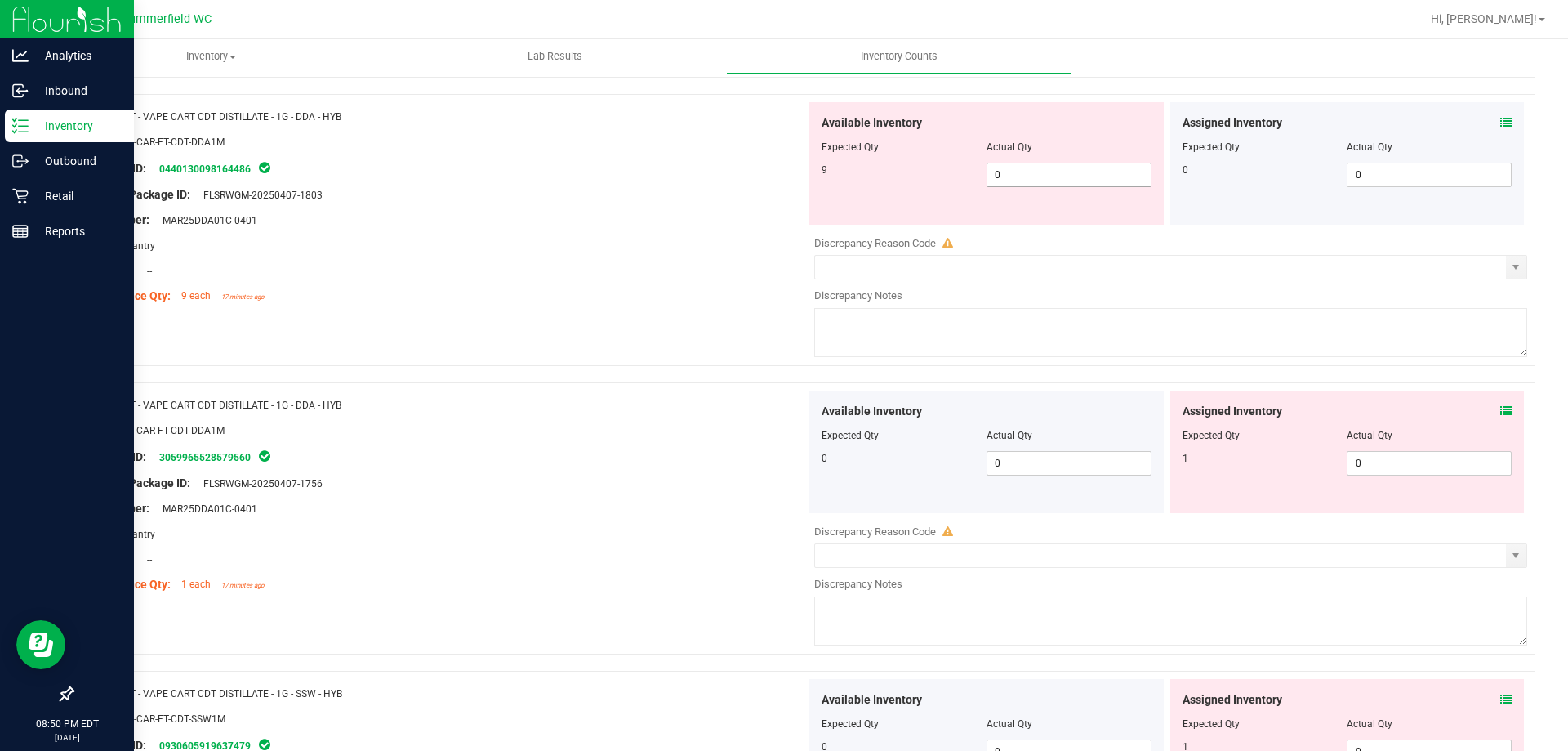
click at [887, 187] on div "9 0 0" at bounding box center [987, 174] width 330 height 24
type input "9"
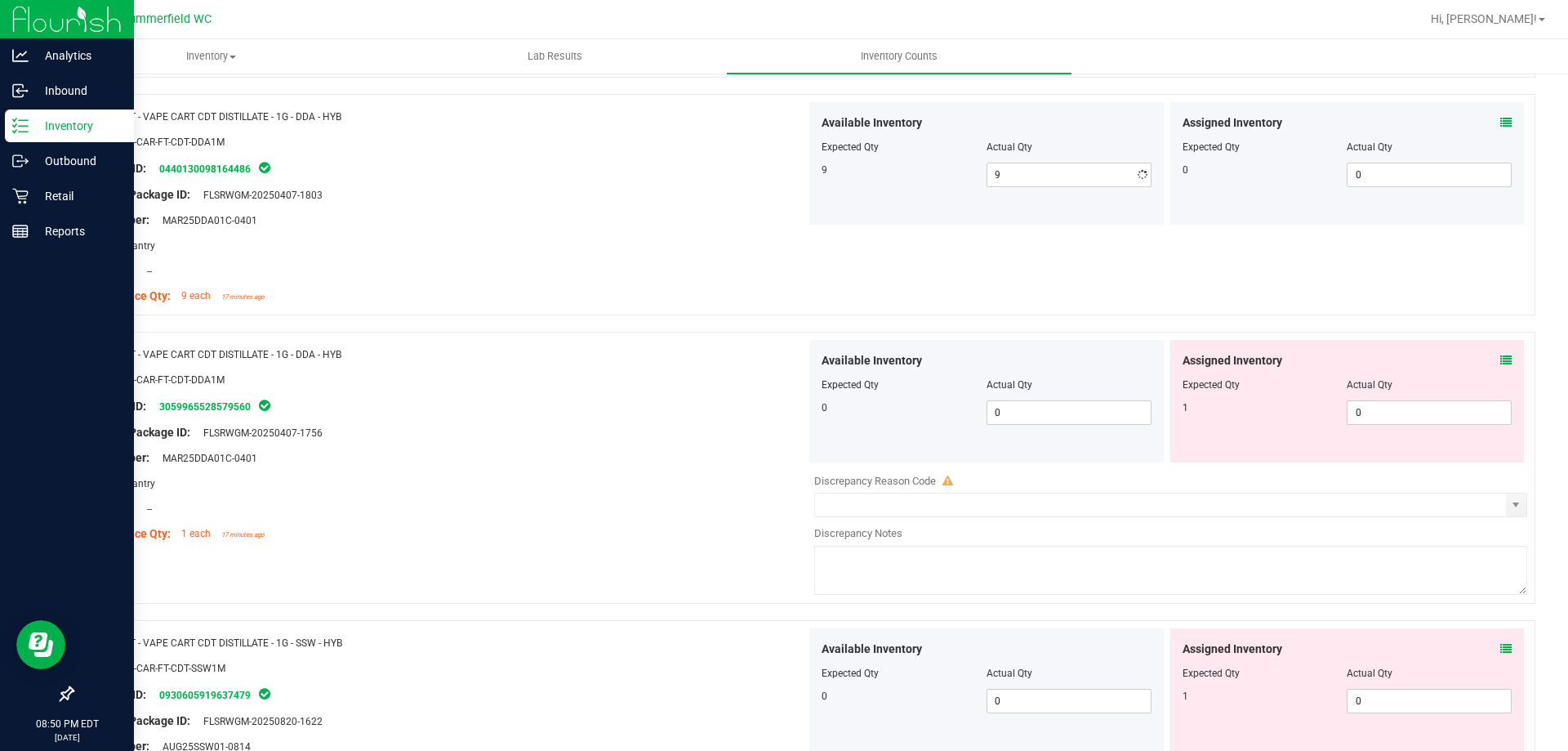
click at [602, 258] on div at bounding box center [445, 257] width 721 height 8
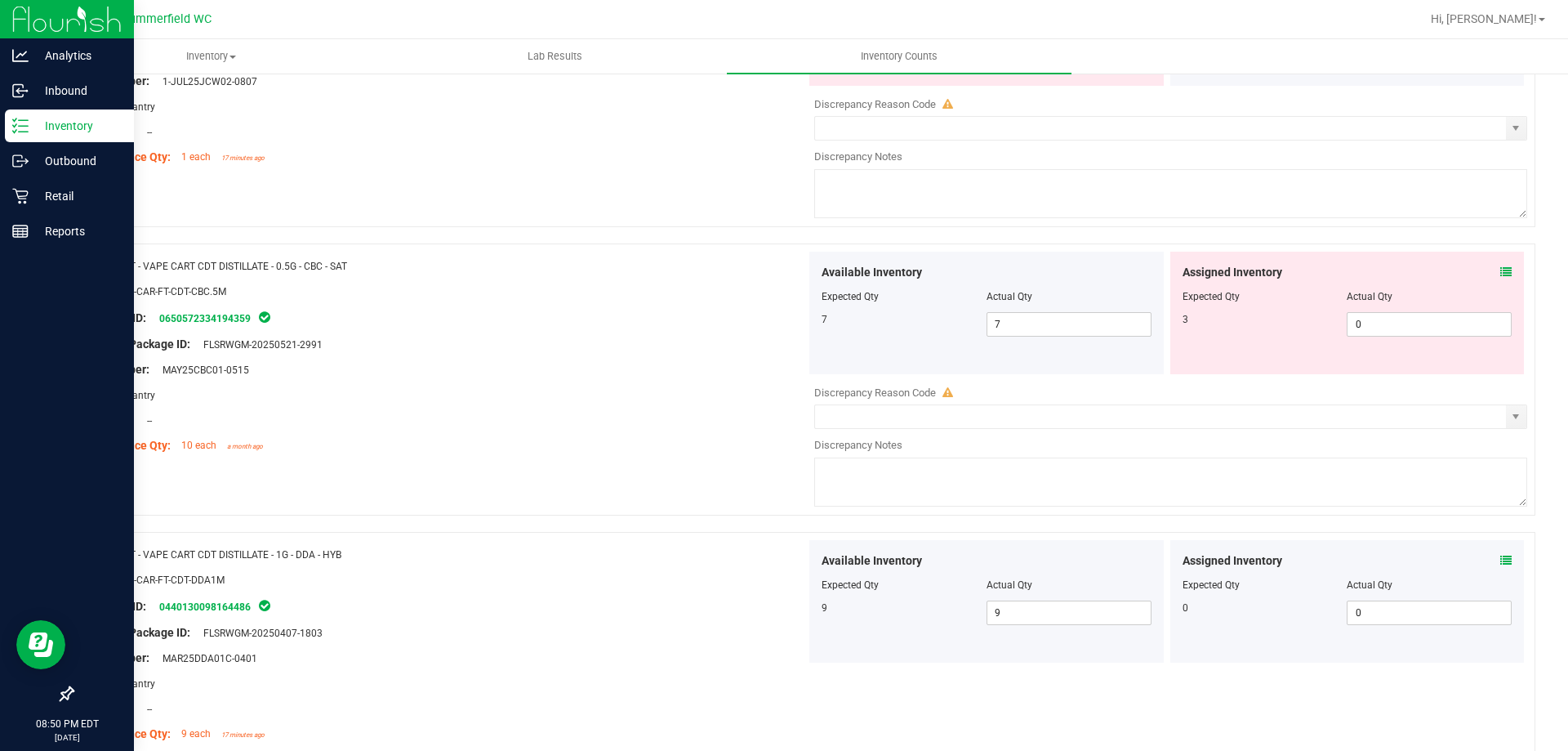
scroll to position [916, 0]
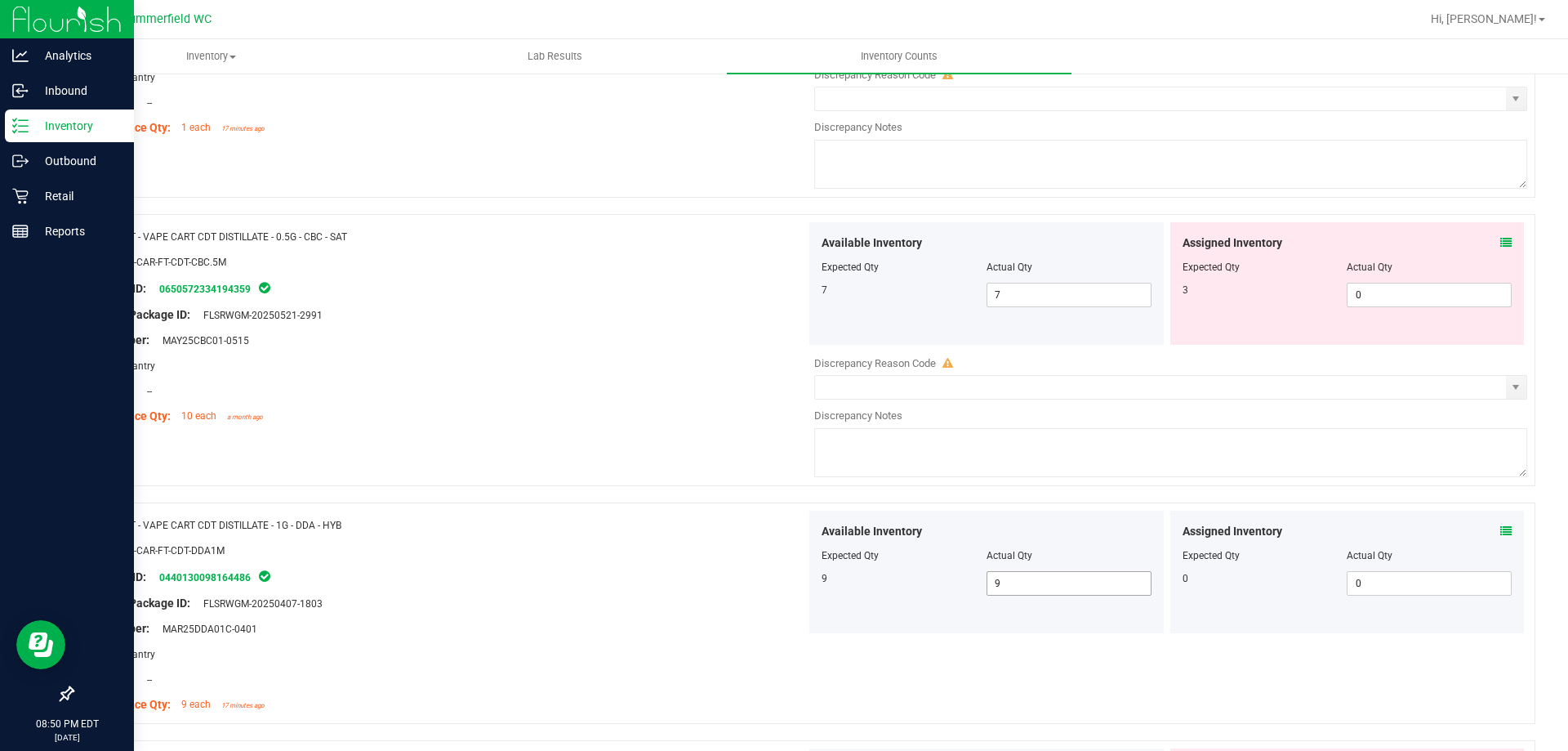
drag, startPoint x: 991, startPoint y: 608, endPoint x: 776, endPoint y: 626, distance: 215.8
click at [799, 626] on div "Name: FT - VAPE CART CDT DISTILLATE - 1G - DDA - HYB SKU: BAP-CAR-FT-CDT-DDA1M …" at bounding box center [803, 613] width 1464 height 222
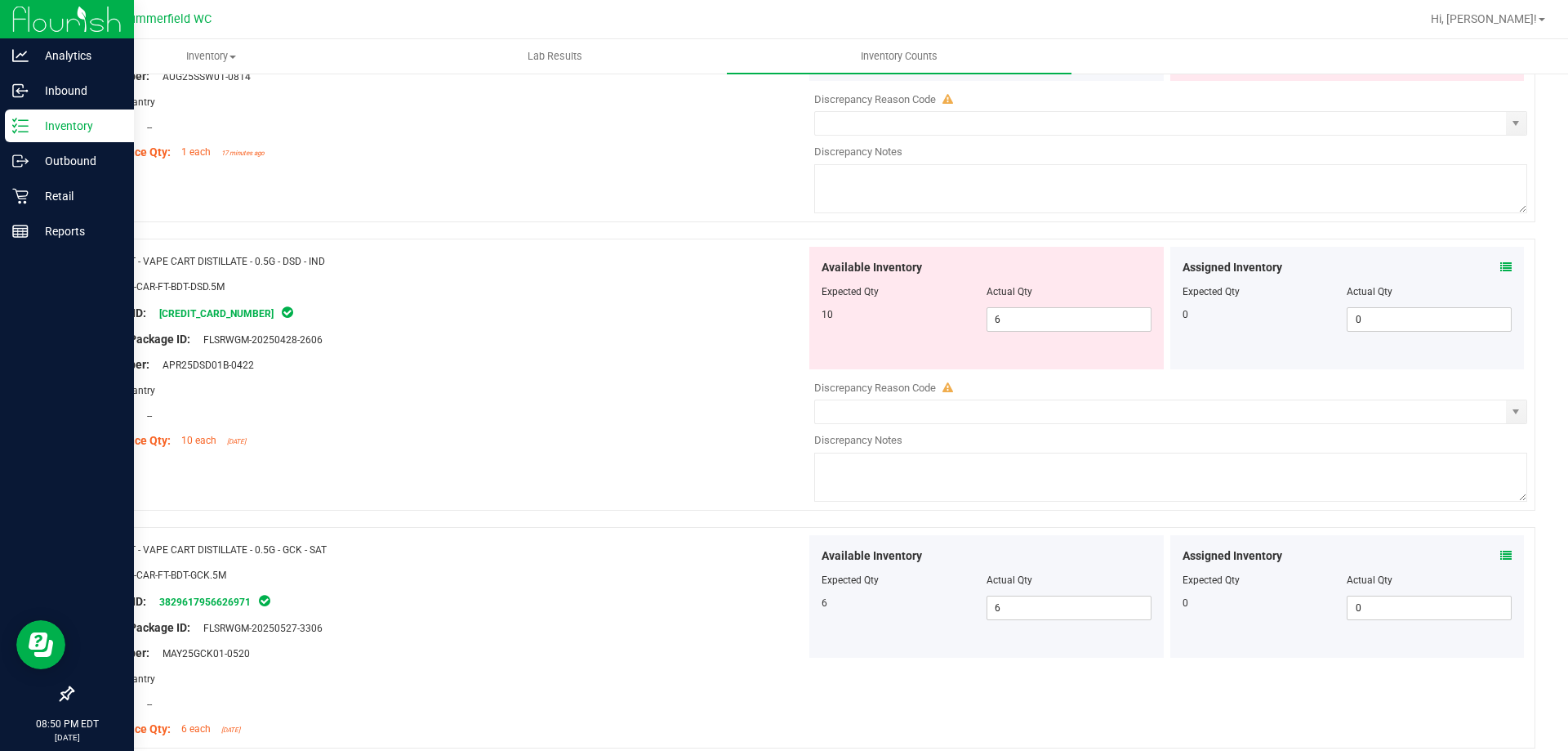
scroll to position [1978, 0]
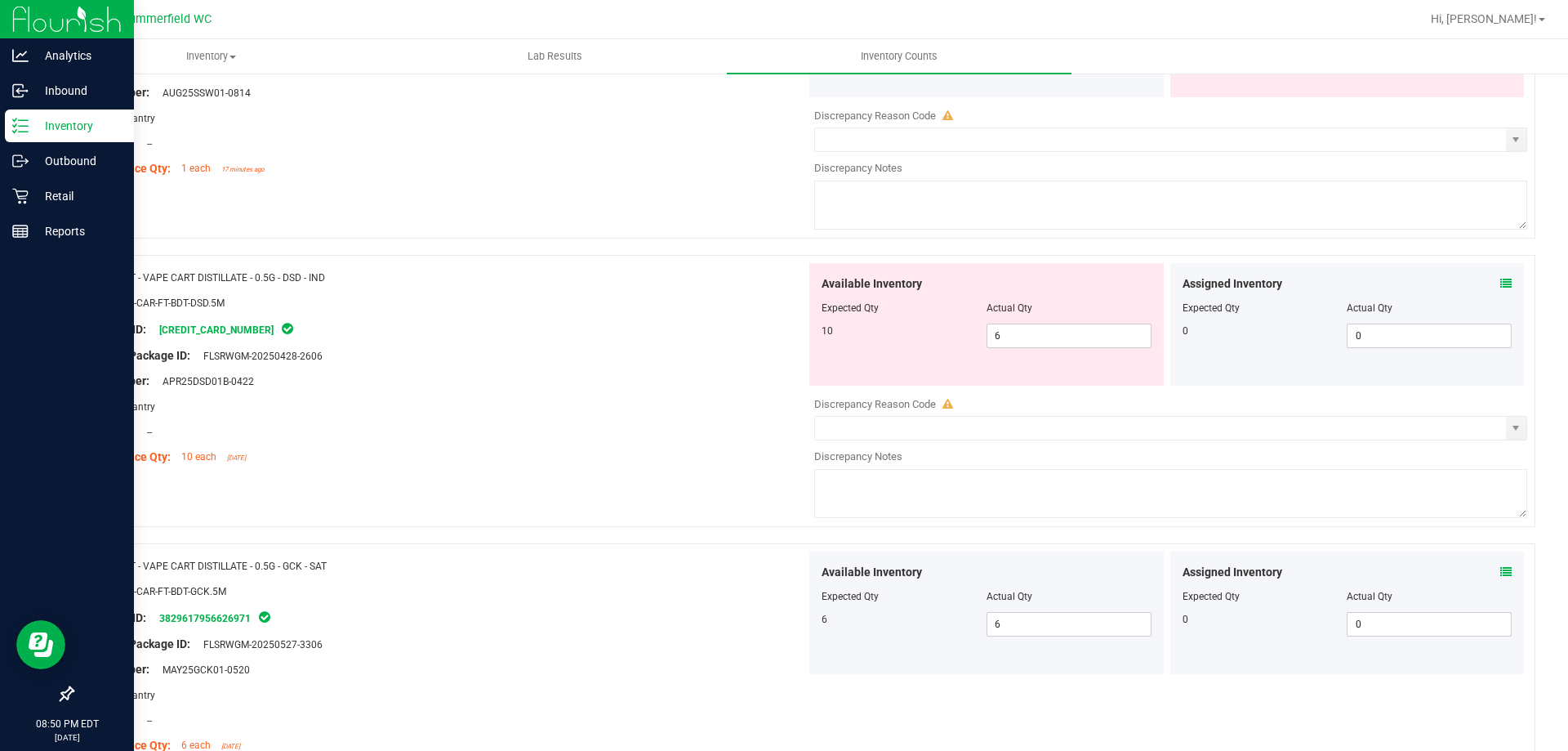
drag, startPoint x: 1052, startPoint y: 317, endPoint x: 613, endPoint y: 372, distance: 442.4
click at [873, 361] on div "Available Inventory Expected Qty Actual Qty 10 6 6" at bounding box center [986, 324] width 355 height 122
click at [1043, 329] on span "6 6" at bounding box center [1070, 335] width 165 height 24
type input "10"
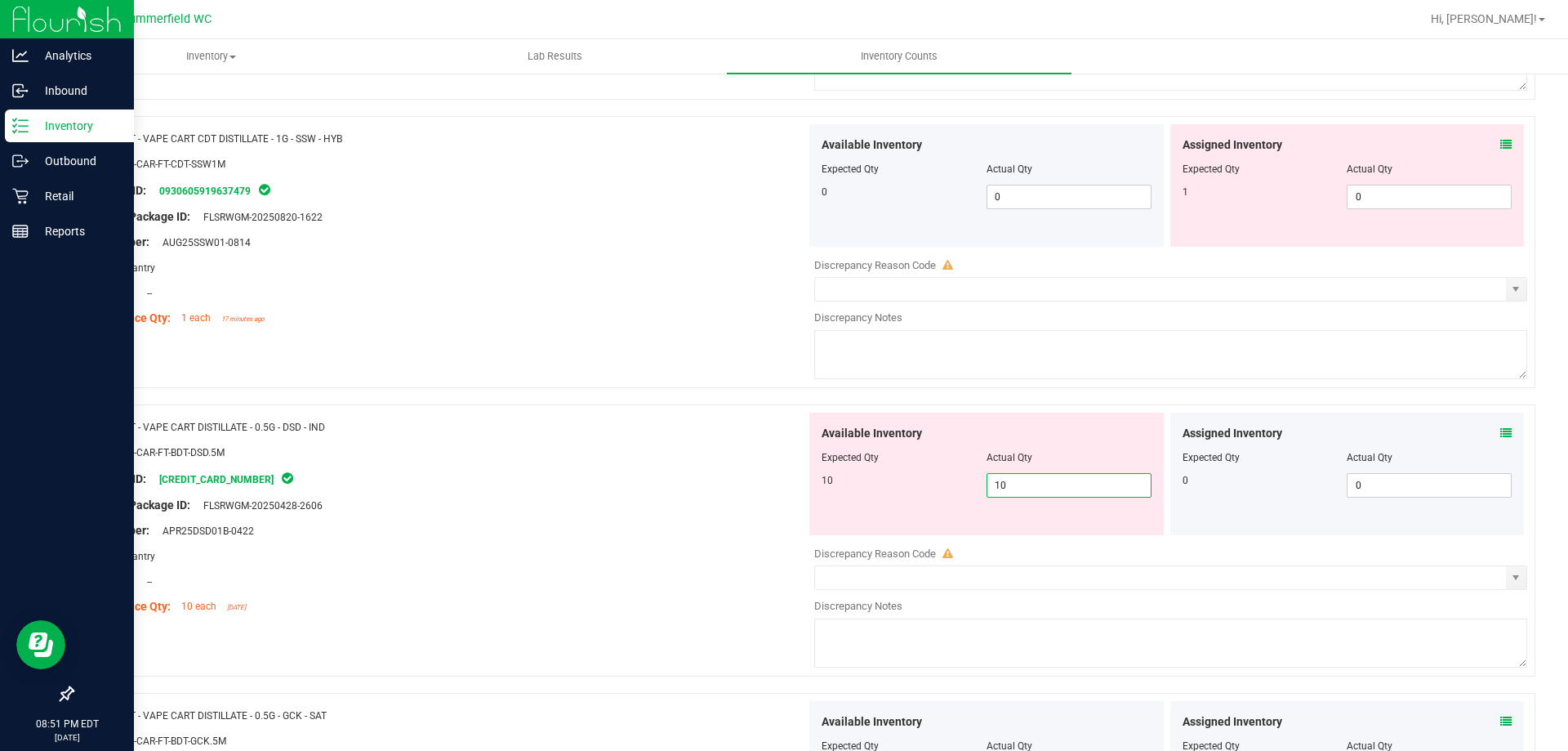
scroll to position [1488, 0]
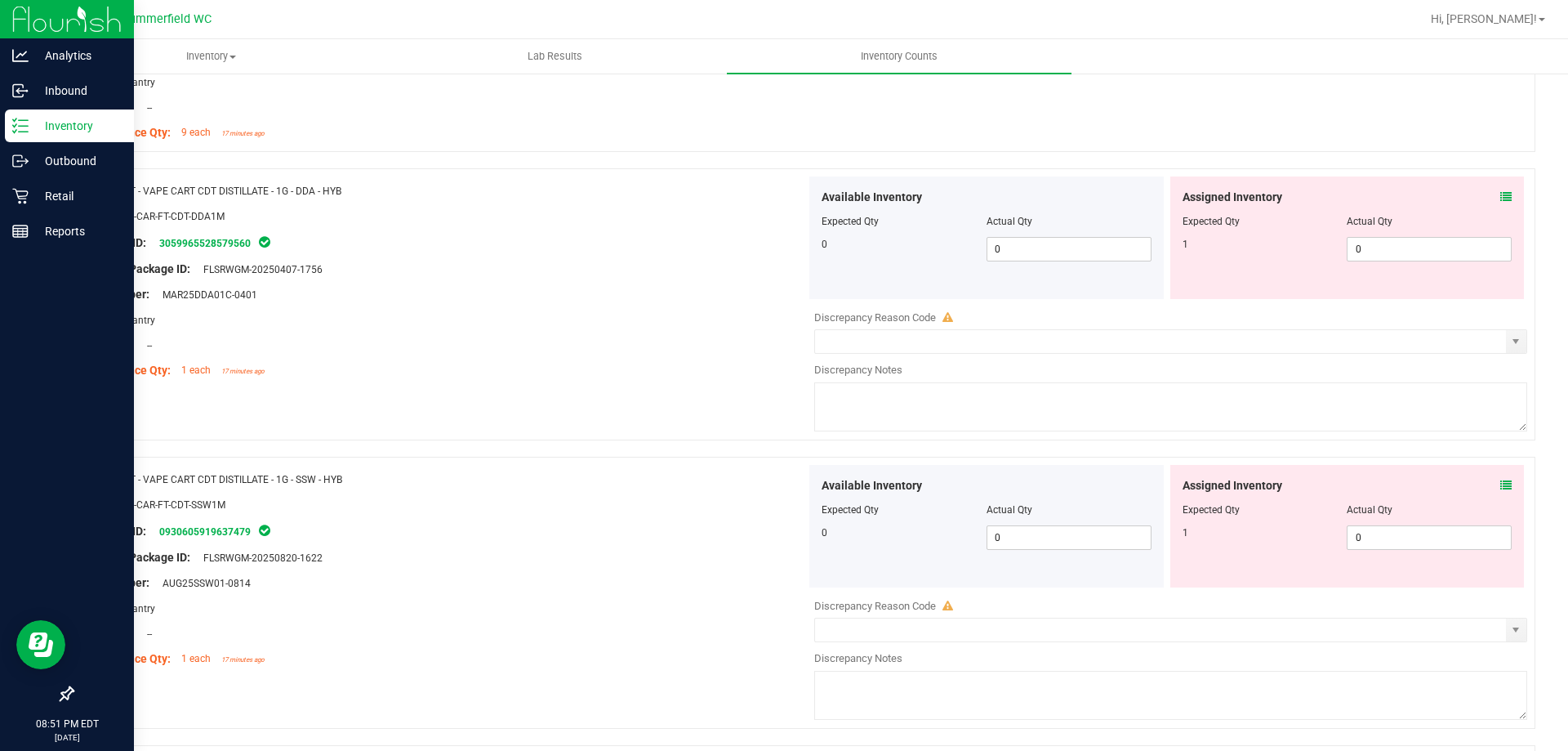
type input "10"
click at [634, 479] on div "Name: FT - VAPE CART CDT DISTILLATE - 1G - SSW - HYB" at bounding box center [445, 479] width 721 height 17
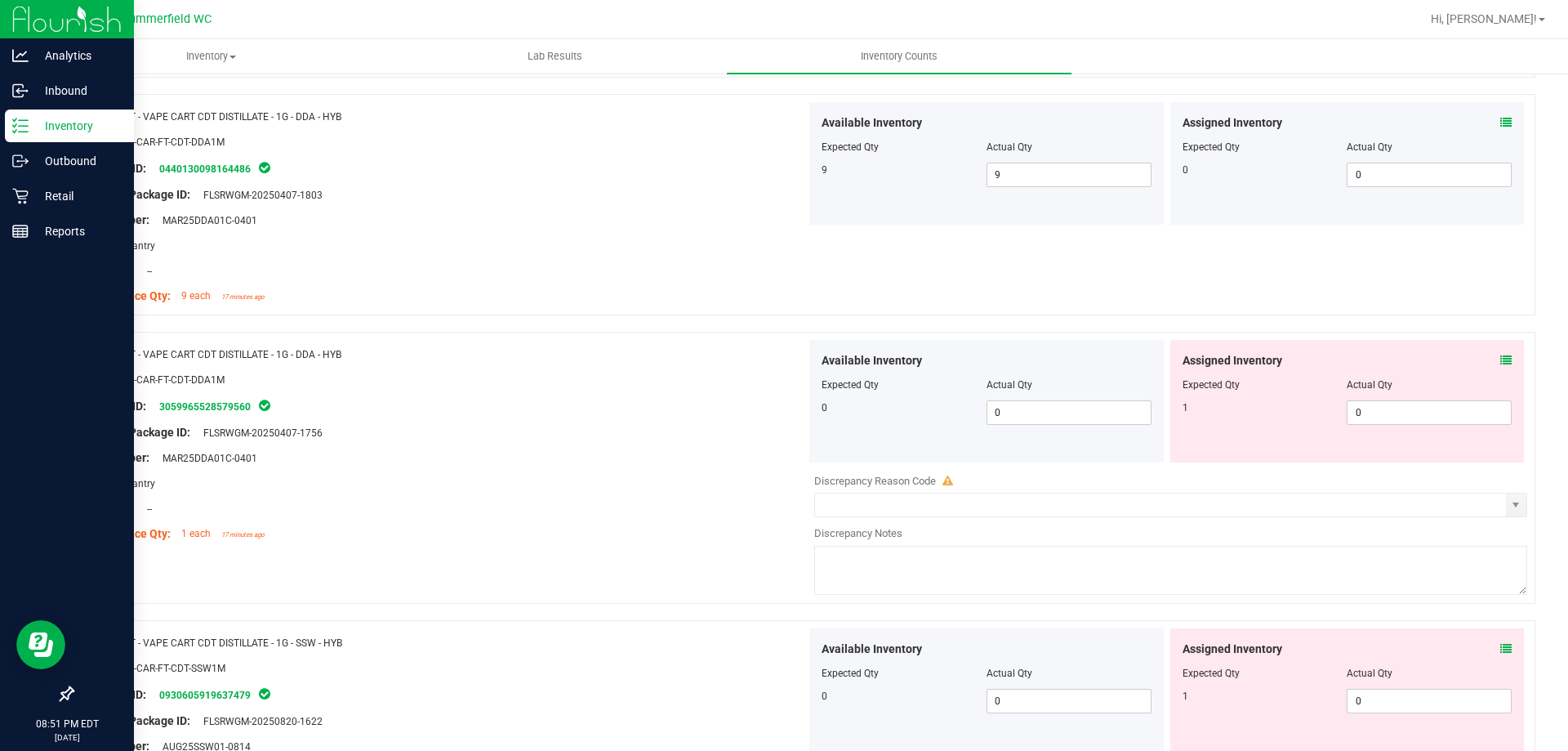
scroll to position [1244, 0]
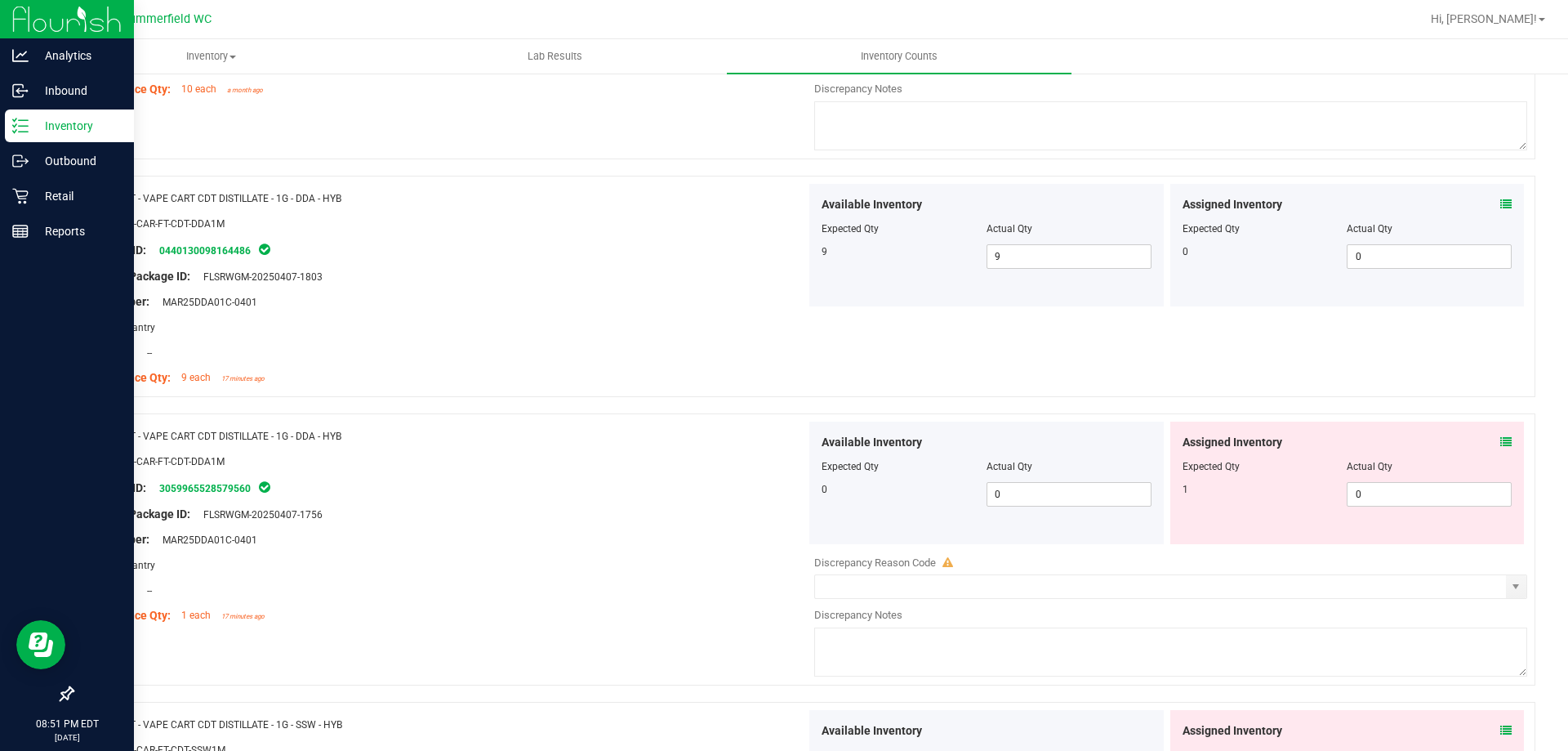
click at [1282, 491] on div "1" at bounding box center [1266, 489] width 165 height 15
drag, startPoint x: 1033, startPoint y: 257, endPoint x: 894, endPoint y: 291, distance: 143.1
click at [905, 287] on div "Available Inventory Expected Qty Actual Qty 9 9 9" at bounding box center [986, 245] width 355 height 122
click at [747, 361] on div at bounding box center [445, 365] width 721 height 8
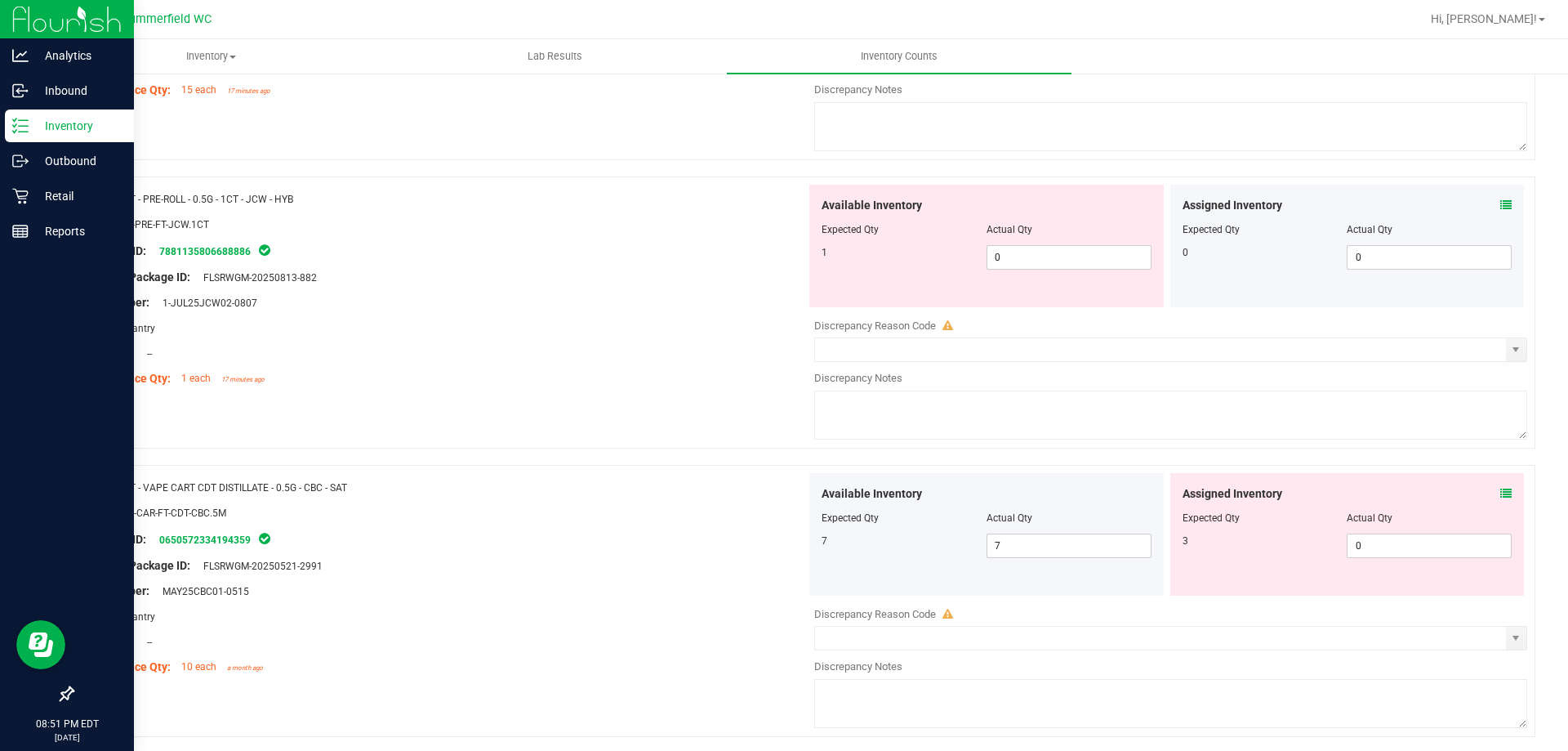
scroll to position [508, 0]
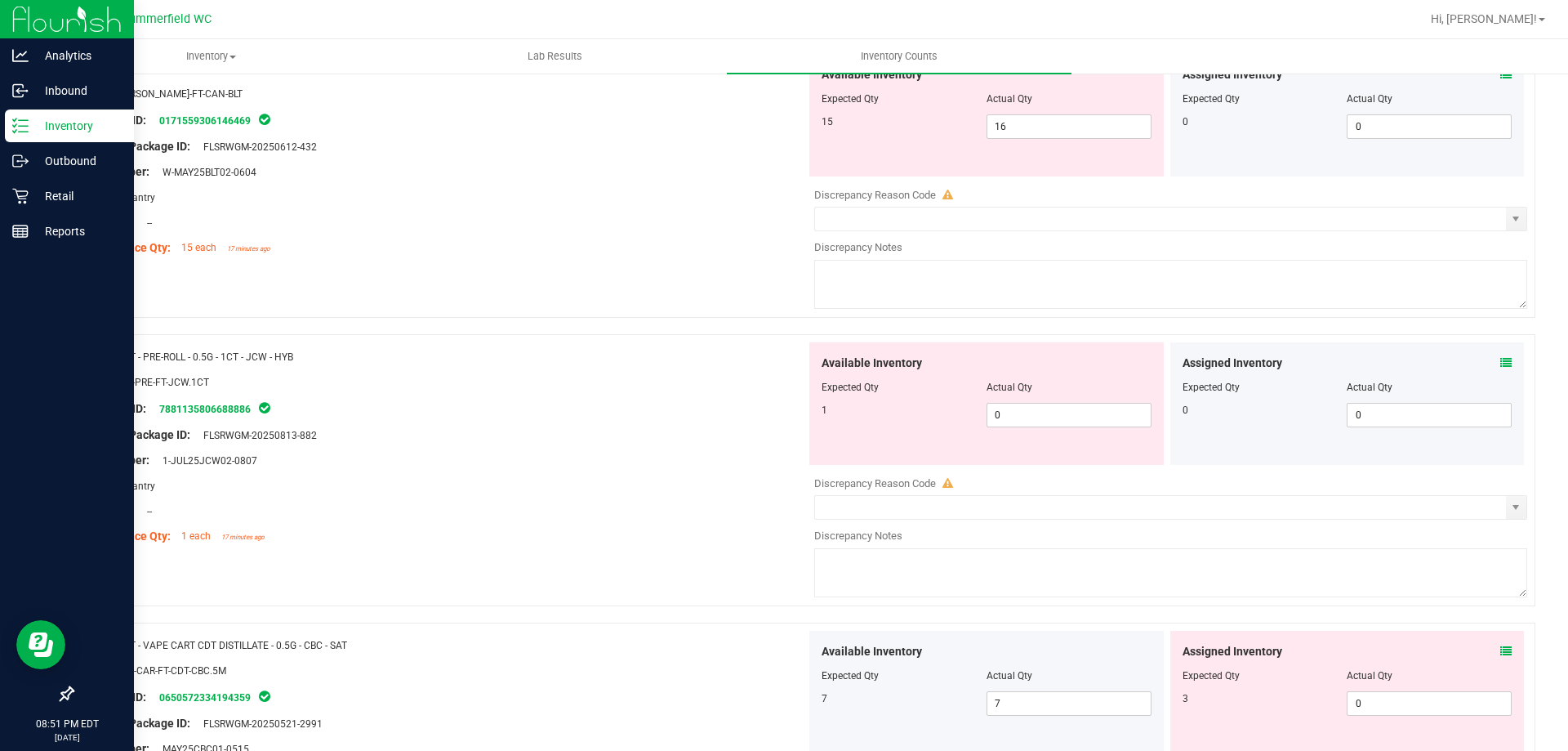
click at [564, 413] on div "Package ID: 7881135806688886" at bounding box center [445, 408] width 721 height 19
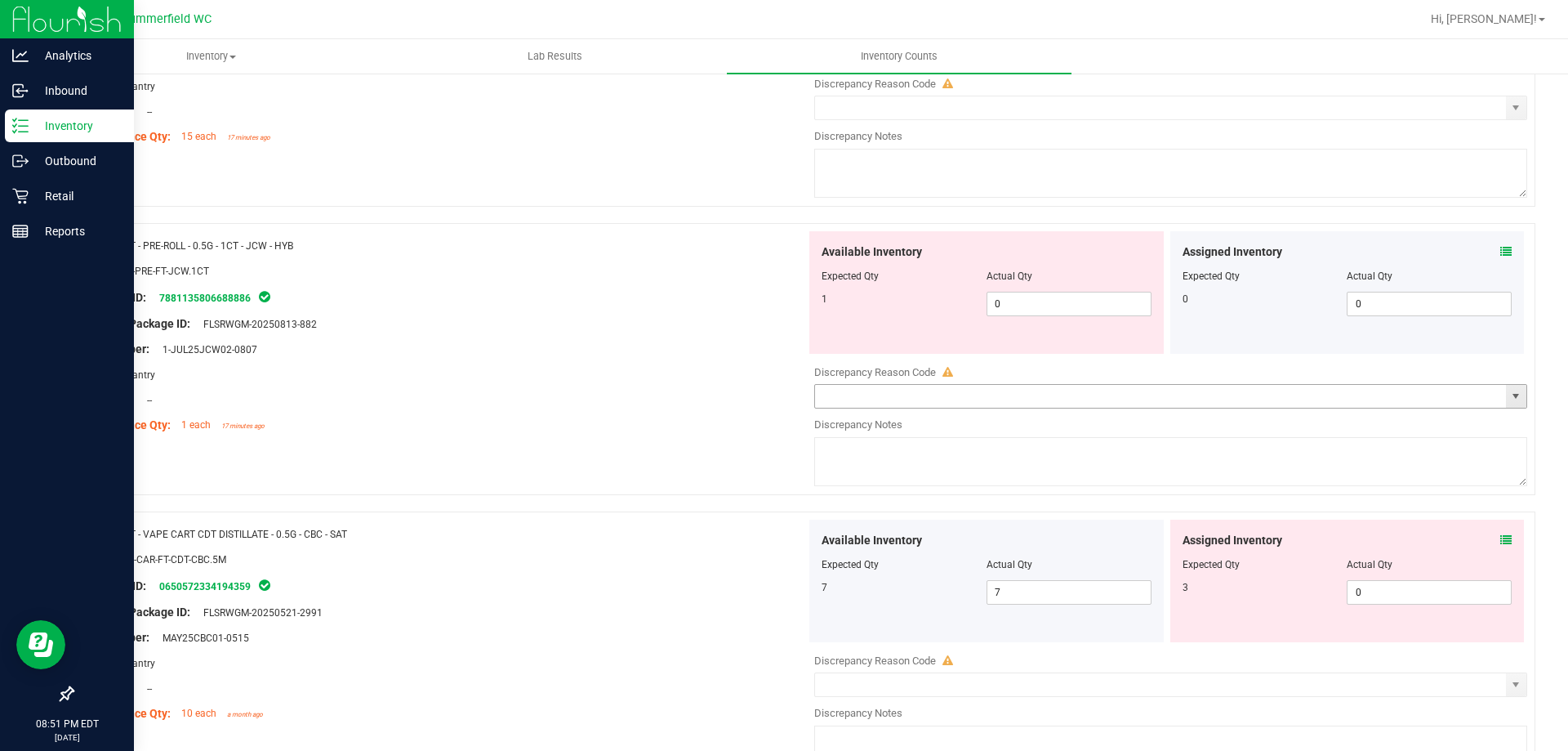
scroll to position [590, 0]
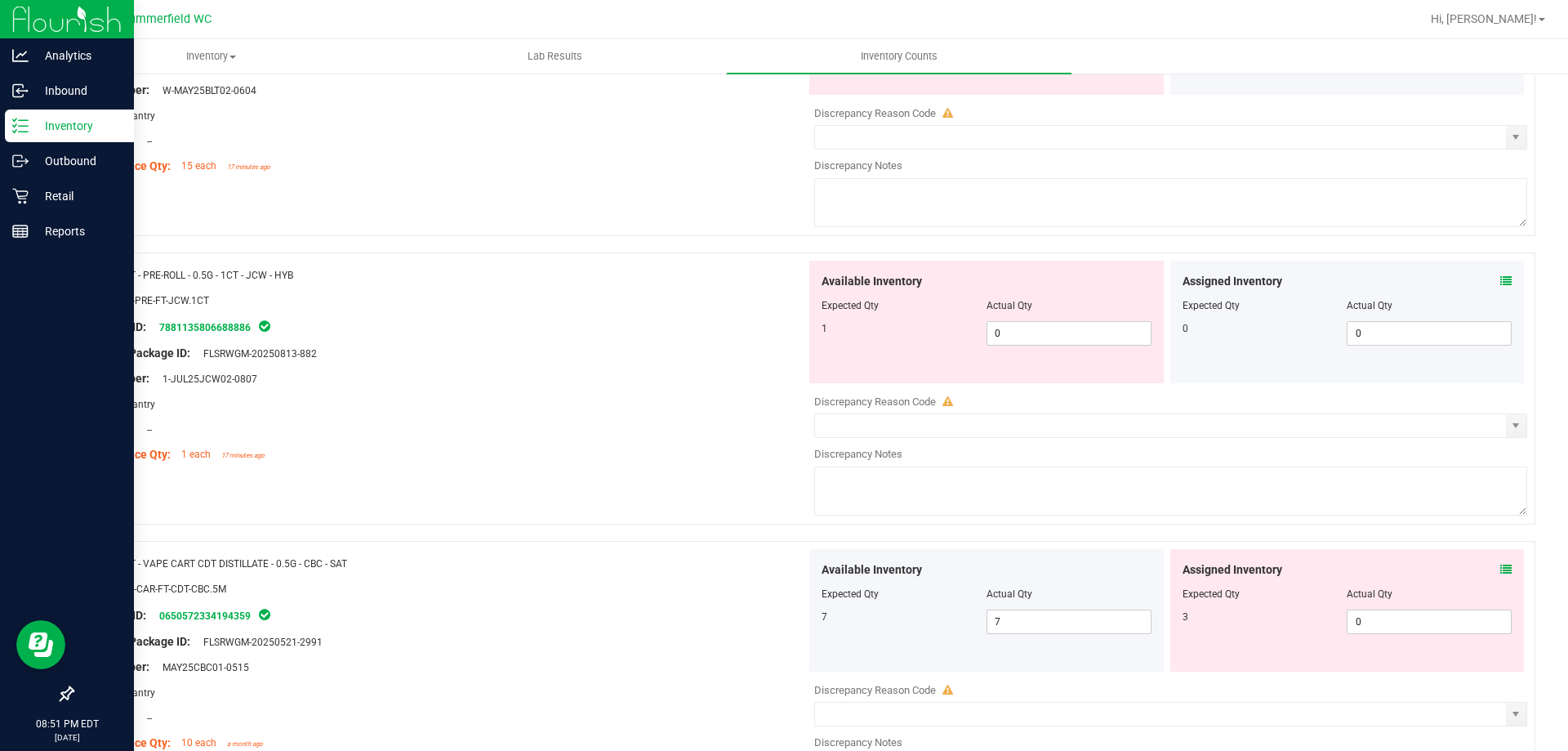
drag, startPoint x: 250, startPoint y: 280, endPoint x: 277, endPoint y: 283, distance: 27.2
click at [277, 283] on div "Name: FT - PRE-ROLL - 0.5G - 1CT - JCW - HYB" at bounding box center [445, 275] width 721 height 17
click at [573, 336] on div at bounding box center [445, 340] width 721 height 8
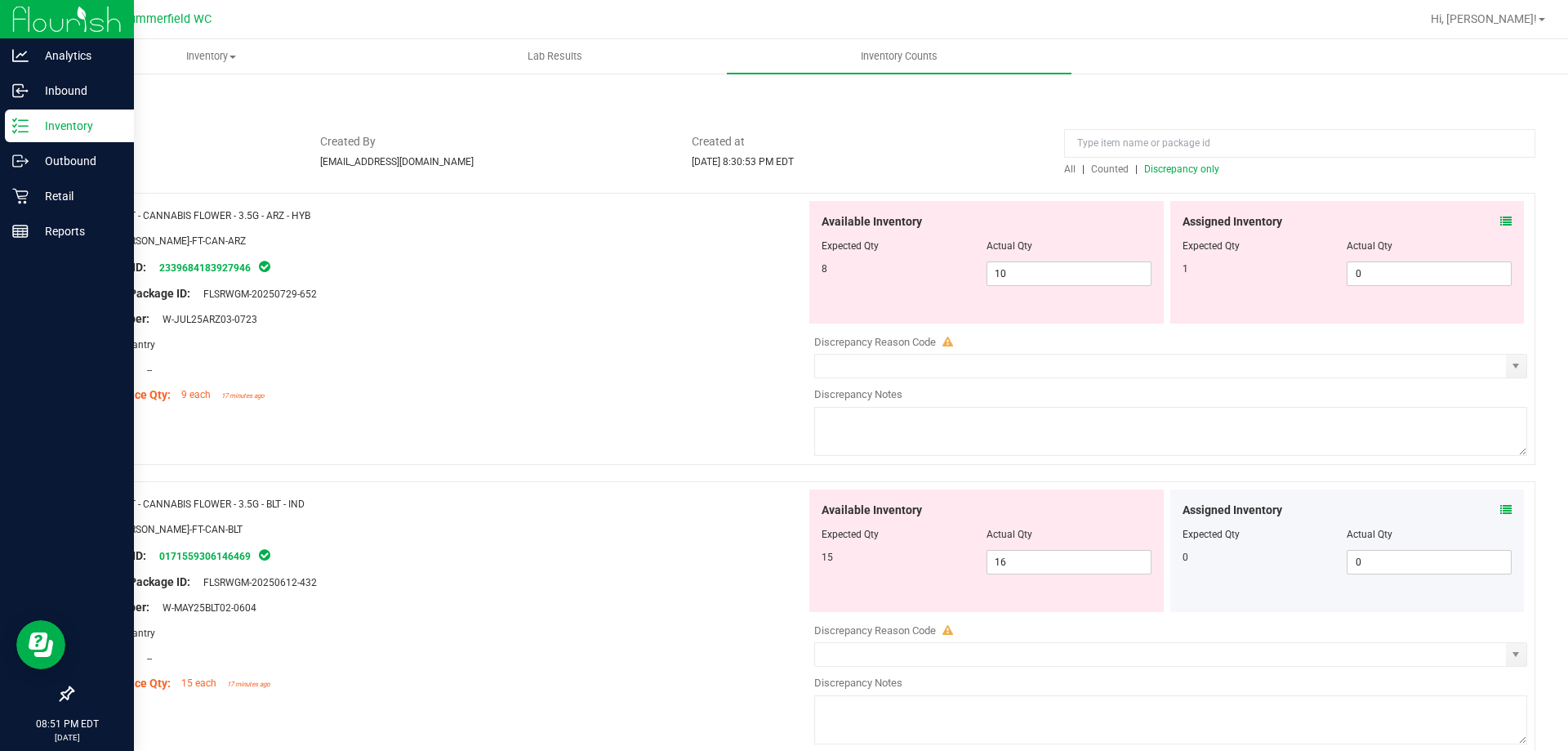
scroll to position [100, 0]
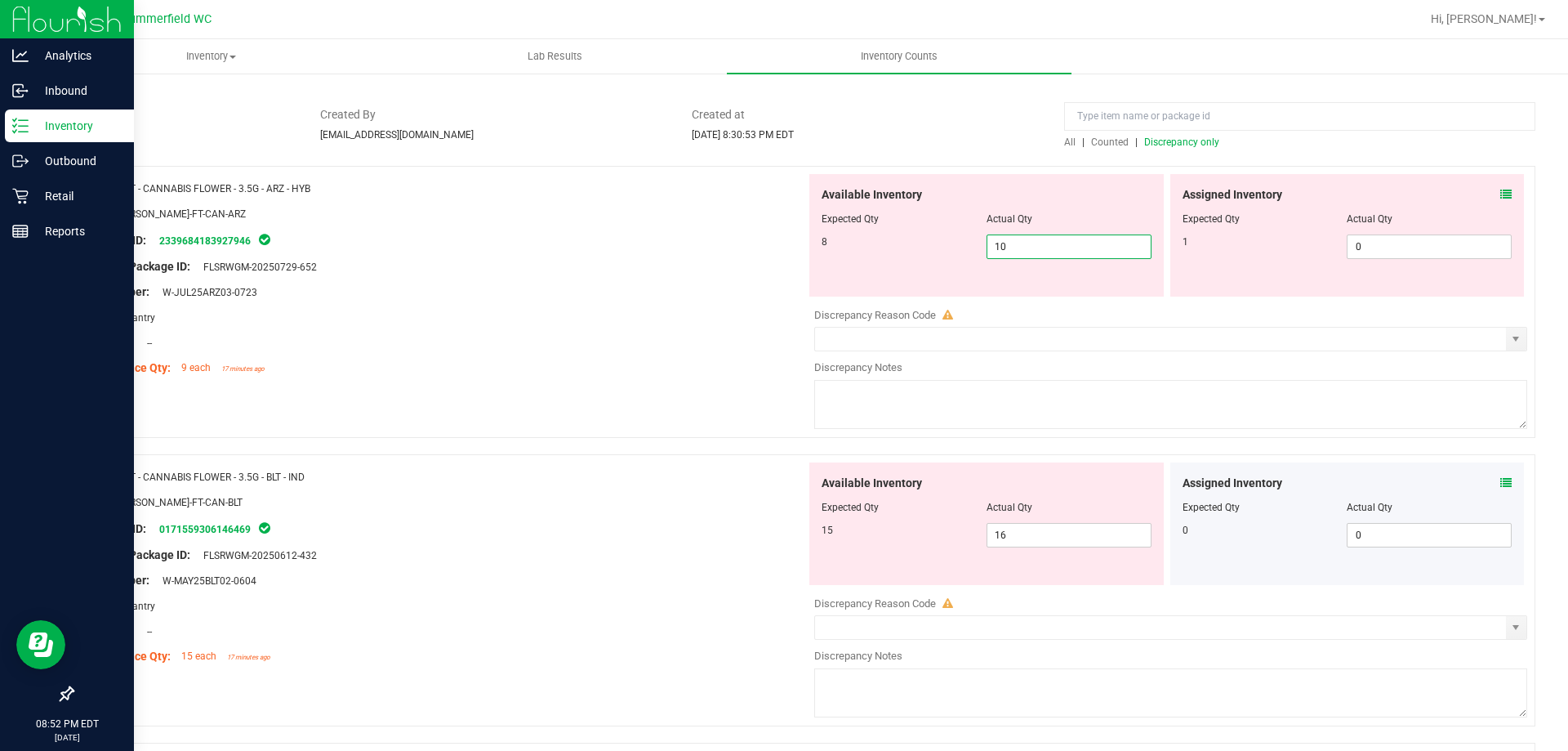
drag, startPoint x: 1028, startPoint y: 254, endPoint x: 795, endPoint y: 256, distance: 233.0
click at [838, 254] on div "8 10 10" at bounding box center [987, 246] width 330 height 24
type input "8"
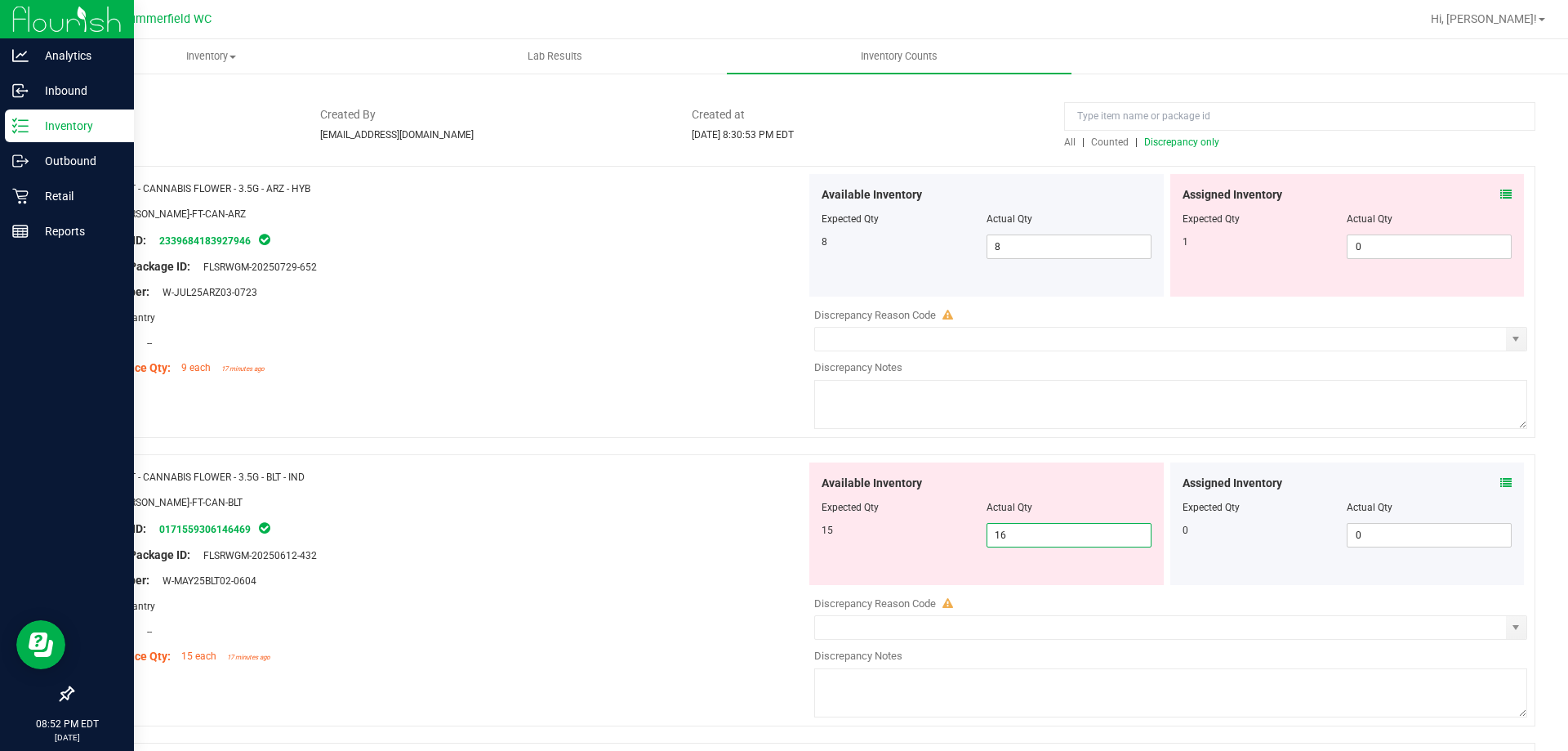
drag, startPoint x: 1024, startPoint y: 536, endPoint x: 791, endPoint y: 536, distance: 233.0
click at [795, 536] on div "Name: FT - CANNABIS FLOWER - 3.5G - BLT - IND SKU: [PERSON_NAME]-FT-CAN-BLT Pac…" at bounding box center [803, 591] width 1464 height 272
type input "15"
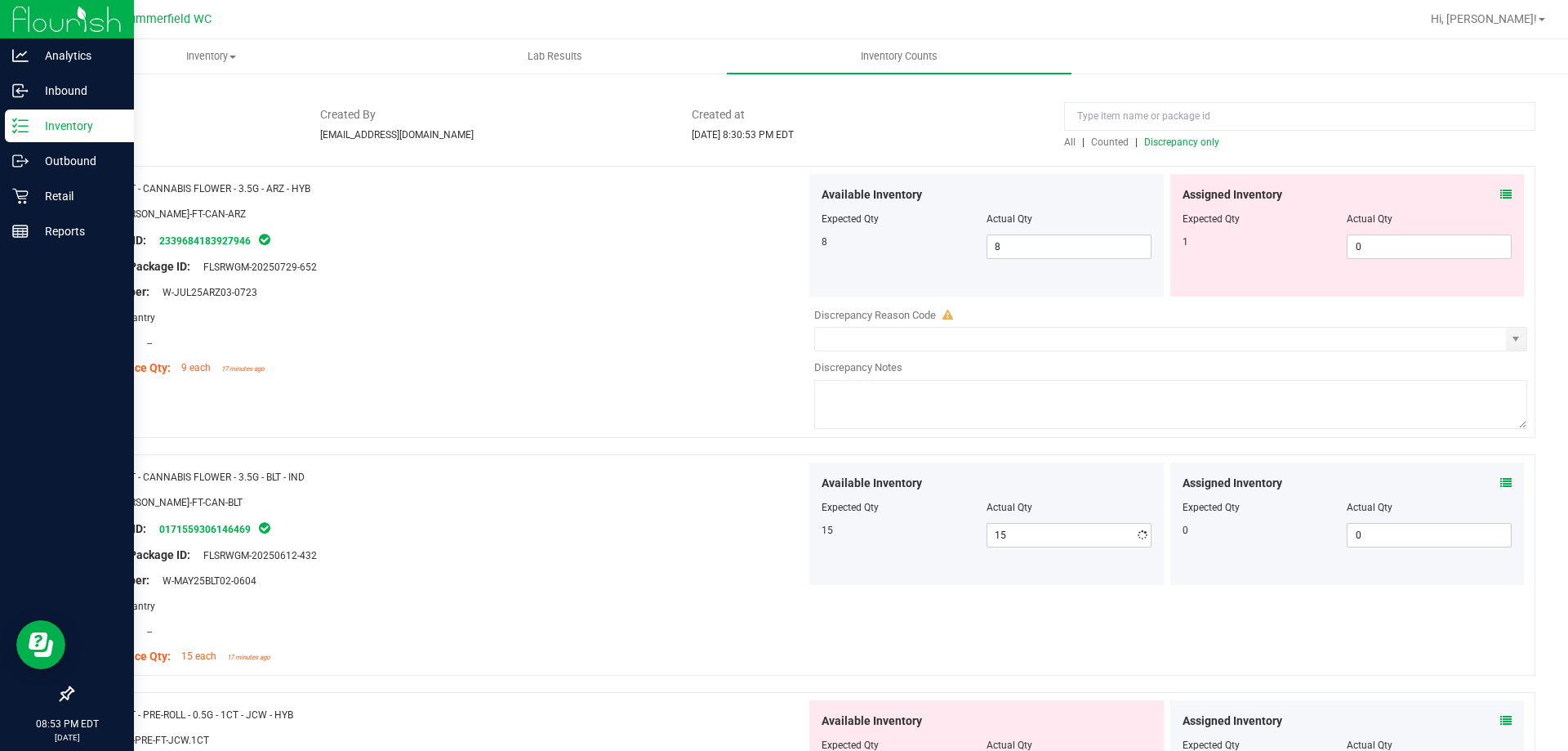
drag, startPoint x: 654, startPoint y: 485, endPoint x: 650, endPoint y: 497, distance: 12.6
click at [652, 488] on div "Name: FT - CANNABIS FLOWER - 3.5G - BLT - IND SKU: [PERSON_NAME]-FT-CAN-BLT Pac…" at bounding box center [445, 566] width 721 height 208
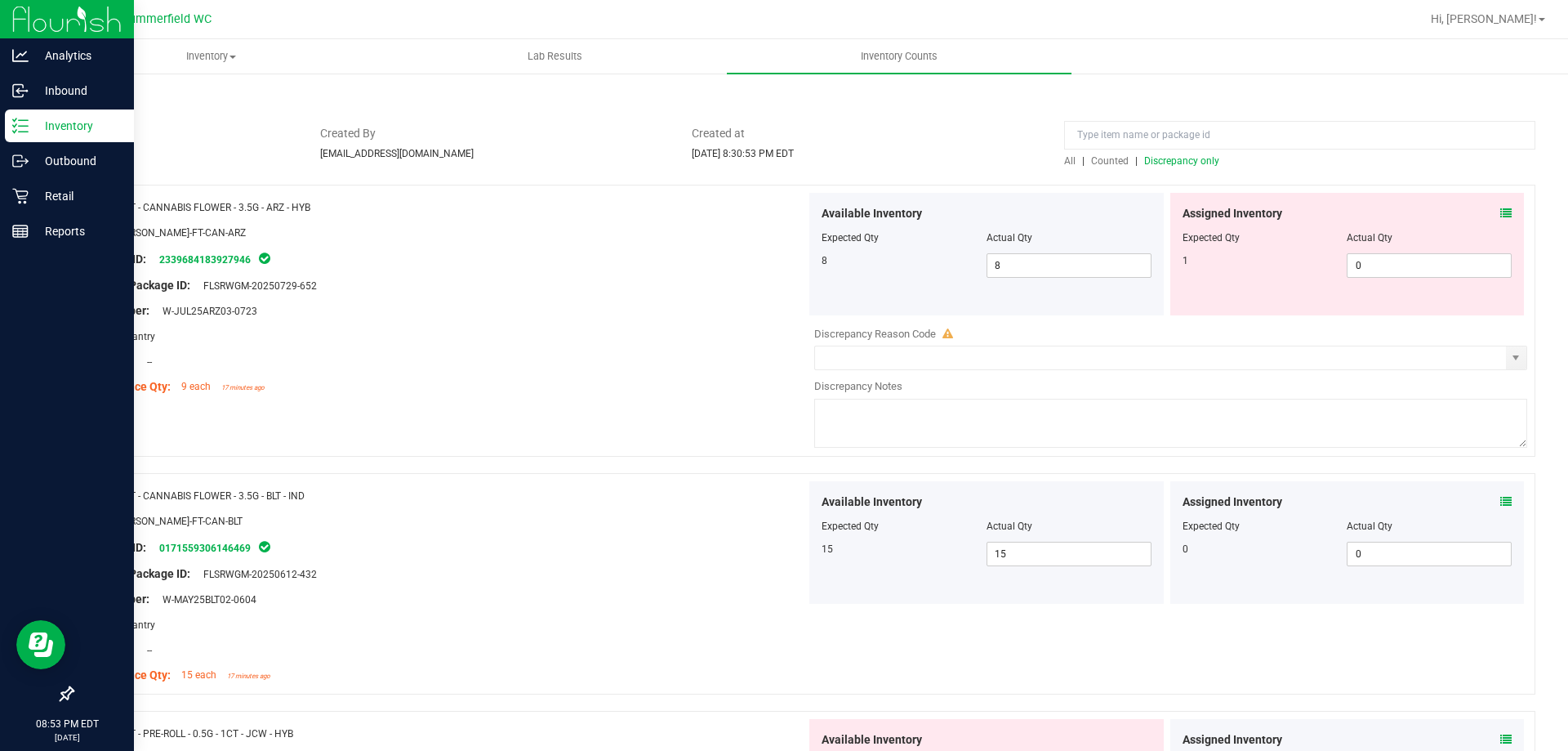
scroll to position [0, 0]
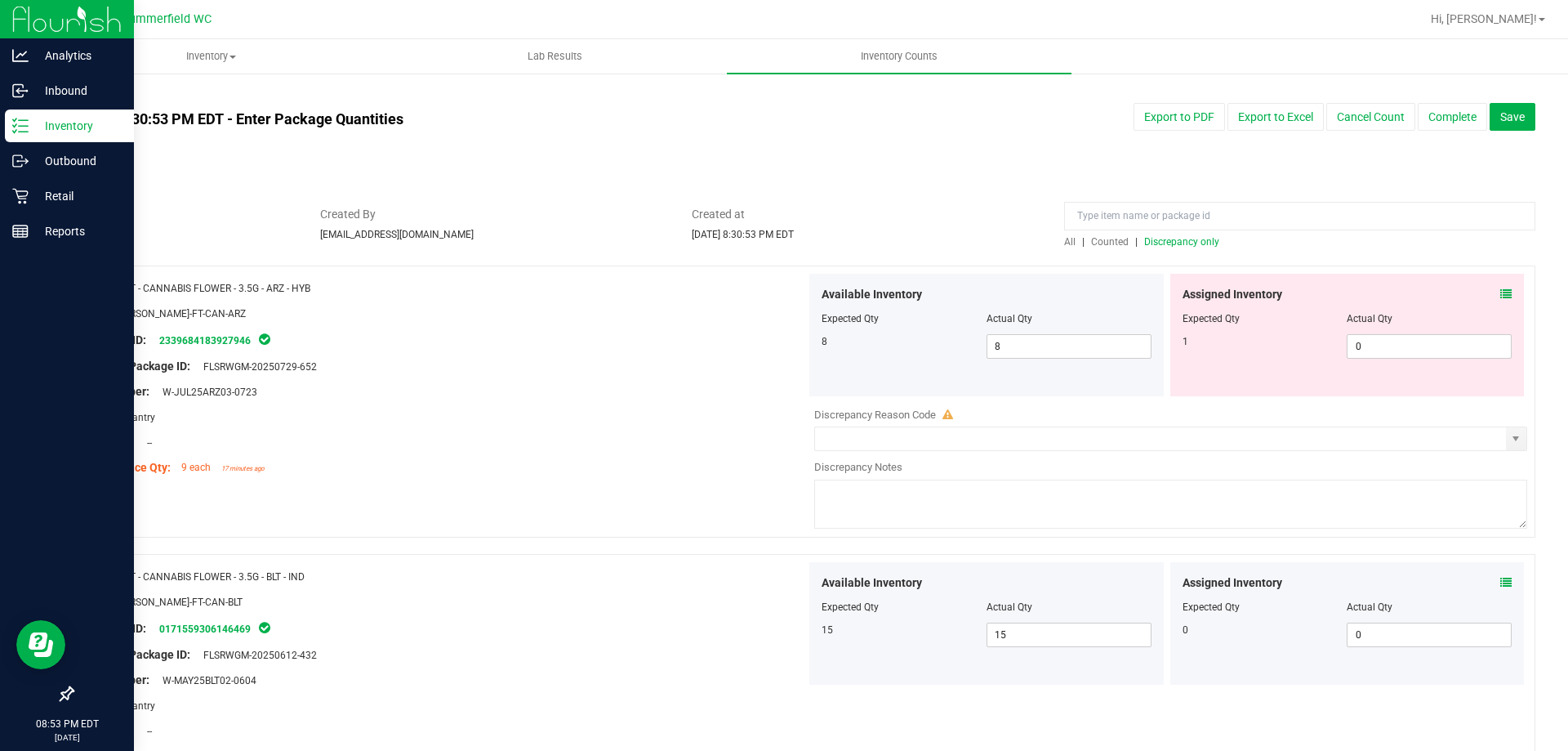
click at [1173, 236] on span "Discrepancy only" at bounding box center [1181, 242] width 75 height 12
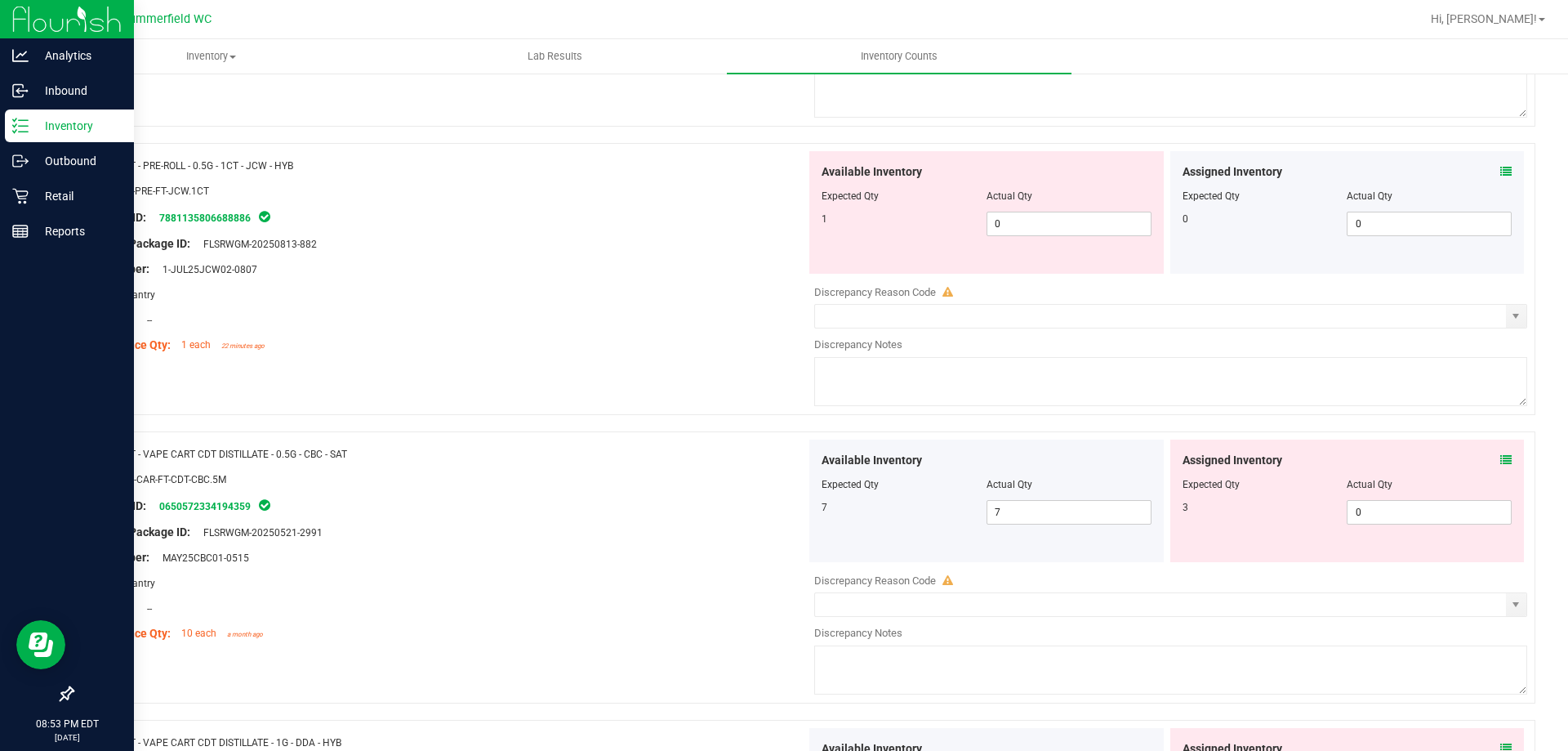
scroll to position [245, 0]
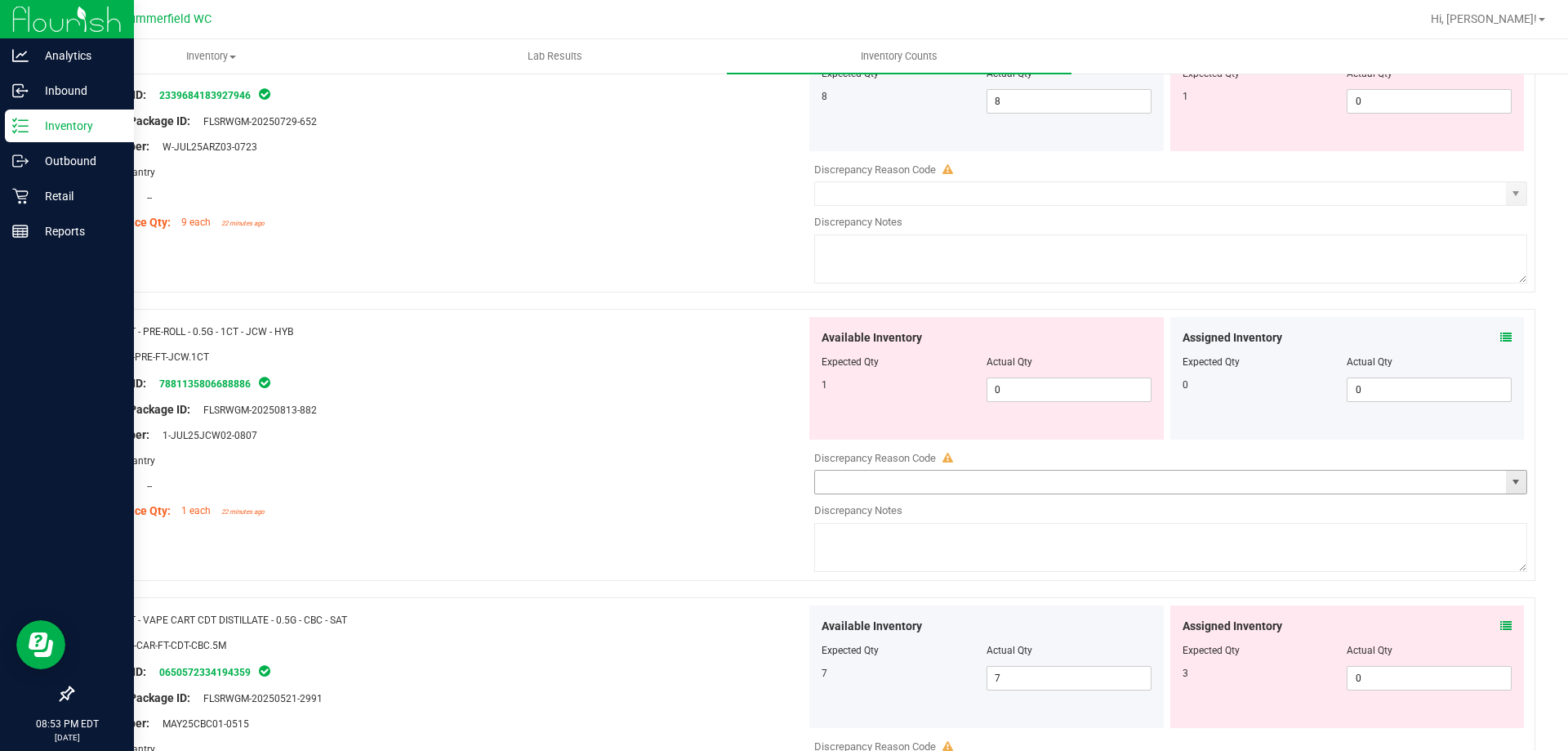
click at [1510, 489] on span "select" at bounding box center [1516, 481] width 13 height 13
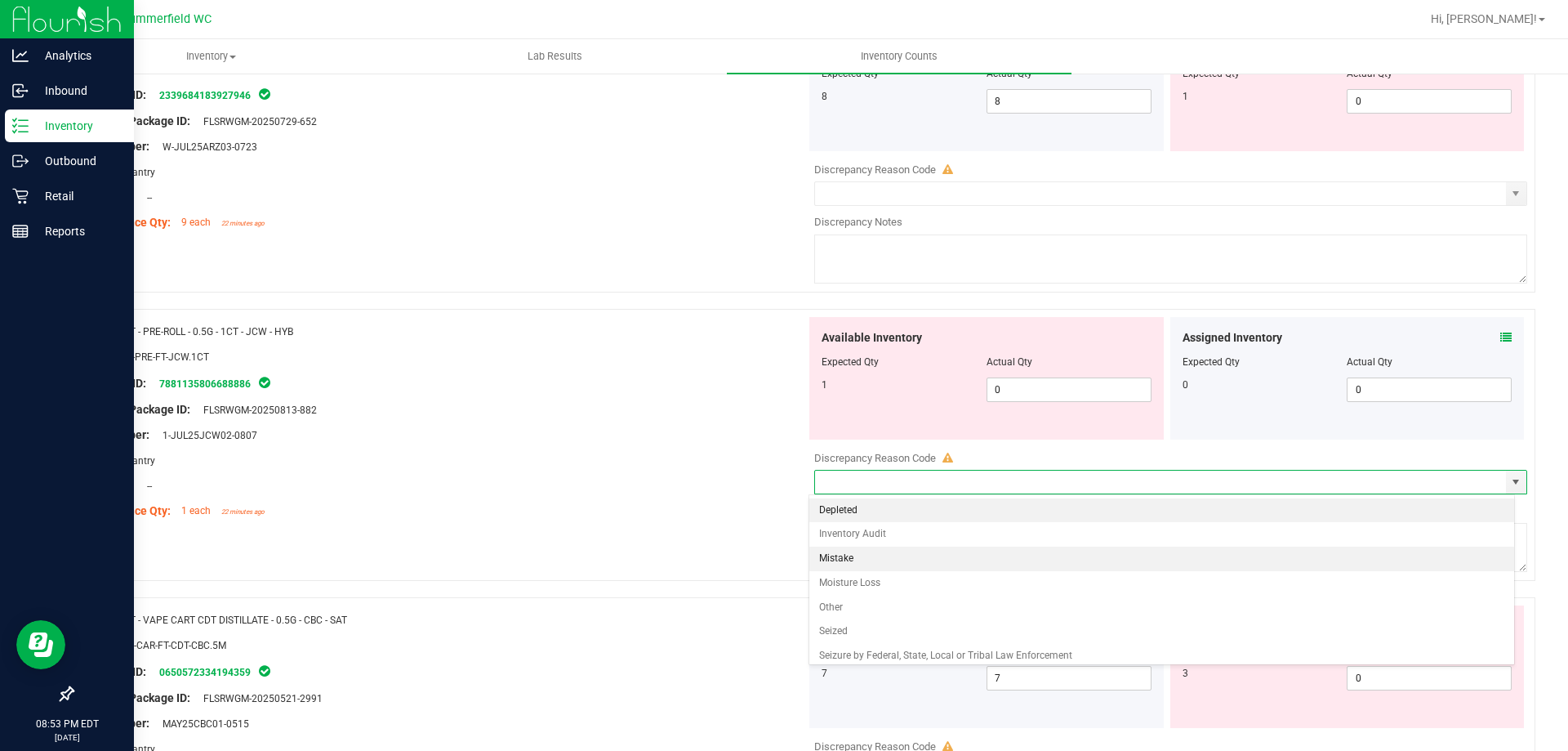
click at [1053, 554] on li "Mistake" at bounding box center [1162, 559] width 705 height 24
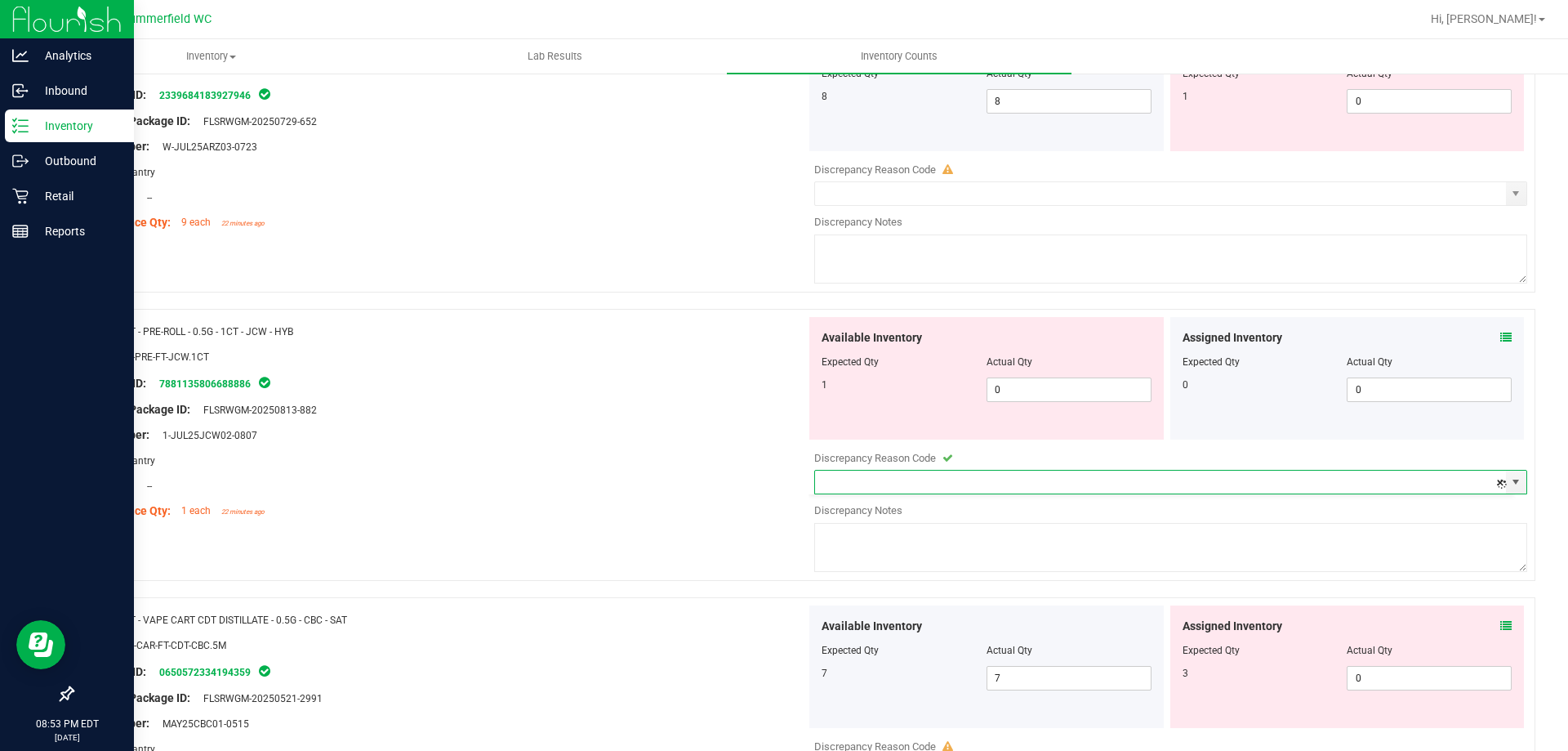
type input "Mistake"
click at [1033, 531] on textarea at bounding box center [1171, 547] width 713 height 49
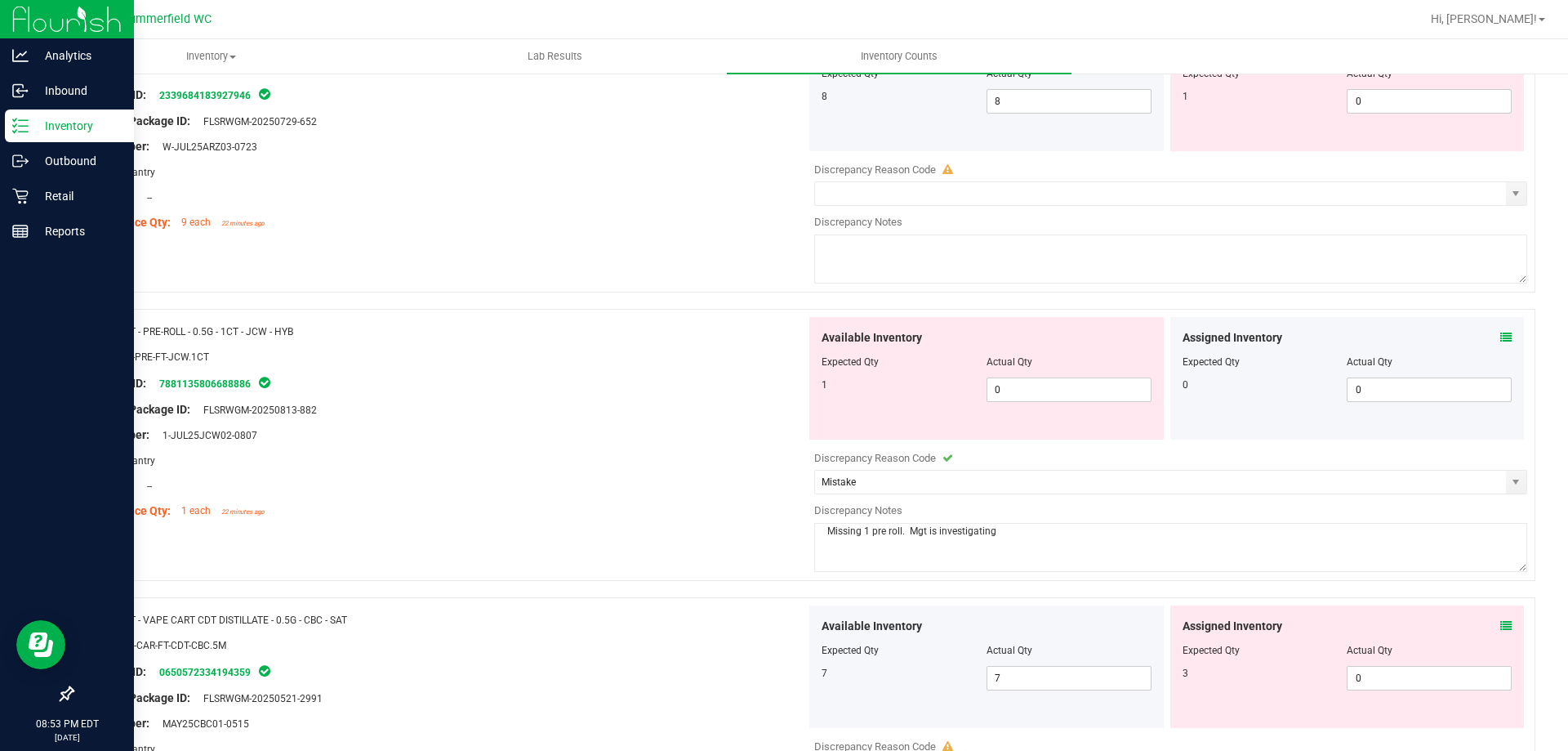
type textarea "Missing 1 pre roll. Mgt is investigating"
click at [696, 455] on div "Area: Pantry" at bounding box center [445, 461] width 721 height 17
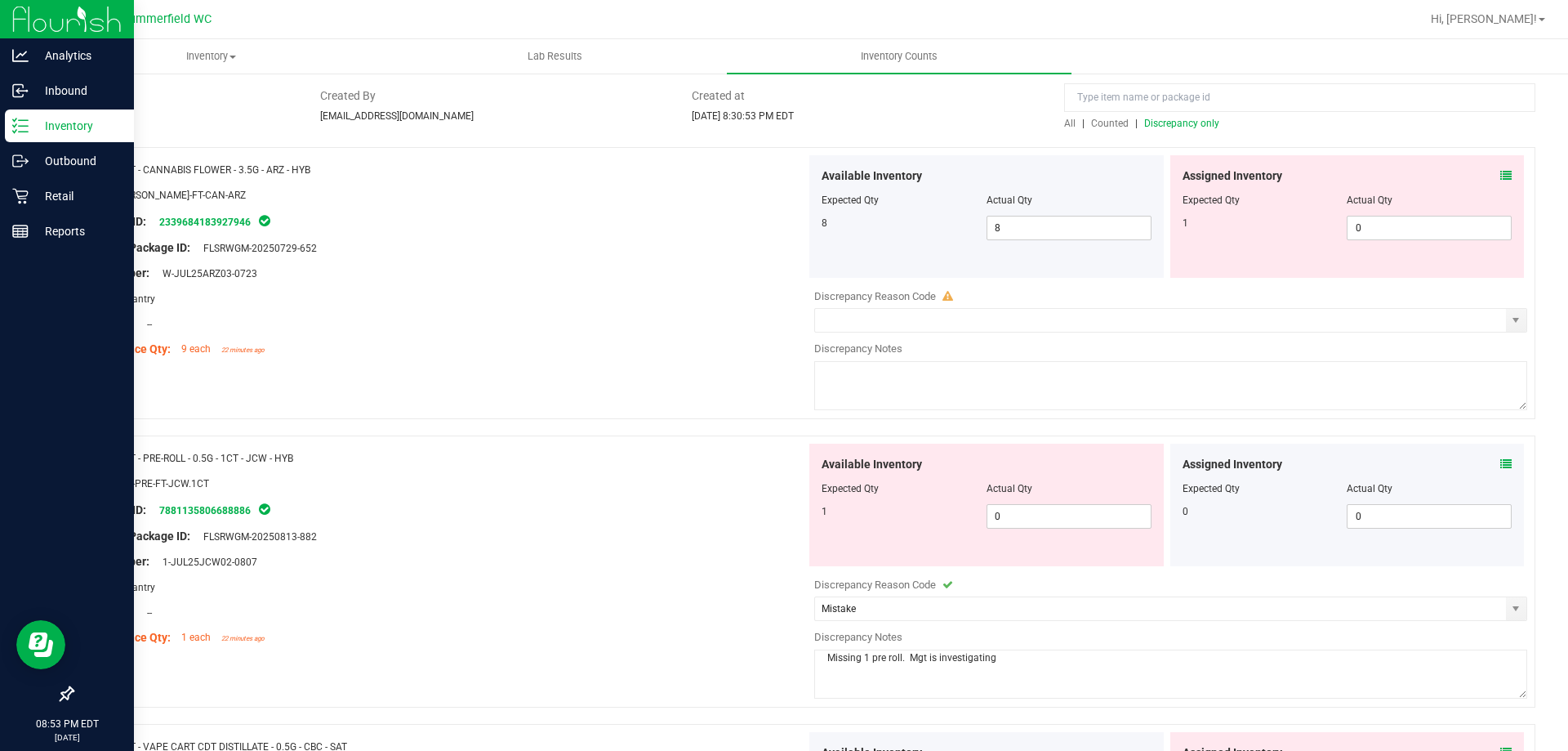
scroll to position [0, 0]
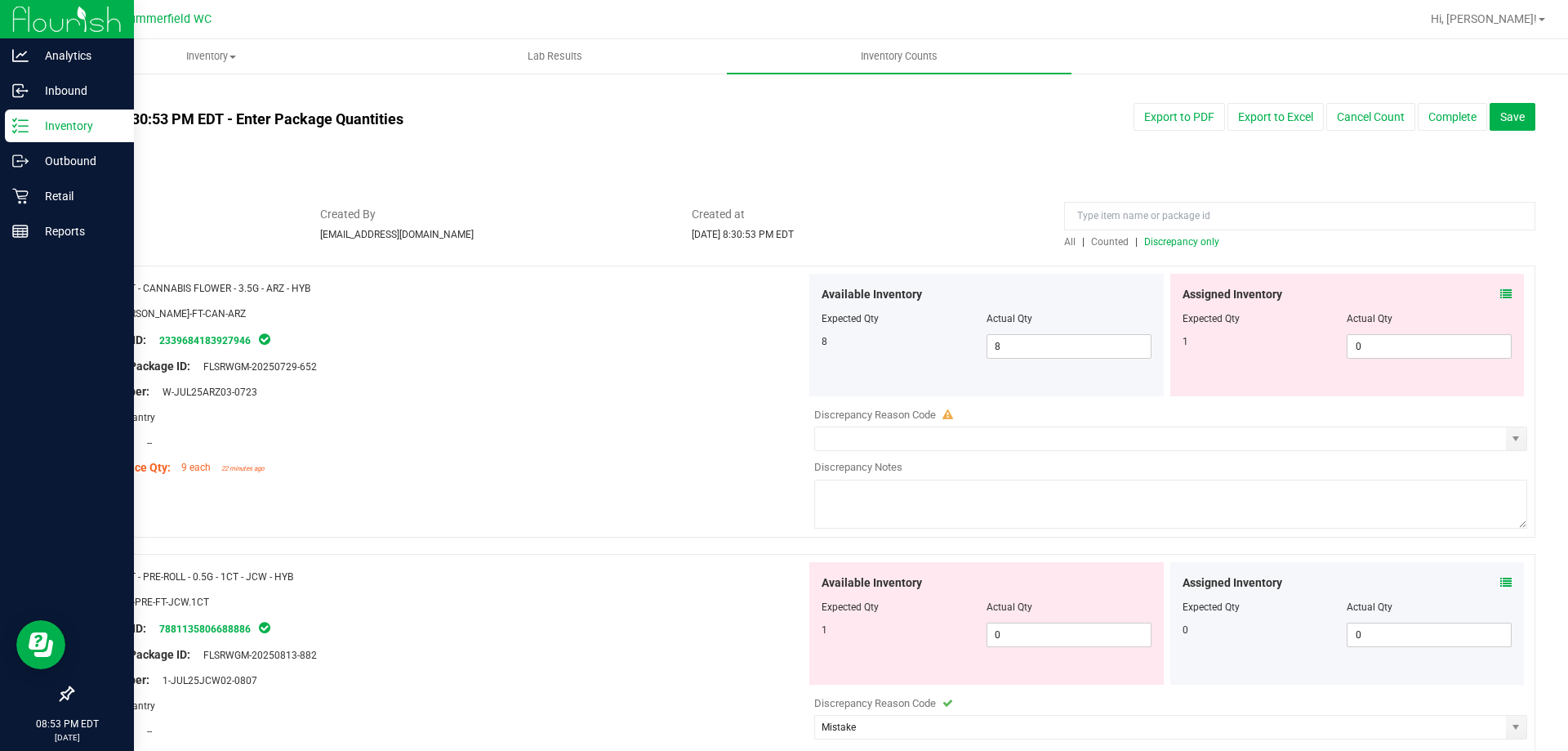
click at [1157, 242] on span "Discrepancy only" at bounding box center [1181, 242] width 75 height 12
click at [1496, 108] on button "Save" at bounding box center [1513, 117] width 46 height 28
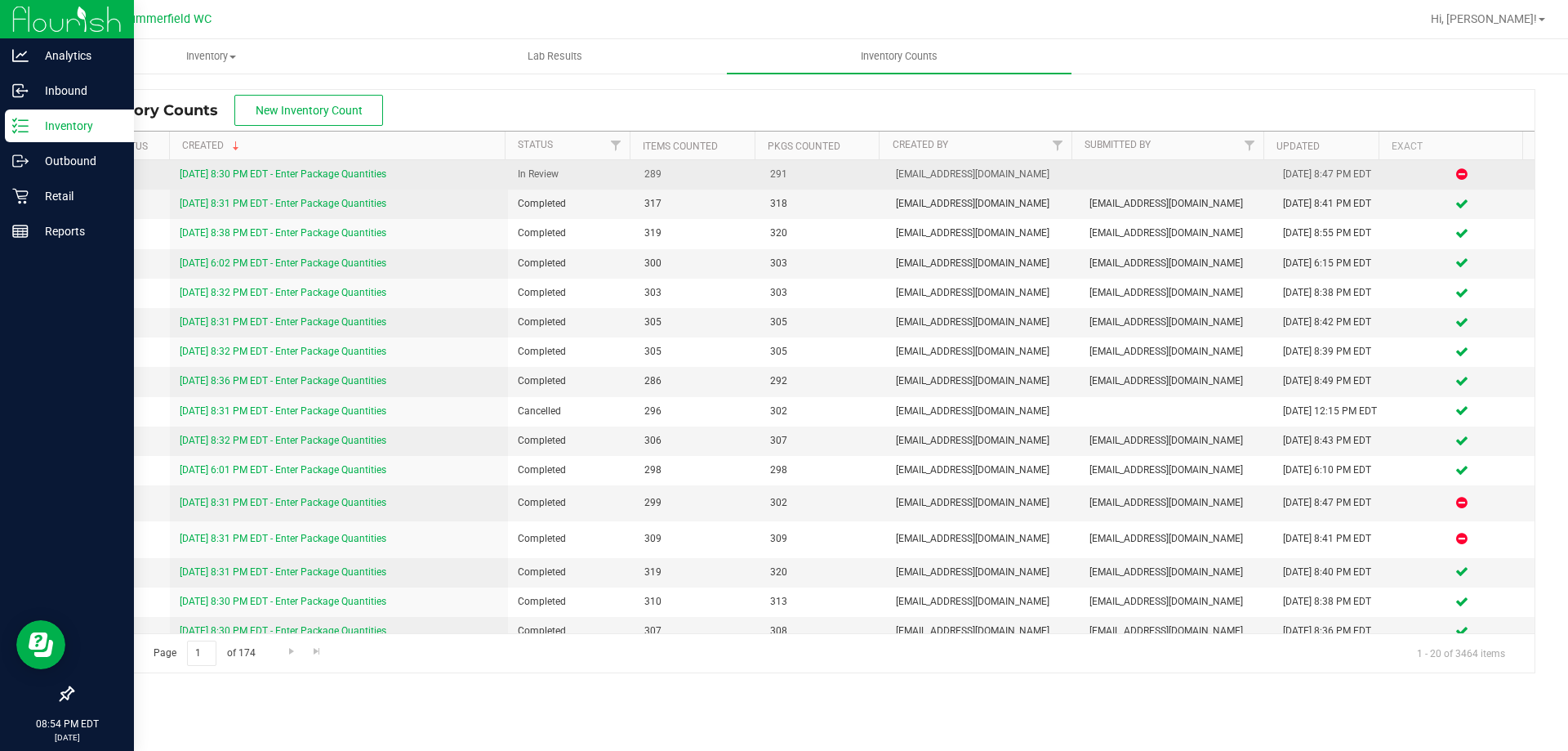
click at [314, 172] on link "[DATE] 8:30 PM EDT - Enter Package Quantities" at bounding box center [283, 174] width 207 height 12
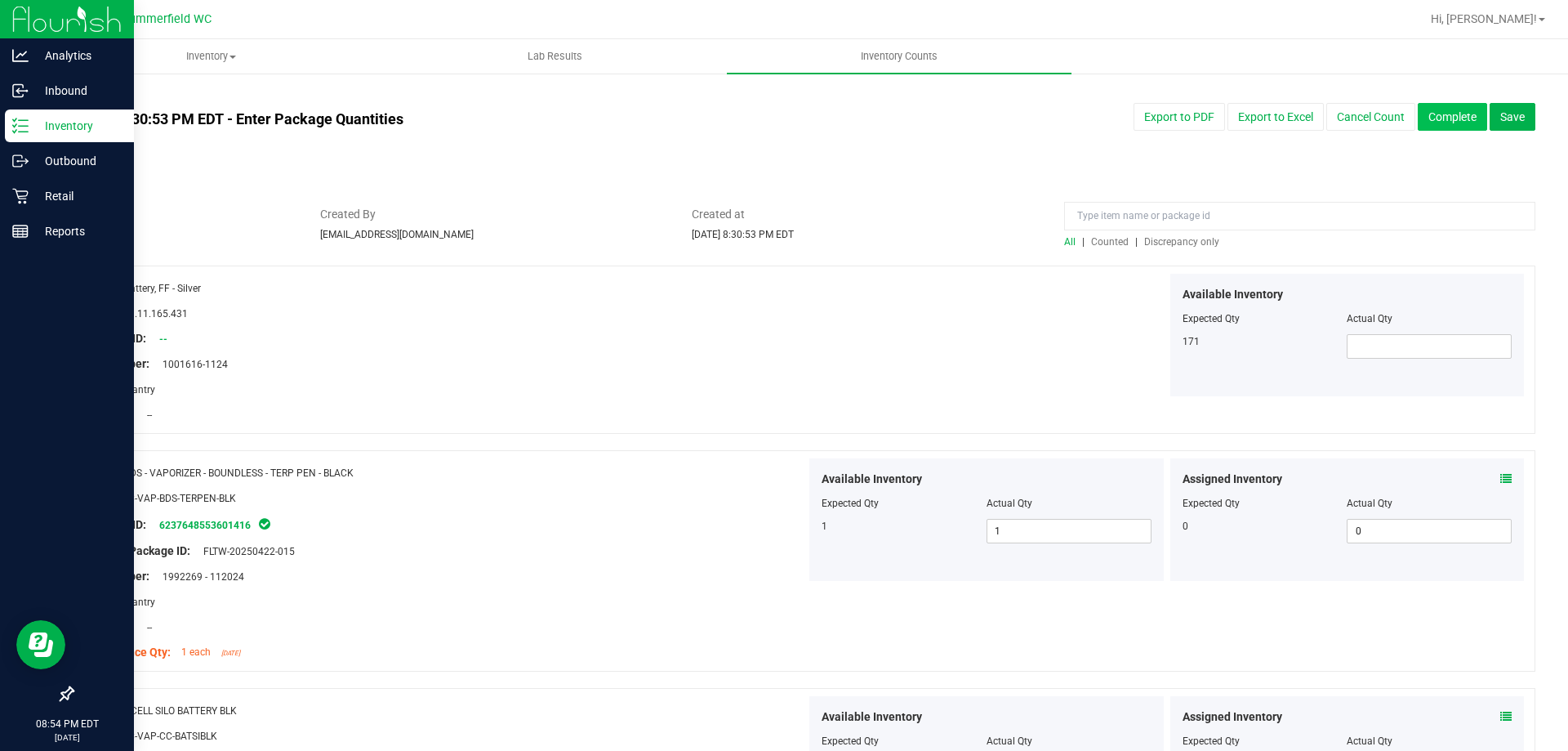
click at [1438, 118] on button "Complete" at bounding box center [1452, 117] width 69 height 28
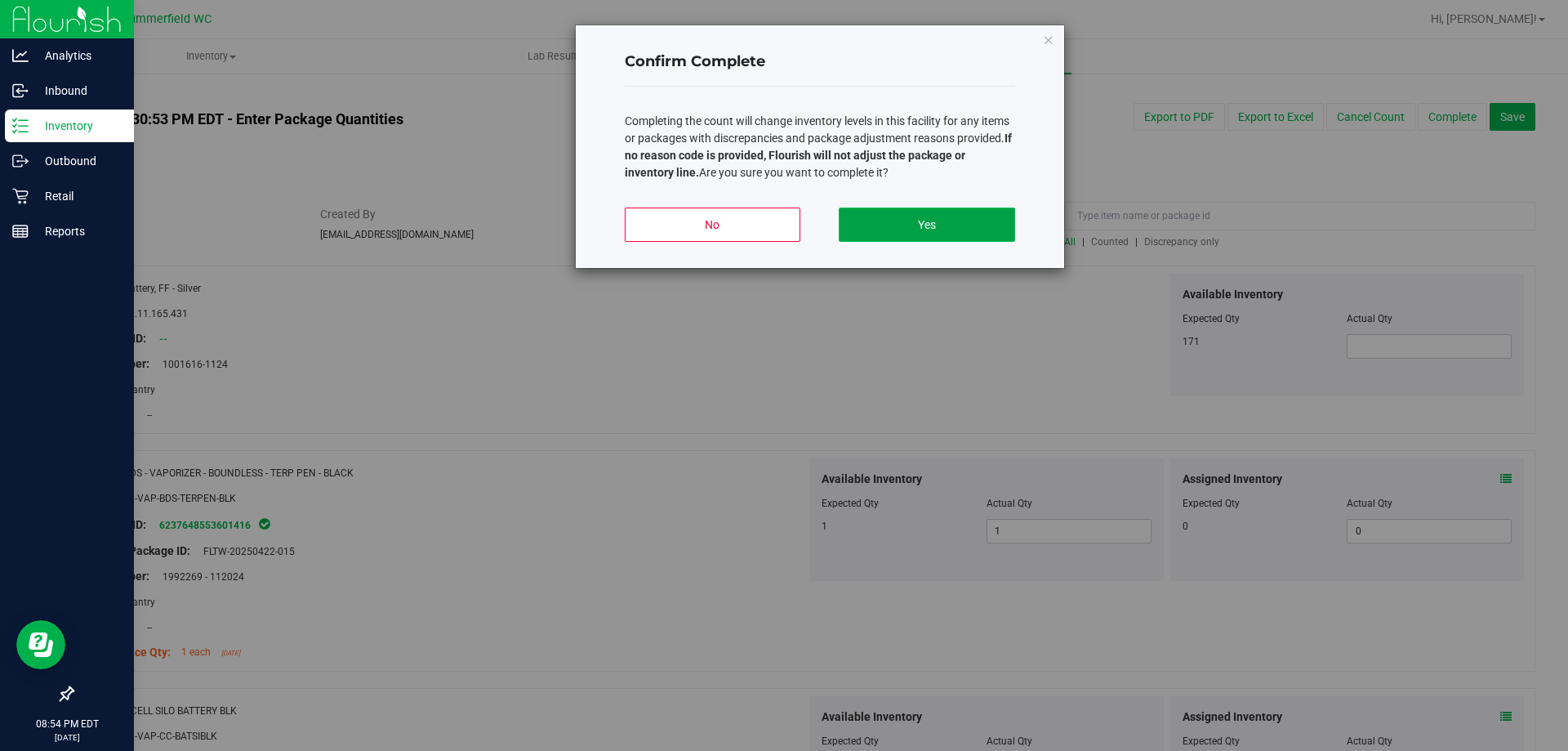
click at [904, 217] on button "Yes" at bounding box center [927, 224] width 176 height 34
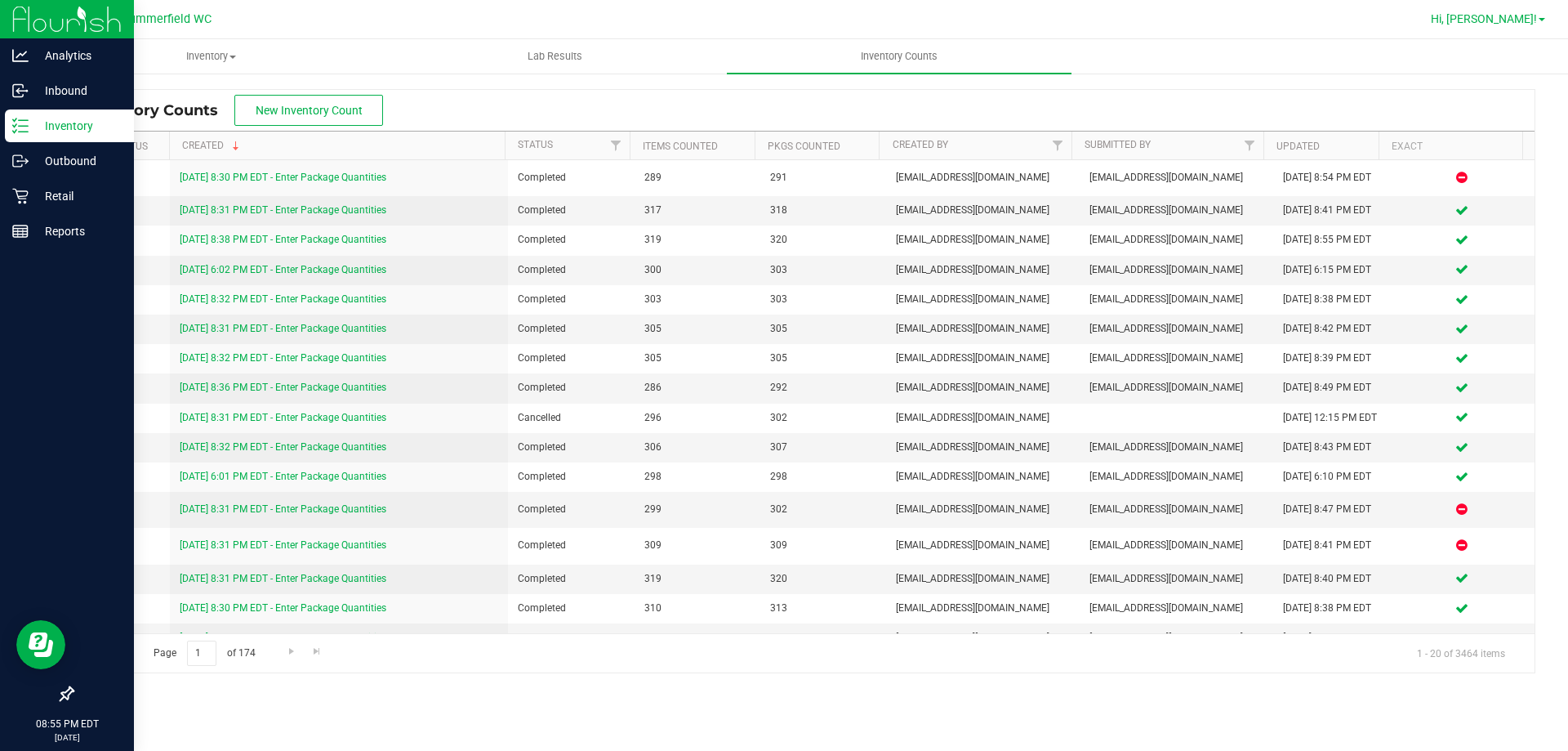
click at [1516, 24] on span "Hi, [PERSON_NAME]!" at bounding box center [1483, 18] width 106 height 13
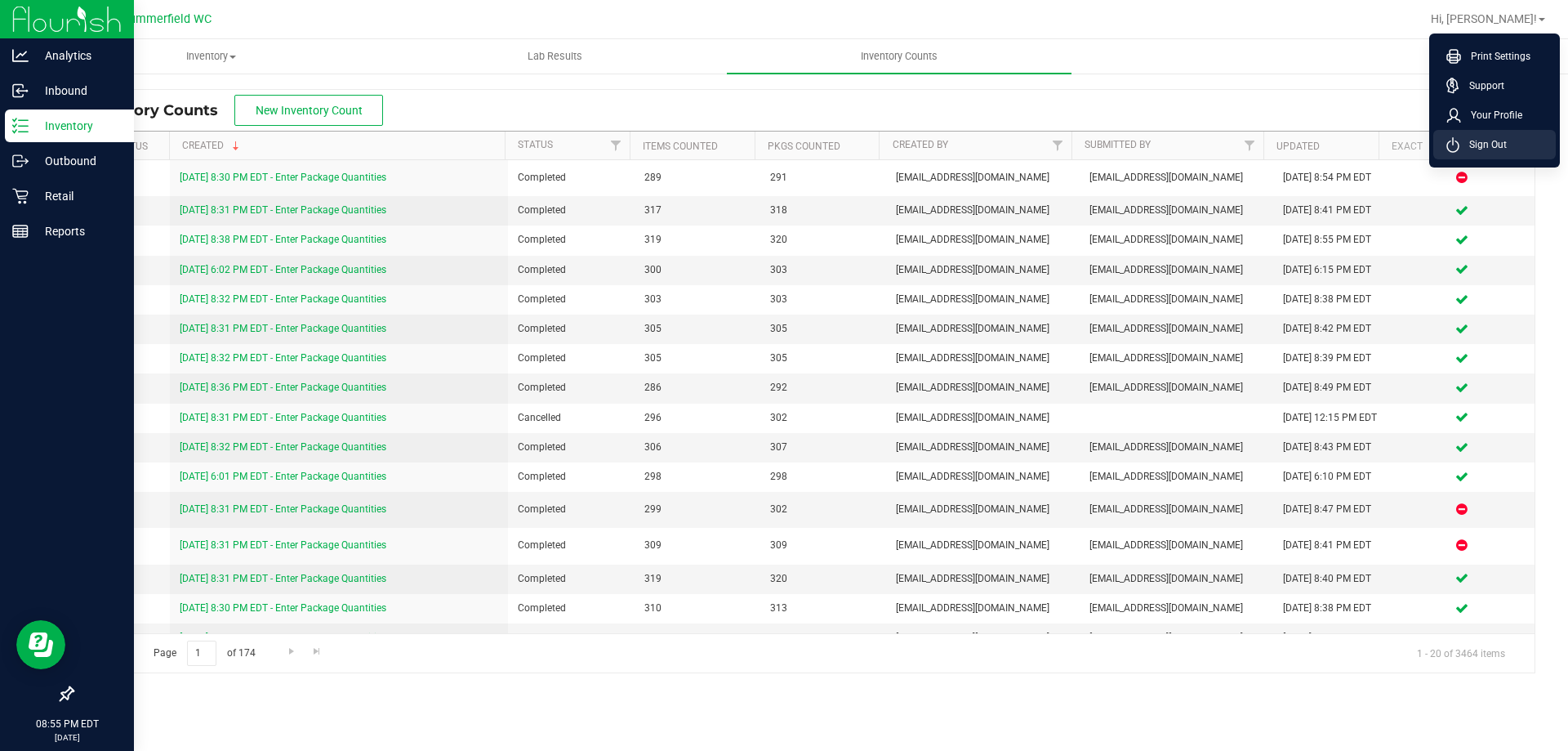
click at [1494, 138] on span "Sign Out" at bounding box center [1483, 144] width 48 height 17
